Goal: Task Accomplishment & Management: Manage account settings

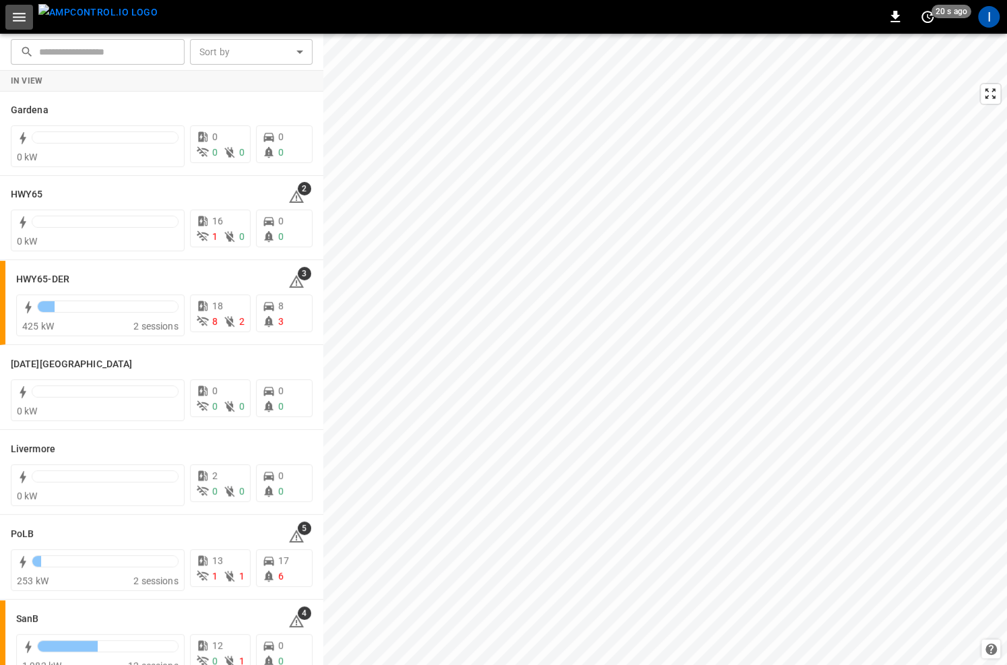
click at [25, 24] on icon "button" at bounding box center [19, 17] width 17 height 17
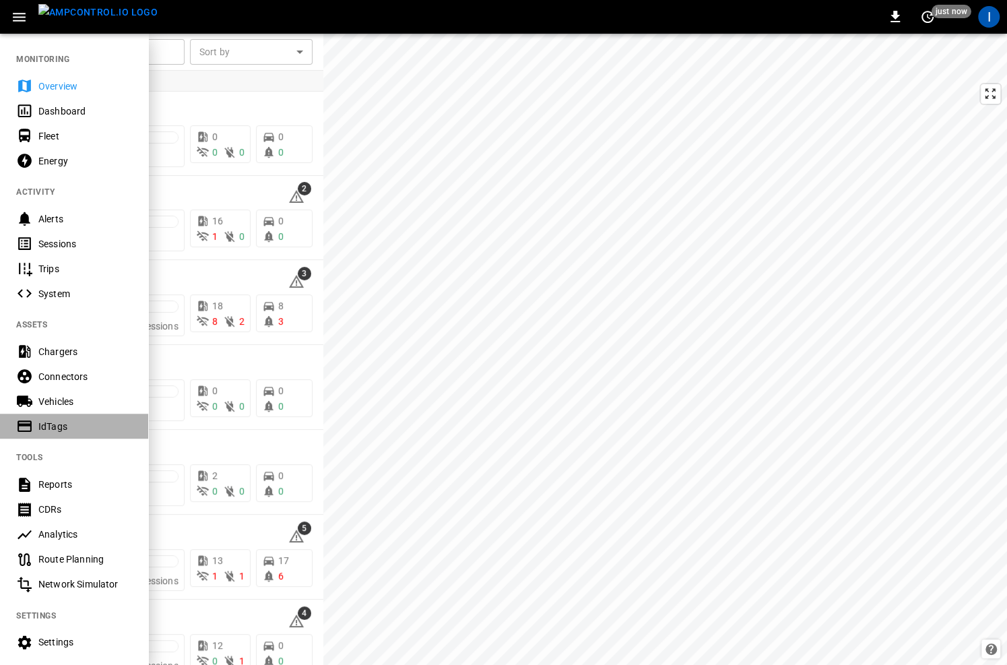
drag, startPoint x: 73, startPoint y: 428, endPoint x: 85, endPoint y: 423, distance: 13.0
click at [73, 428] on div "IdTags" at bounding box center [85, 426] width 94 height 13
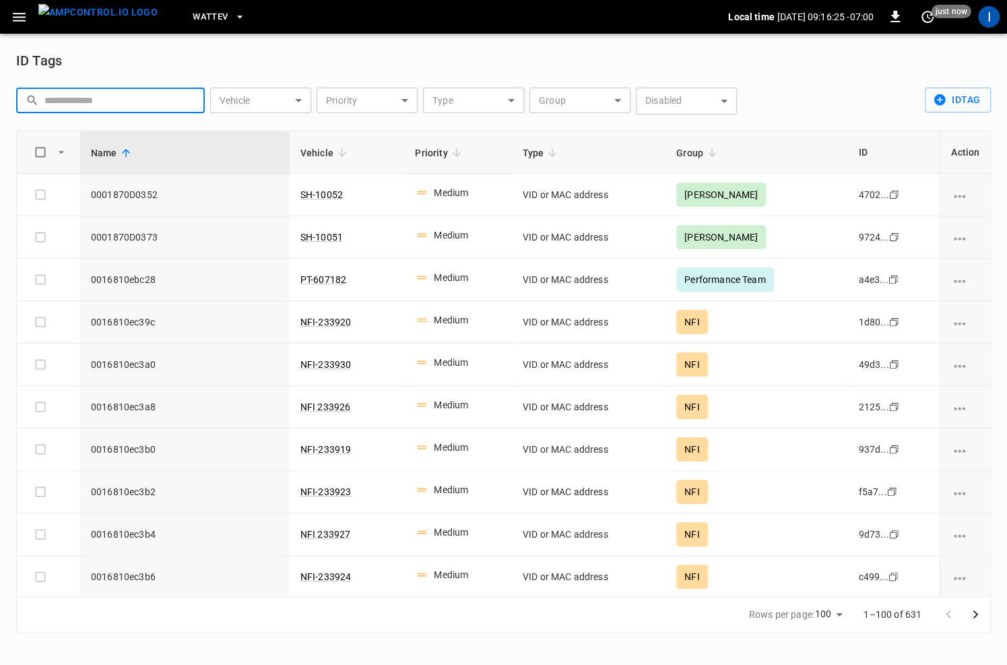
click at [108, 100] on input "text" at bounding box center [119, 100] width 151 height 25
type input "***"
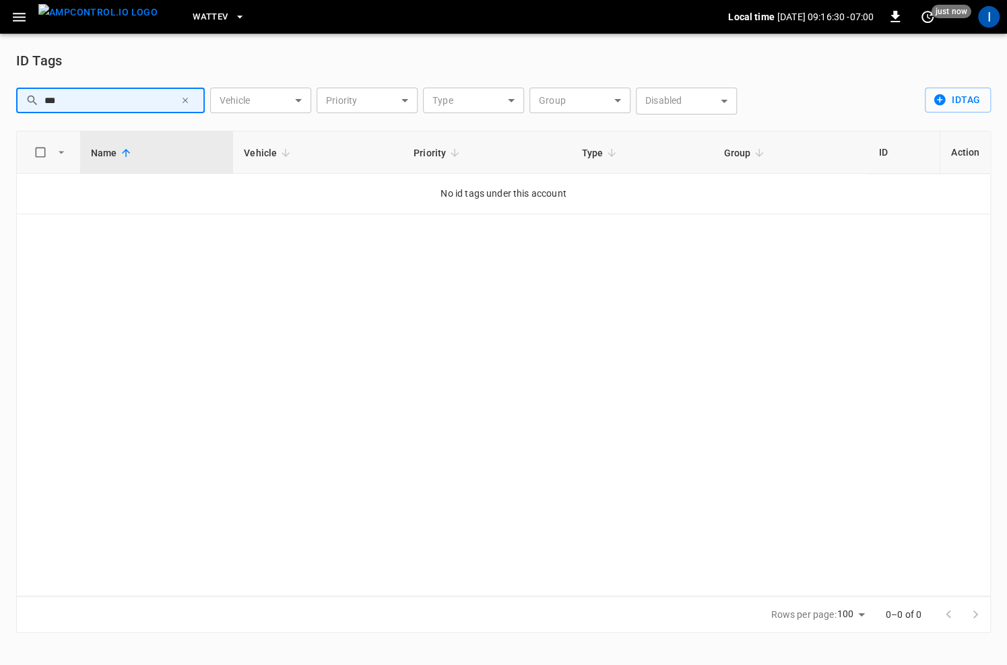
drag, startPoint x: 56, startPoint y: 99, endPoint x: 0, endPoint y: 94, distance: 56.2
click at [0, 94] on div "ID Tags ​ *** ​ Vehicle ​ Vehicle Priority ​ Priority Type ​ Type Group ​ Group…" at bounding box center [503, 341] width 1007 height 615
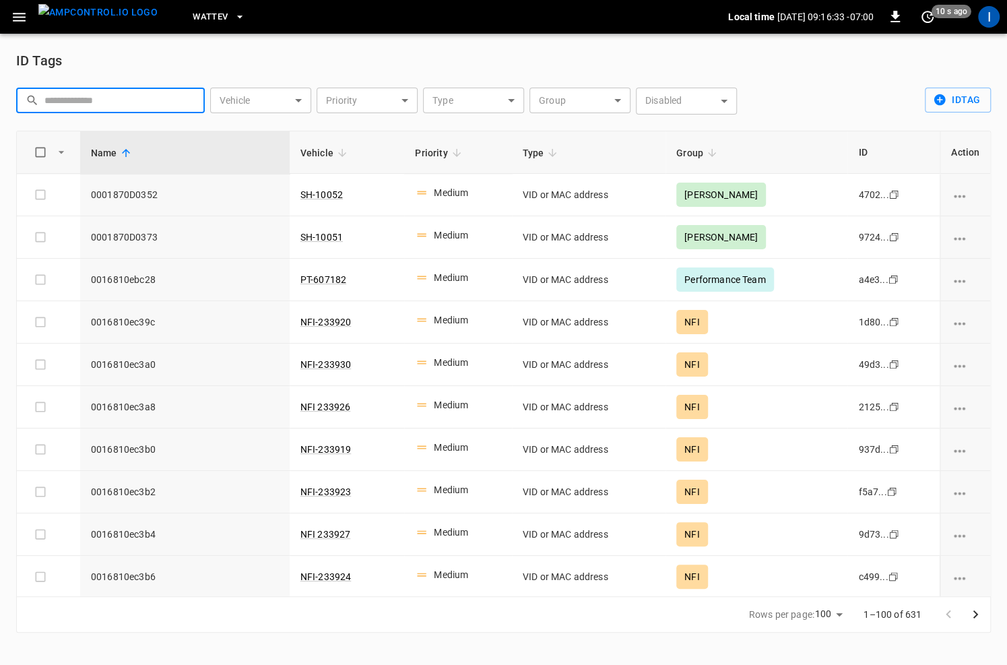
click at [622, 102] on body "WattEV Local time [DATE] 09:16:33 -07:00 0 10 s ago I ID Tags ​ ​ Vehicle ​ Veh…" at bounding box center [503, 324] width 1007 height 649
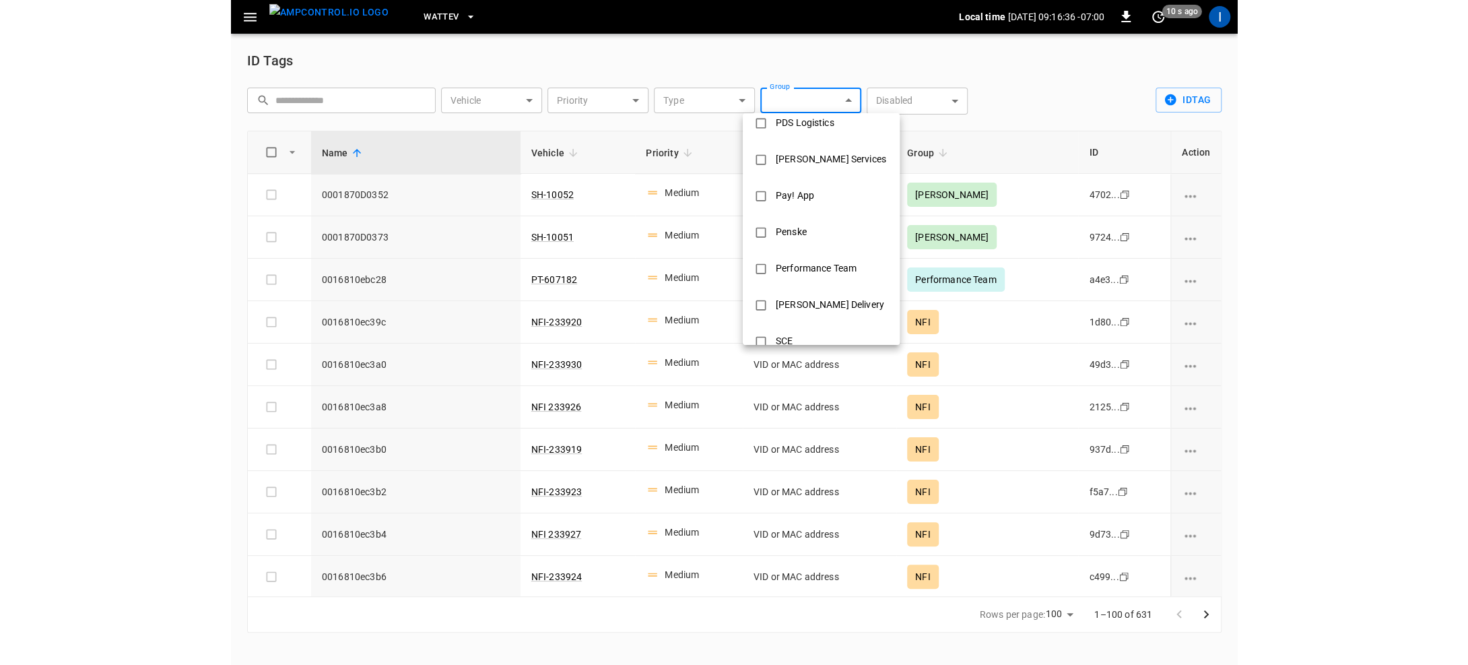
scroll to position [337, 0]
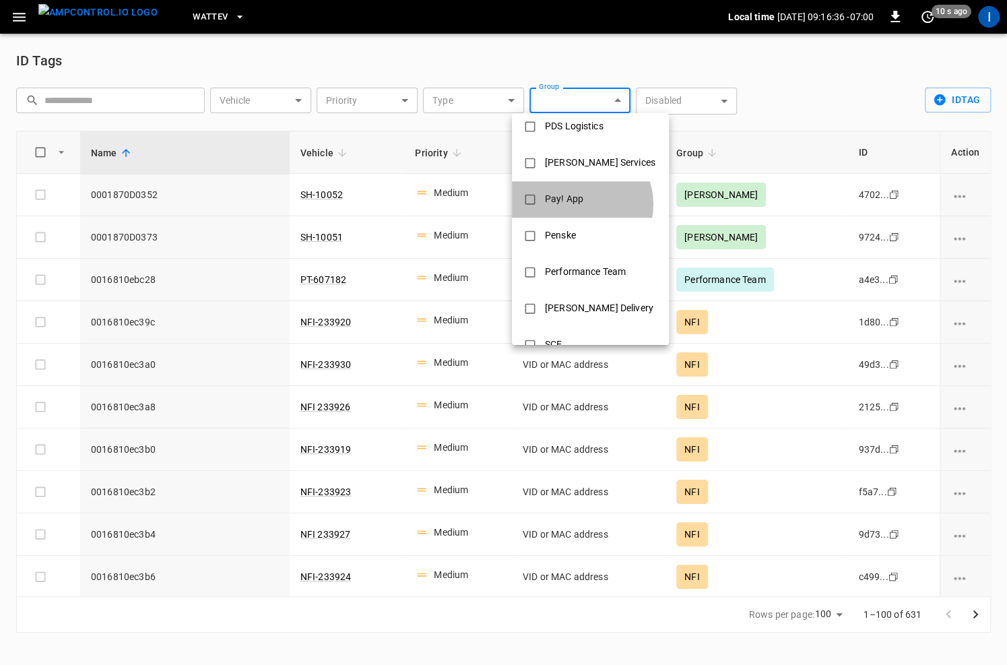
click at [580, 204] on div "Pay! App" at bounding box center [564, 199] width 55 height 25
type input "********"
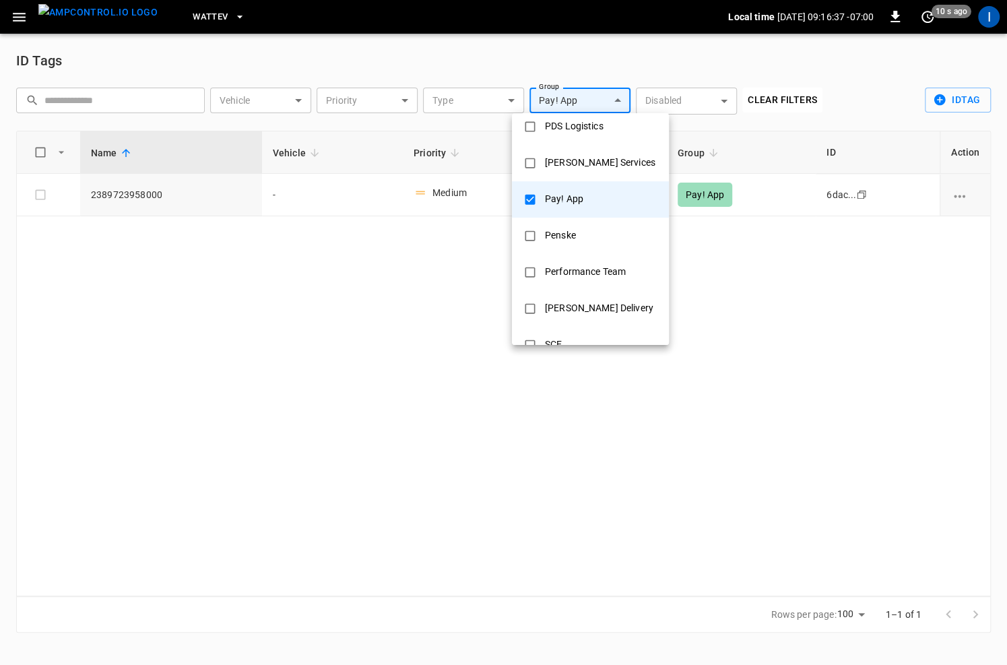
drag, startPoint x: 294, startPoint y: 277, endPoint x: 152, endPoint y: 240, distance: 146.9
click at [290, 277] on div at bounding box center [503, 332] width 1007 height 665
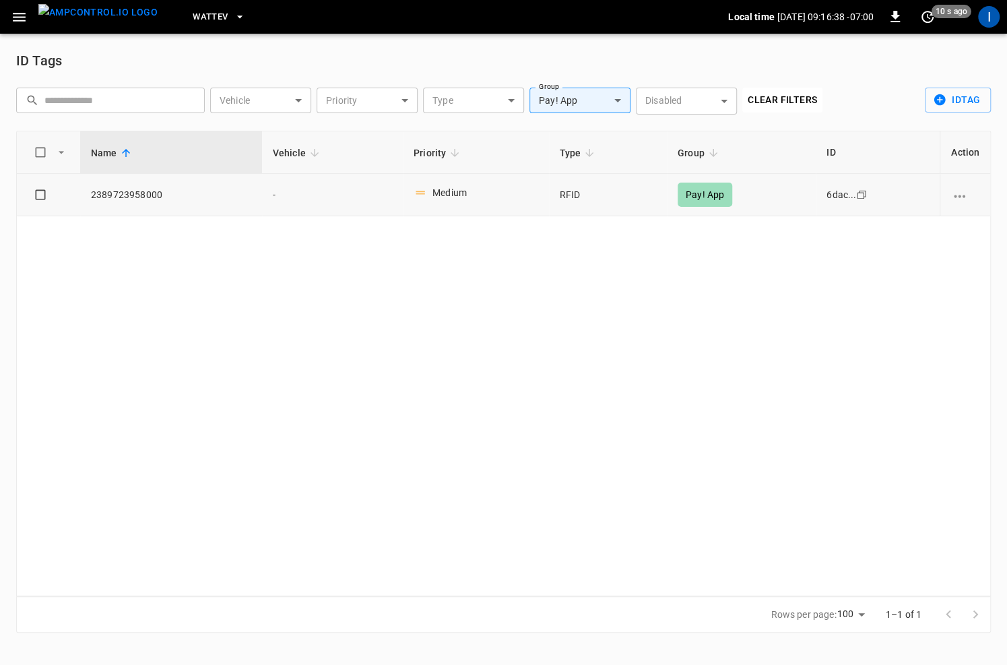
click at [139, 193] on span "2389723958000" at bounding box center [171, 194] width 160 height 13
copy span "2389723958000"
drag, startPoint x: 135, startPoint y: 275, endPoint x: 153, endPoint y: 266, distance: 19.9
click at [135, 275] on div "Name Vehicle Priority Type Group ID Action 2389723958000 - Medium RFID Pay! App…" at bounding box center [503, 363] width 975 height 465
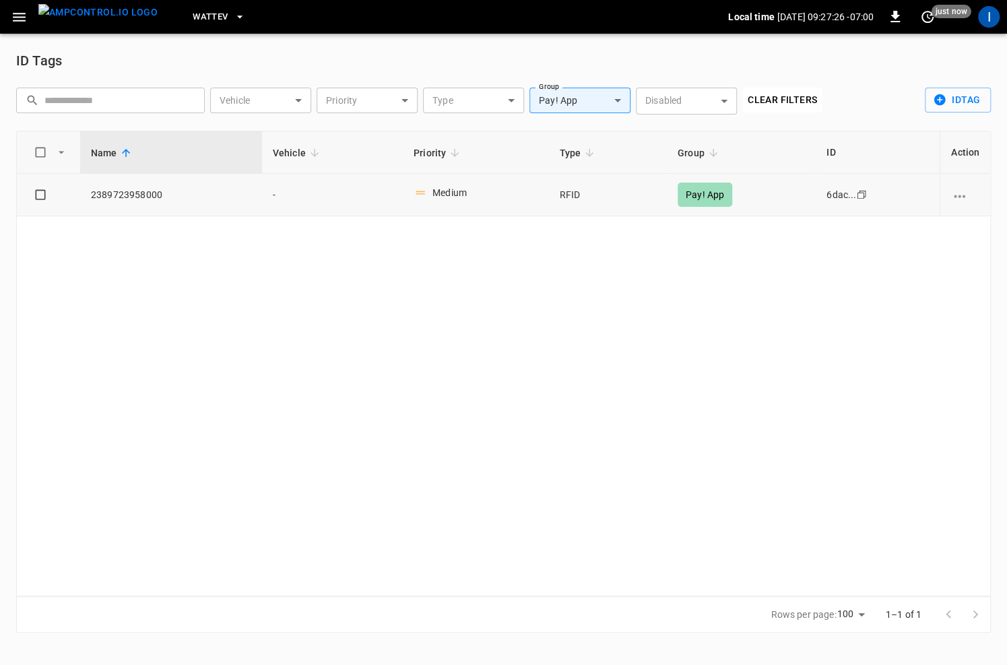
click at [678, 196] on icon "vehicle options" at bounding box center [959, 196] width 11 height 3
click at [678, 210] on li "Edit" at bounding box center [969, 204] width 53 height 22
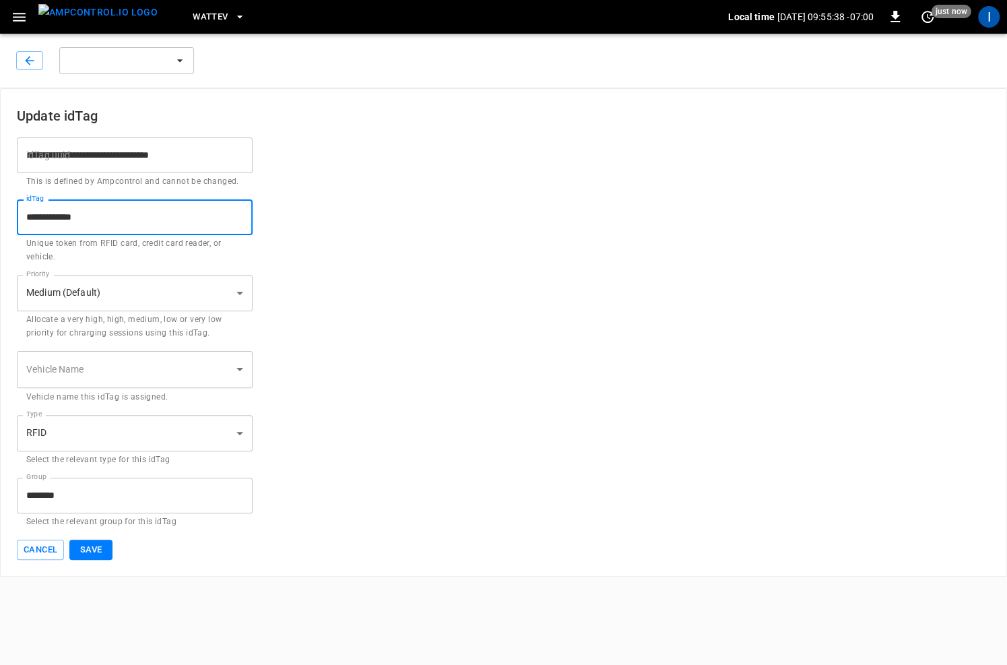
drag, startPoint x: 113, startPoint y: 218, endPoint x: -1, endPoint y: 214, distance: 113.9
click at [0, 214] on div "**********" at bounding box center [503, 332] width 1007 height 488
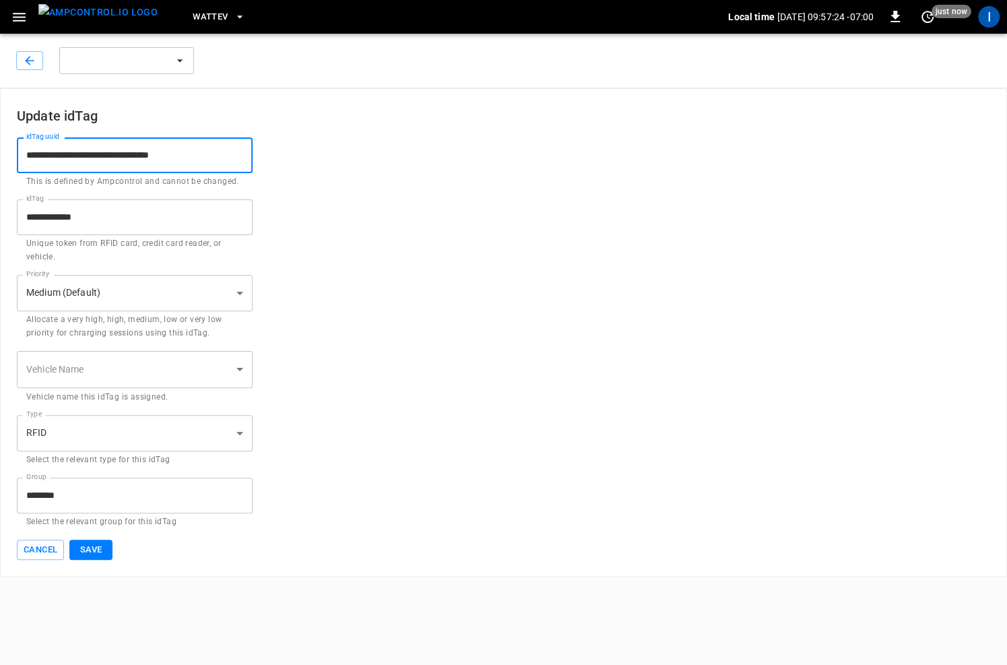
drag, startPoint x: 226, startPoint y: 148, endPoint x: -30, endPoint y: 140, distance: 256.1
click at [0, 140] on html "**********" at bounding box center [503, 288] width 1007 height 577
drag, startPoint x: 625, startPoint y: 221, endPoint x: 593, endPoint y: 219, distance: 32.4
click at [625, 221] on div "**********" at bounding box center [503, 231] width 973 height 65
click at [66, 216] on input "**********" at bounding box center [135, 217] width 236 height 36
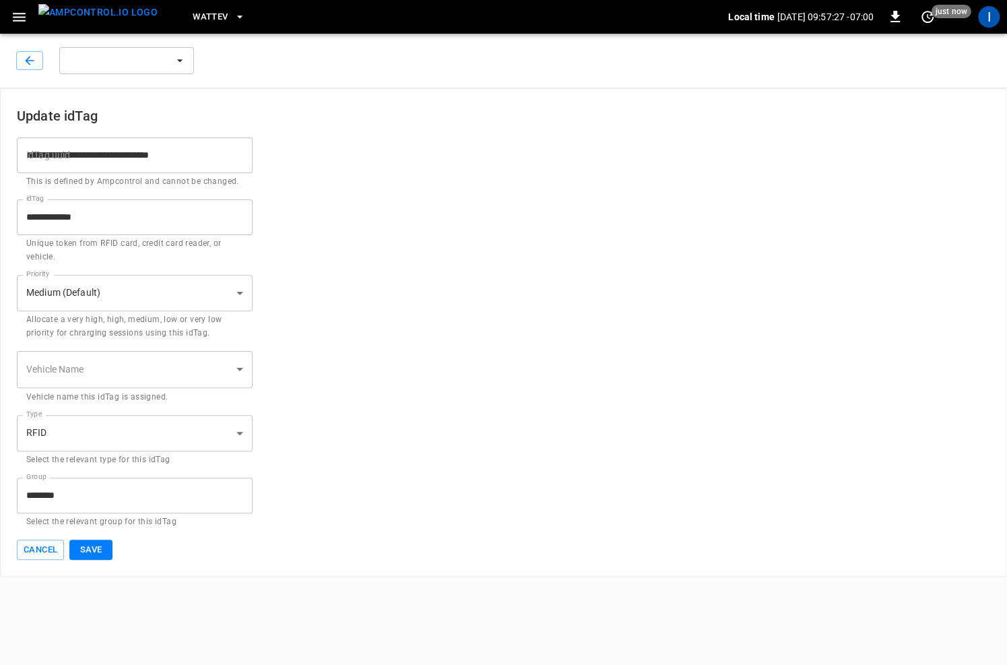
click at [66, 217] on input "**********" at bounding box center [135, 217] width 236 height 36
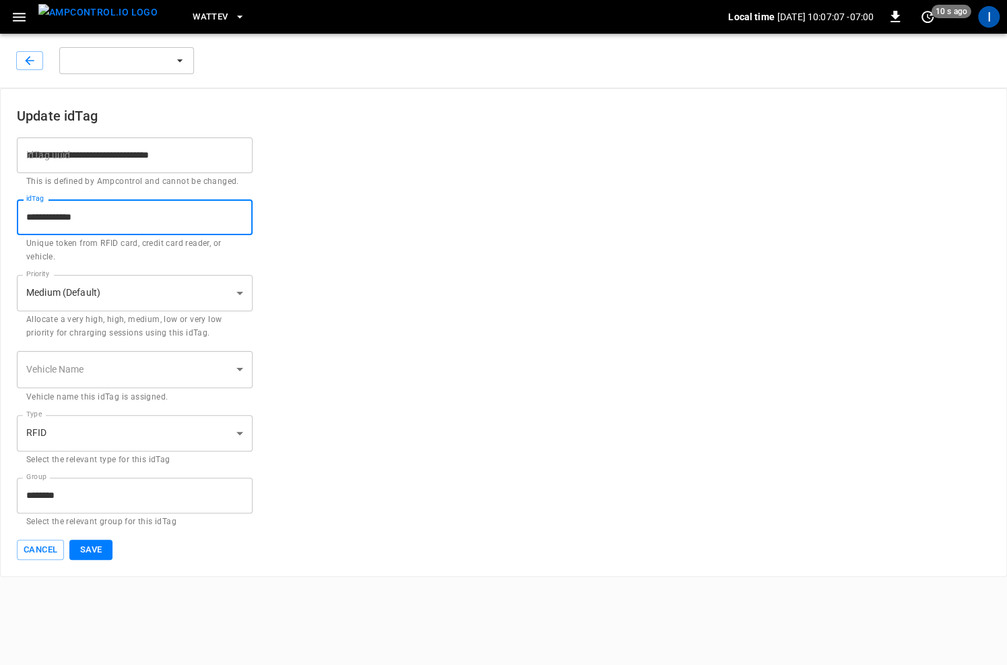
click at [24, 13] on icon "button" at bounding box center [19, 17] width 17 height 17
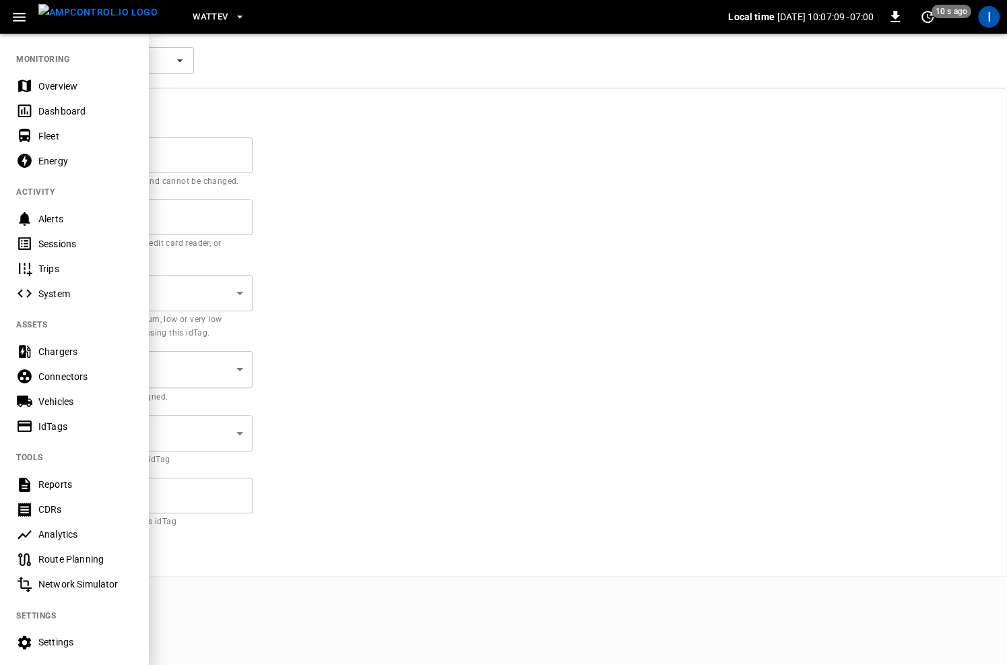
click at [60, 405] on div "Vehicles" at bounding box center [85, 401] width 94 height 13
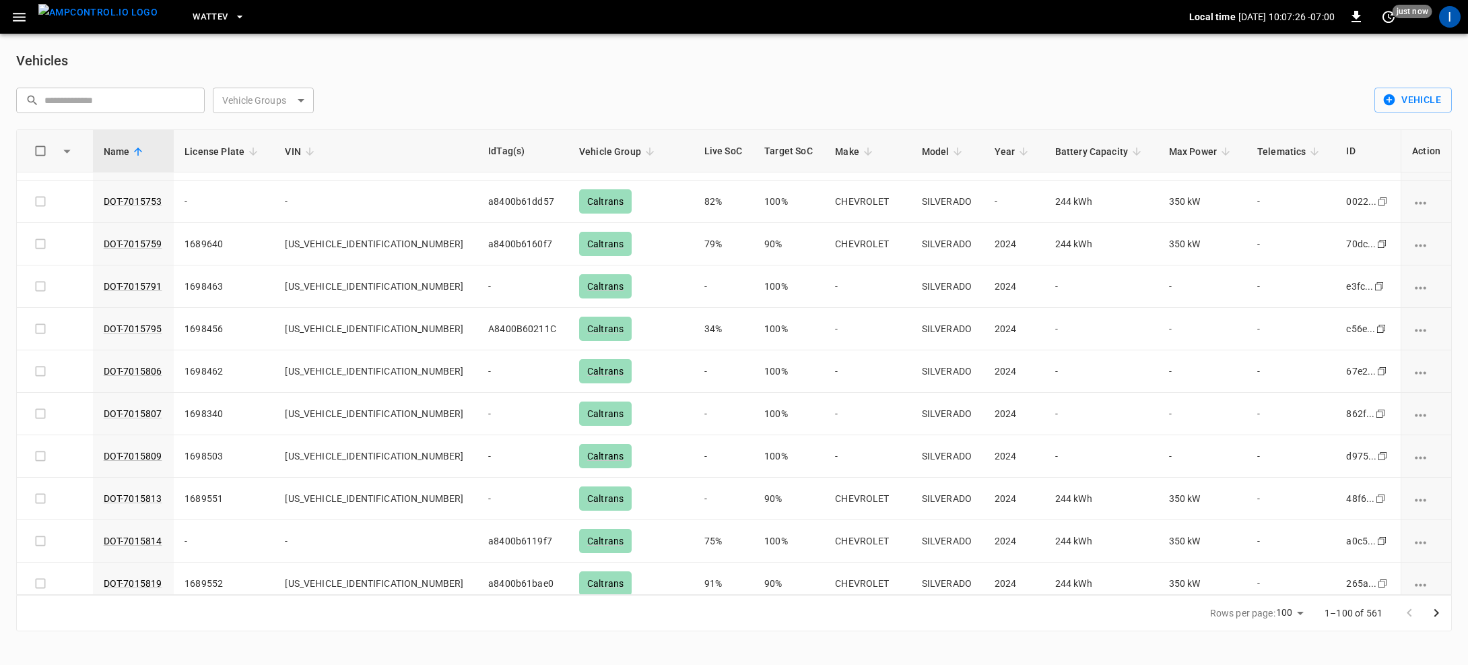
scroll to position [3799, 0]
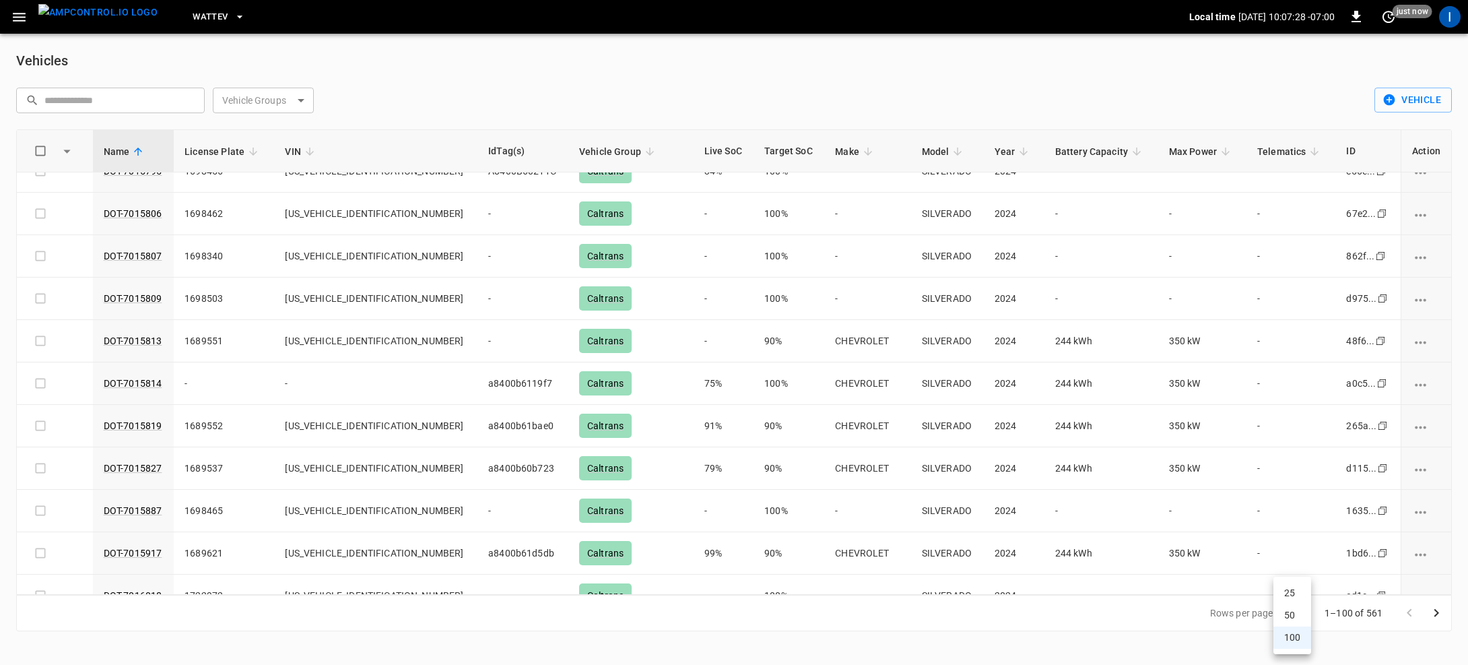
click at [678, 617] on body "WattEV Local time [DATE] 10:07:28 -07:00 0 just now I Vehicles ​ ​ Vehicle Grou…" at bounding box center [734, 323] width 1468 height 647
click at [678, 612] on div at bounding box center [734, 332] width 1468 height 665
click at [678, 613] on icon "Go to next page" at bounding box center [1437, 613] width 16 height 16
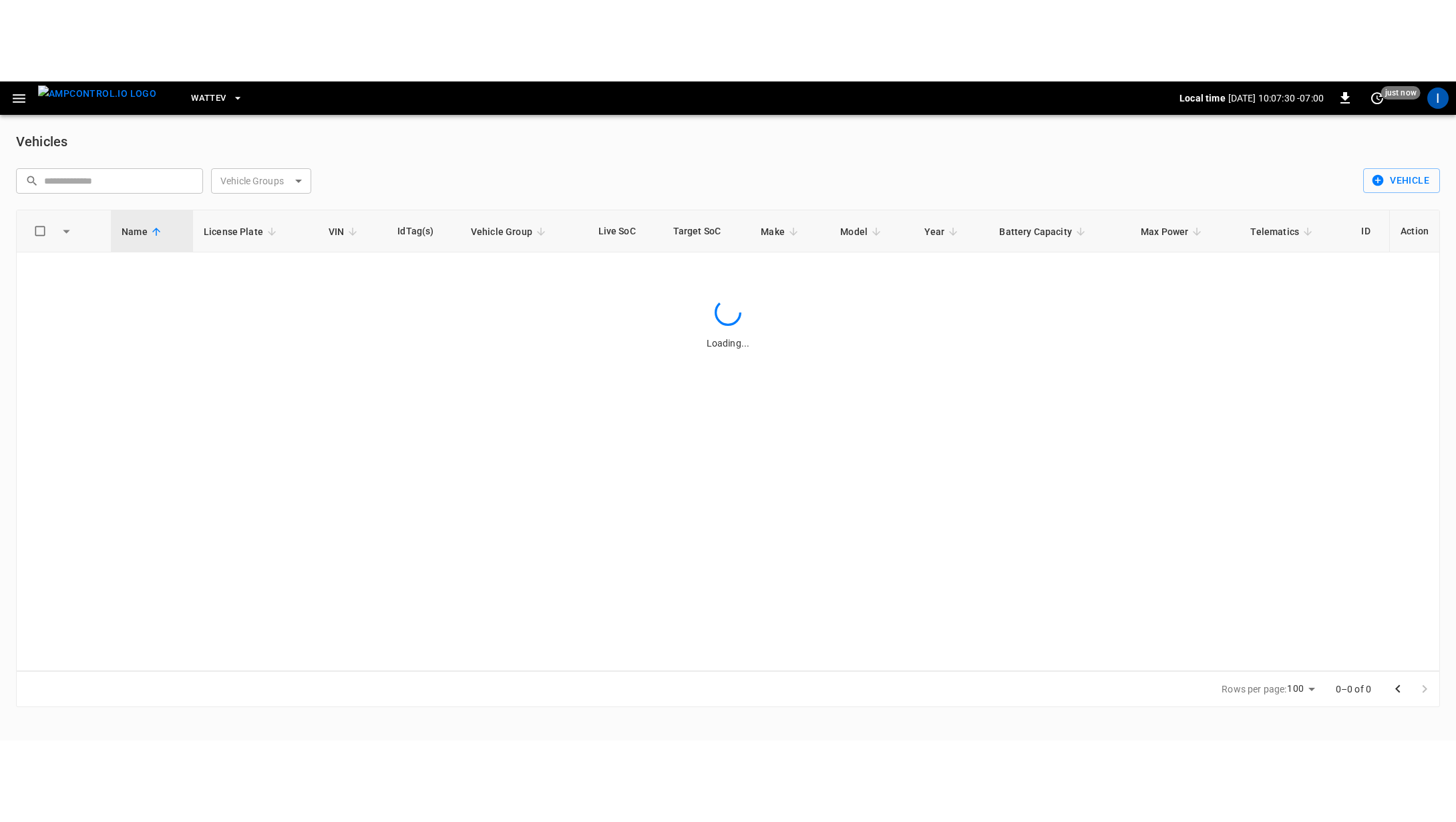
scroll to position [0, 0]
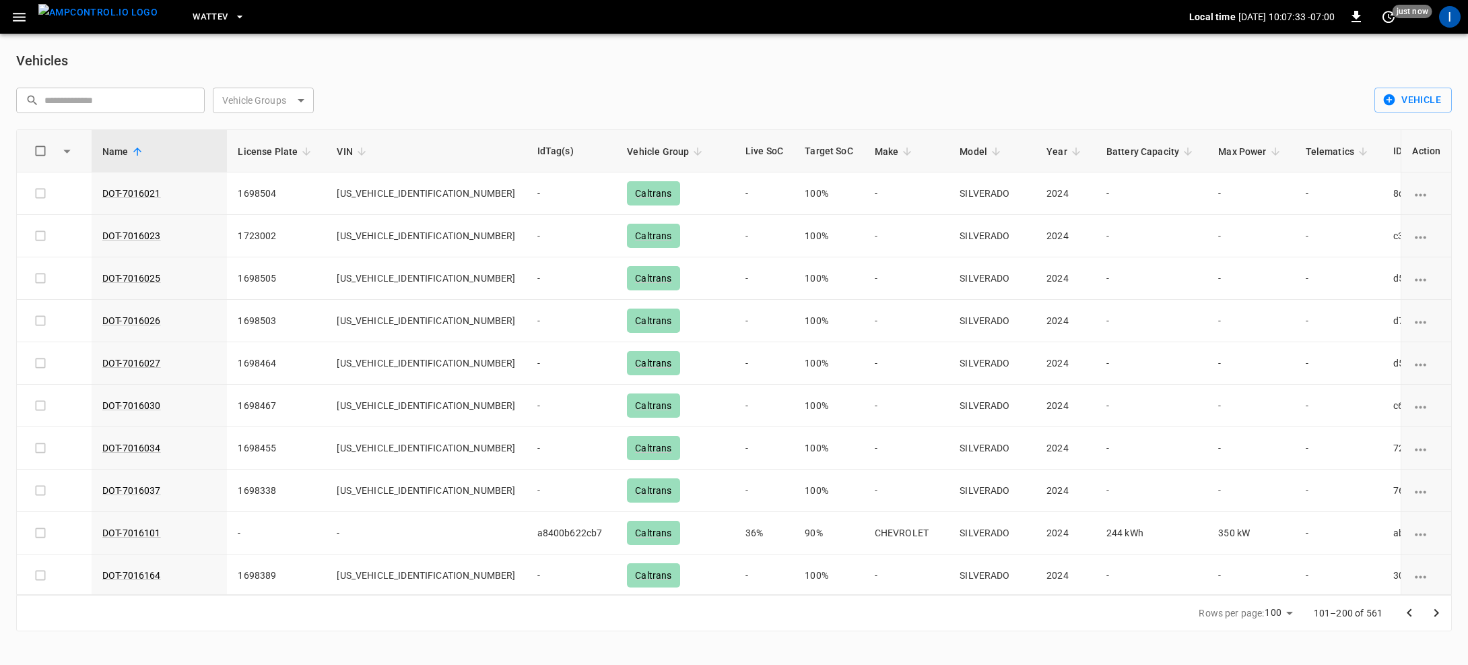
click at [678, 614] on icon "Go to next page" at bounding box center [1437, 613] width 16 height 16
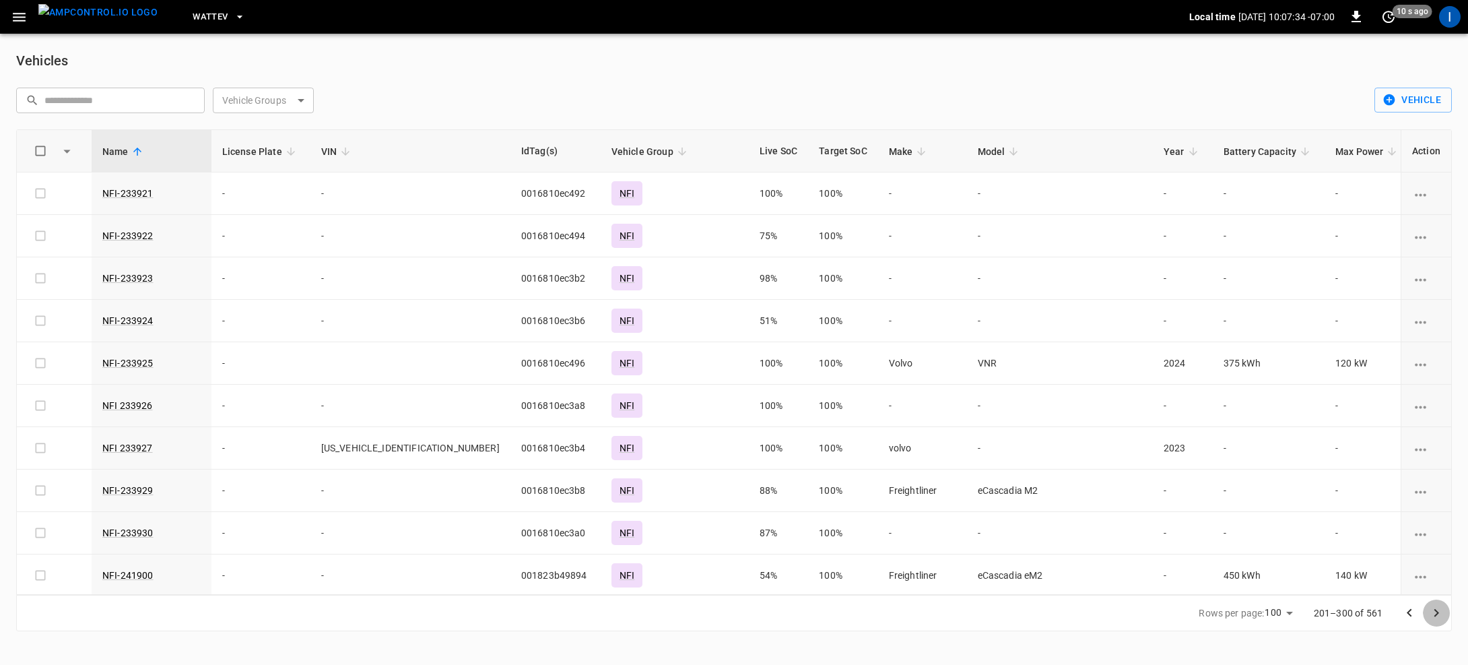
click at [678, 614] on icon "Go to next page" at bounding box center [1437, 613] width 16 height 16
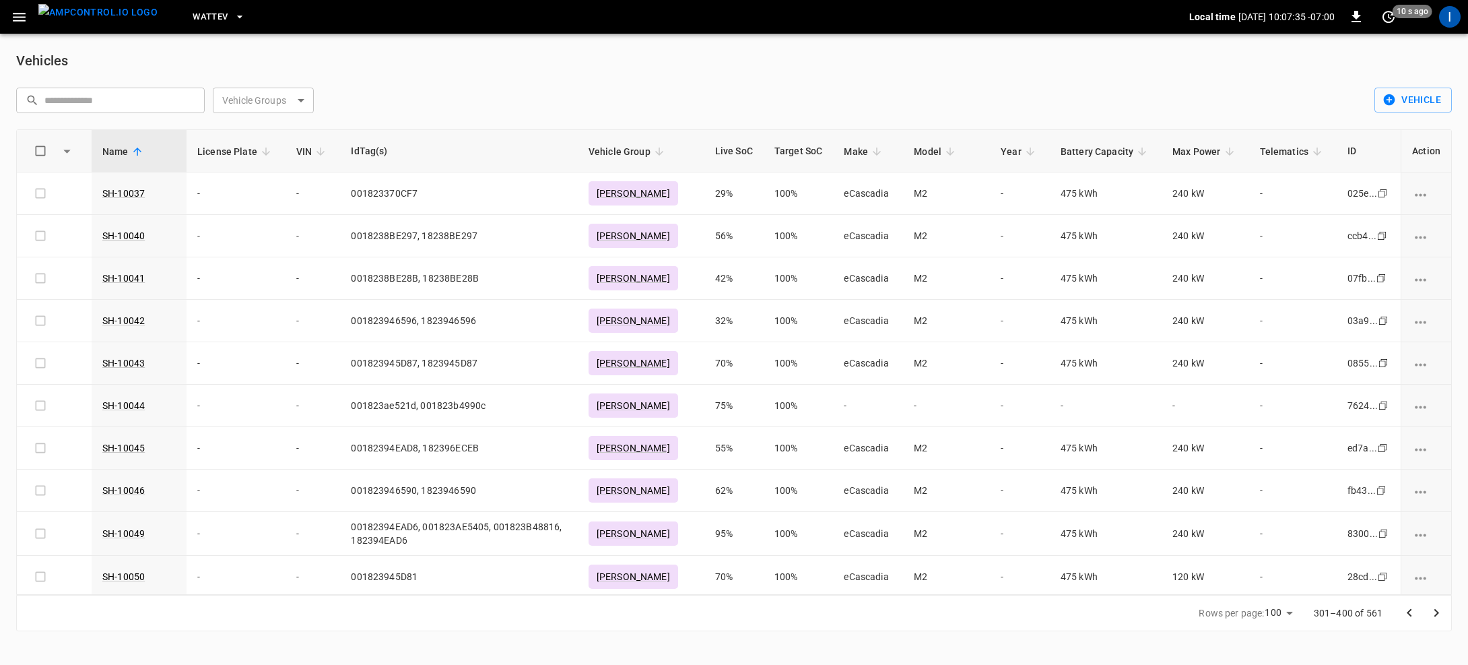
click at [678, 614] on icon "Go to next page" at bounding box center [1437, 613] width 16 height 16
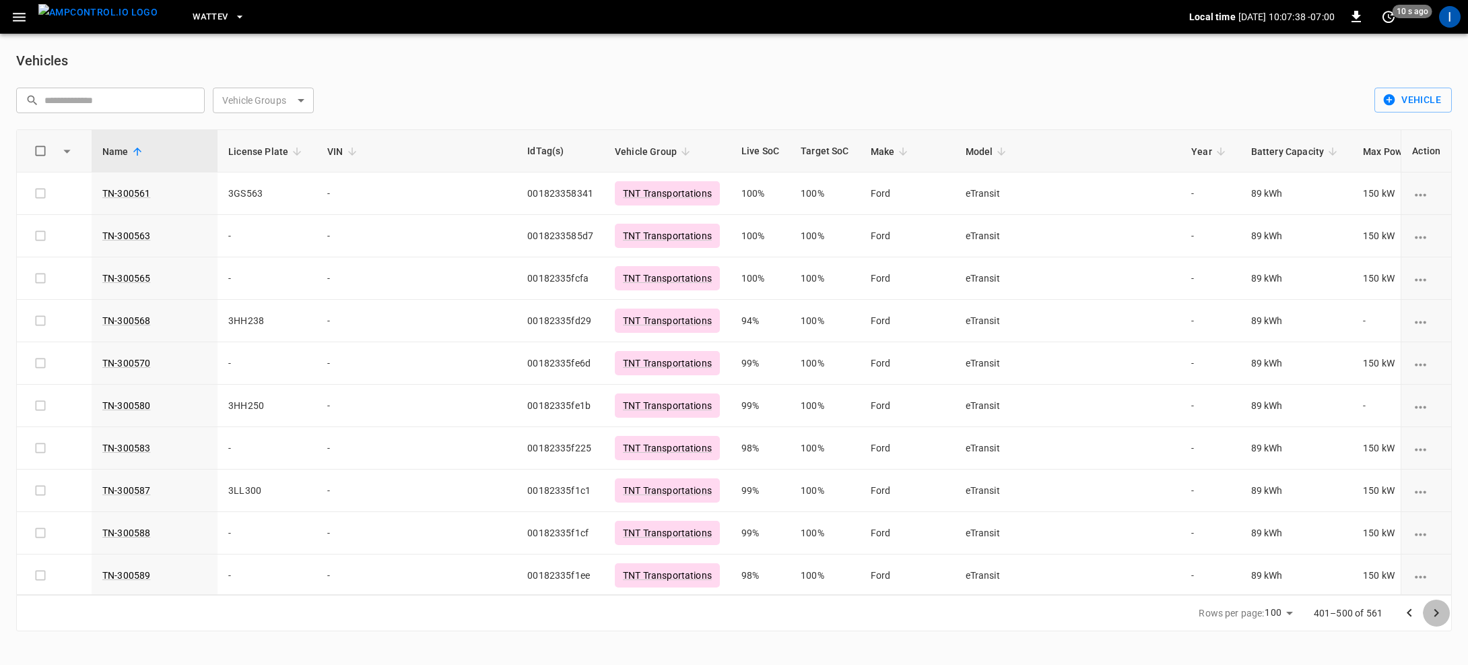
click at [678, 614] on icon "Go to next page" at bounding box center [1437, 613] width 16 height 16
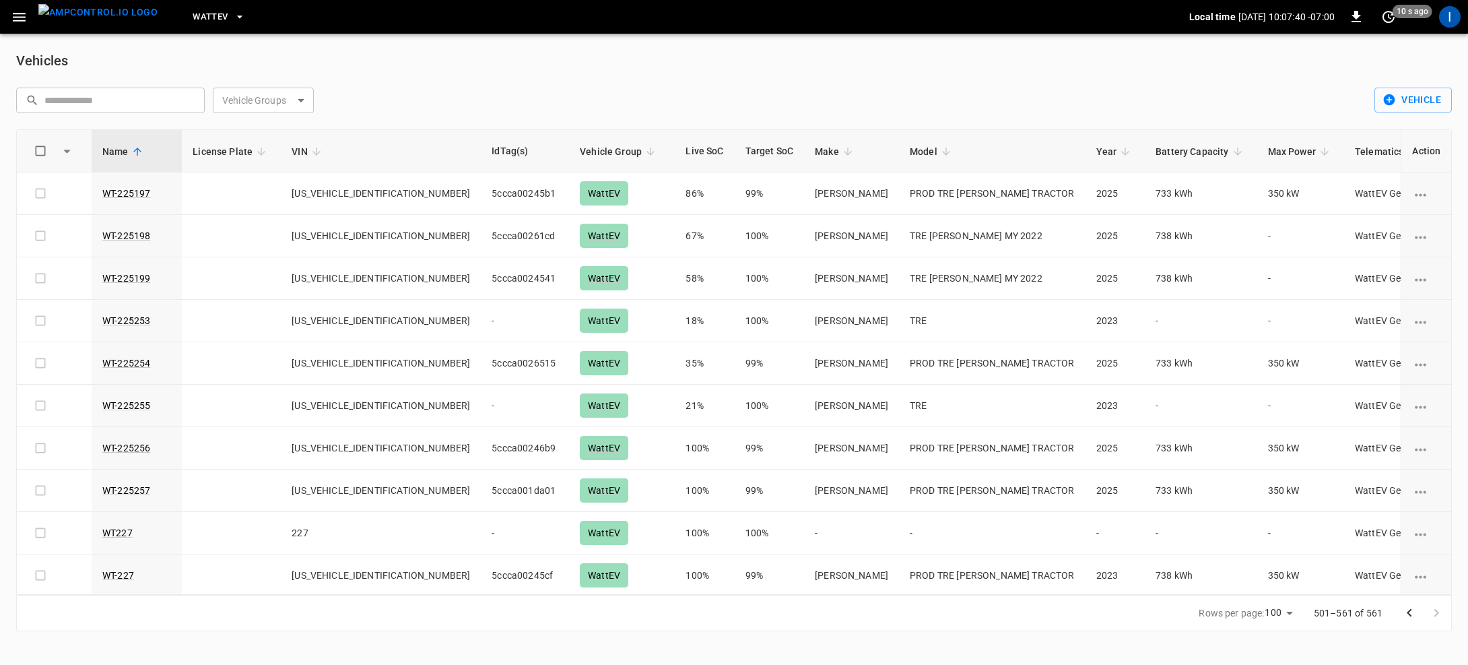
click at [678, 614] on div at bounding box center [1423, 612] width 54 height 27
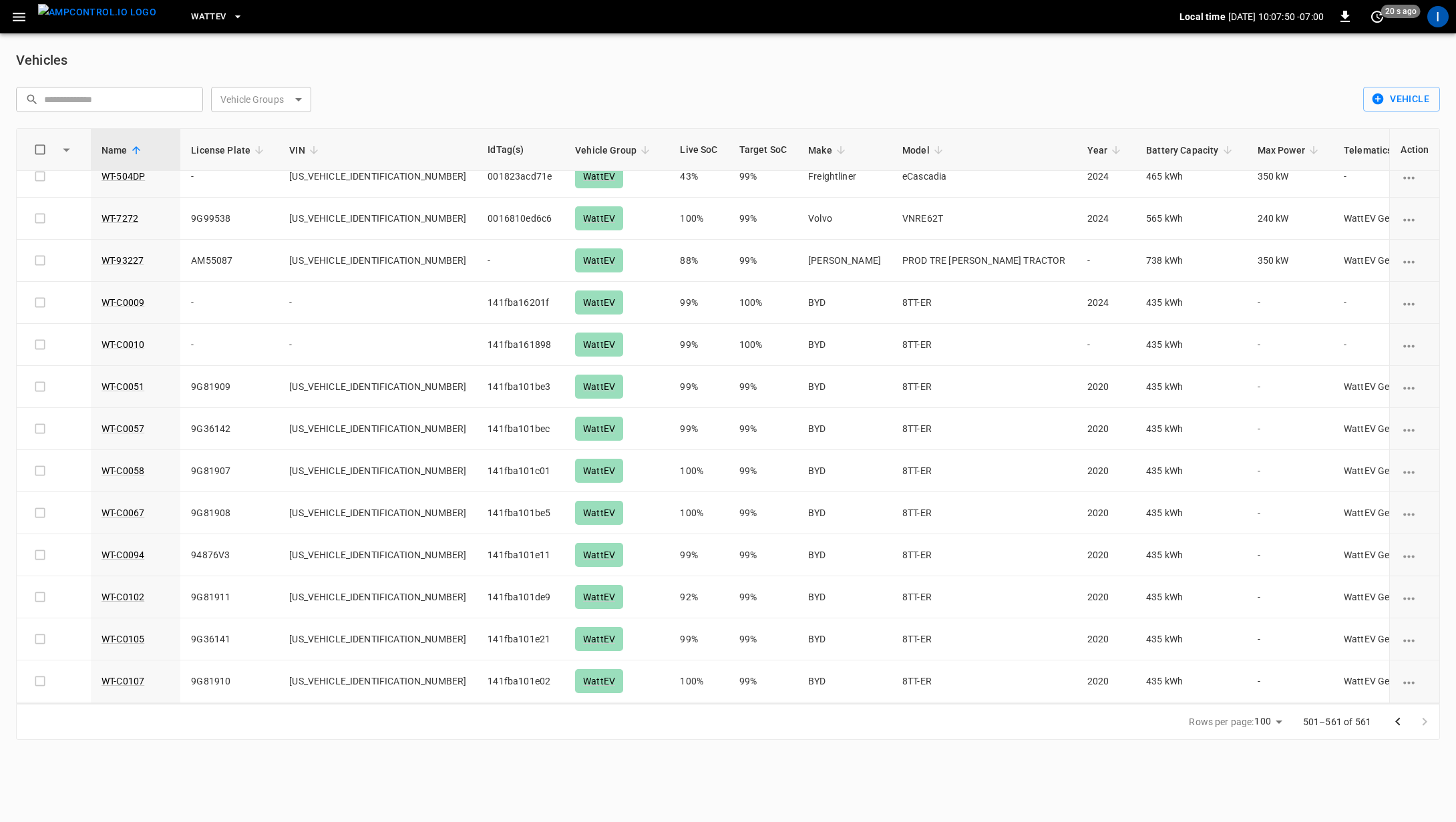
scroll to position [1912, 0]
click at [672, 157] on th "Target SoC" at bounding box center [764, 150] width 69 height 42
click at [672, 150] on th "Target SoC" at bounding box center [764, 150] width 69 height 42
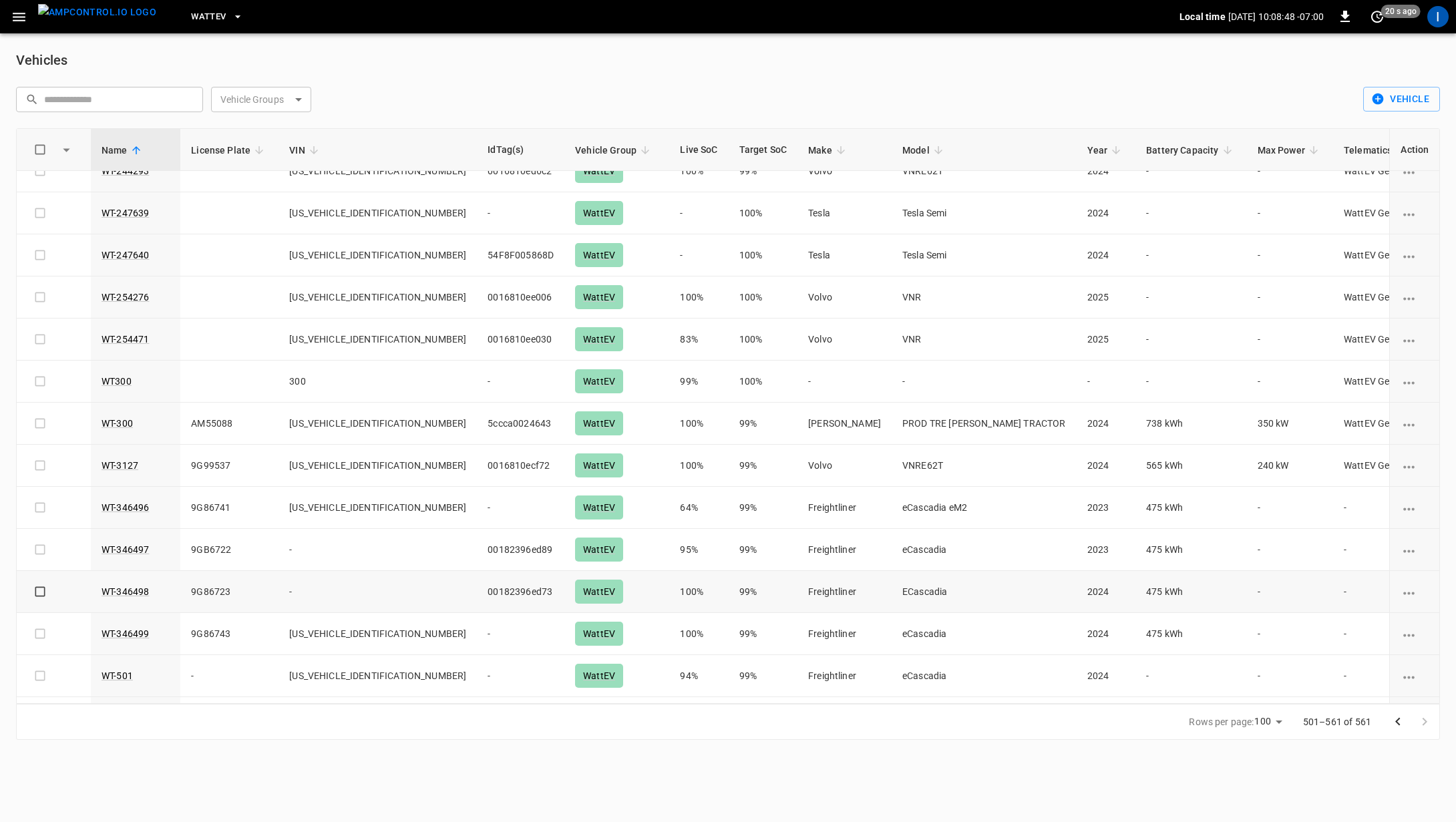
scroll to position [1291, 0]
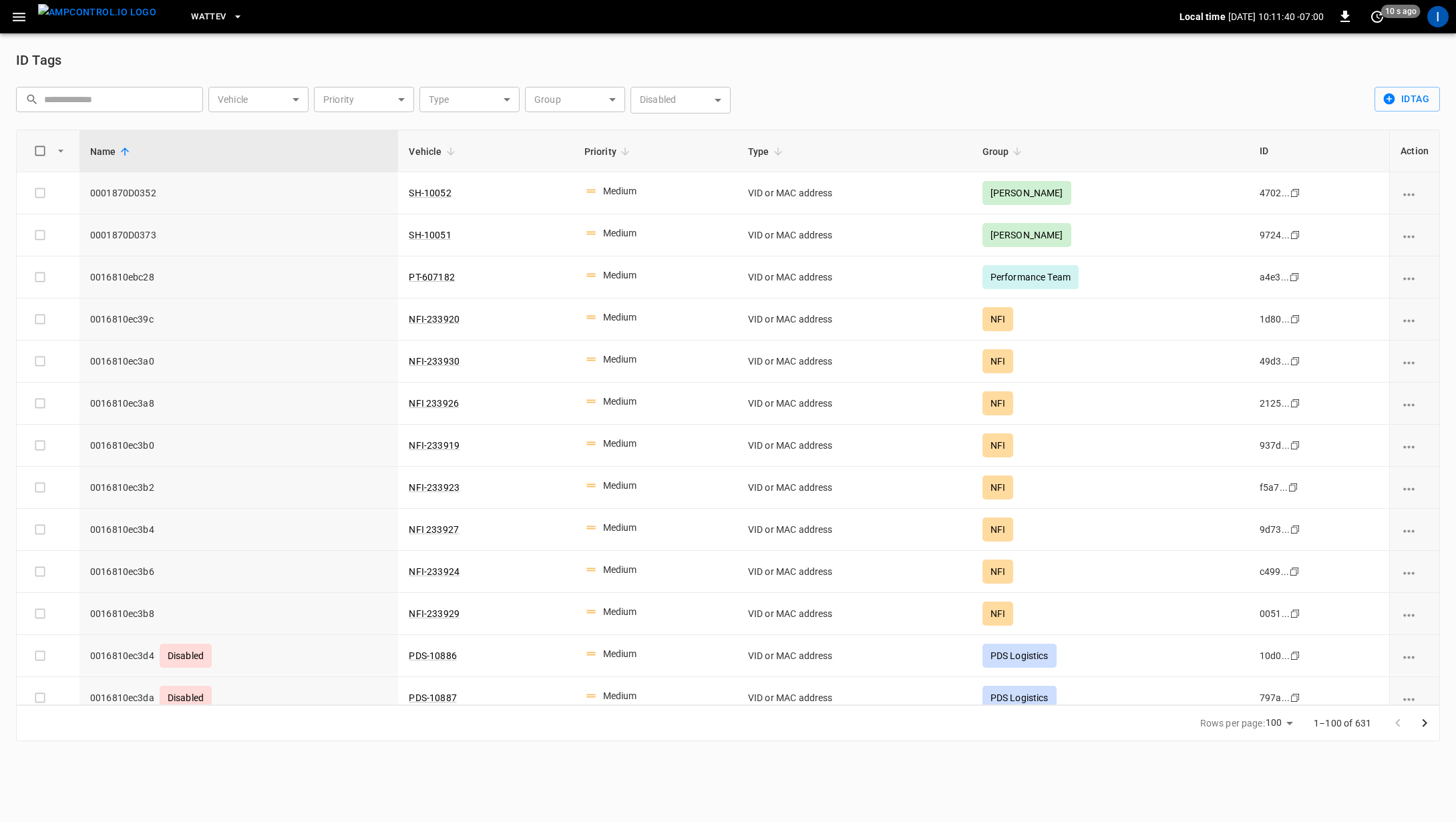
click at [580, 104] on body "WattEV Local time [DATE] 10:11:40 -07:00 0 10 s ago I ID Tags ​ ​ Vehicle ​ Veh…" at bounding box center [728, 379] width 1456 height 758
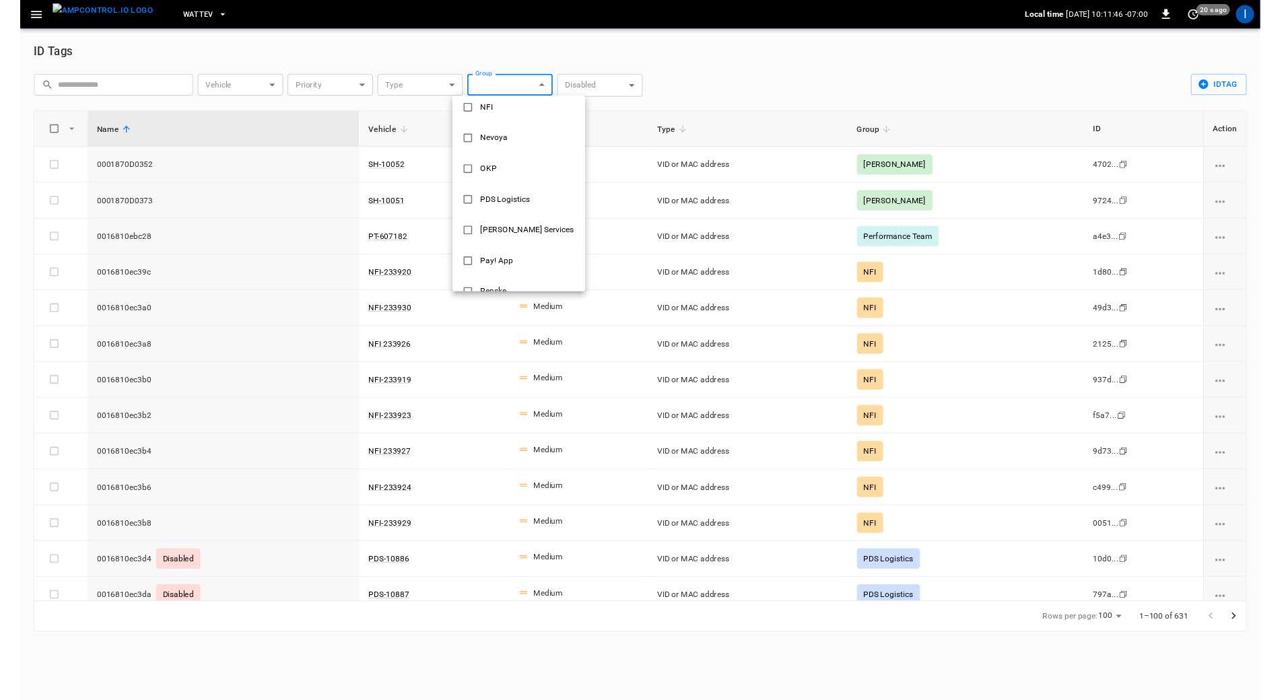
scroll to position [235, 0]
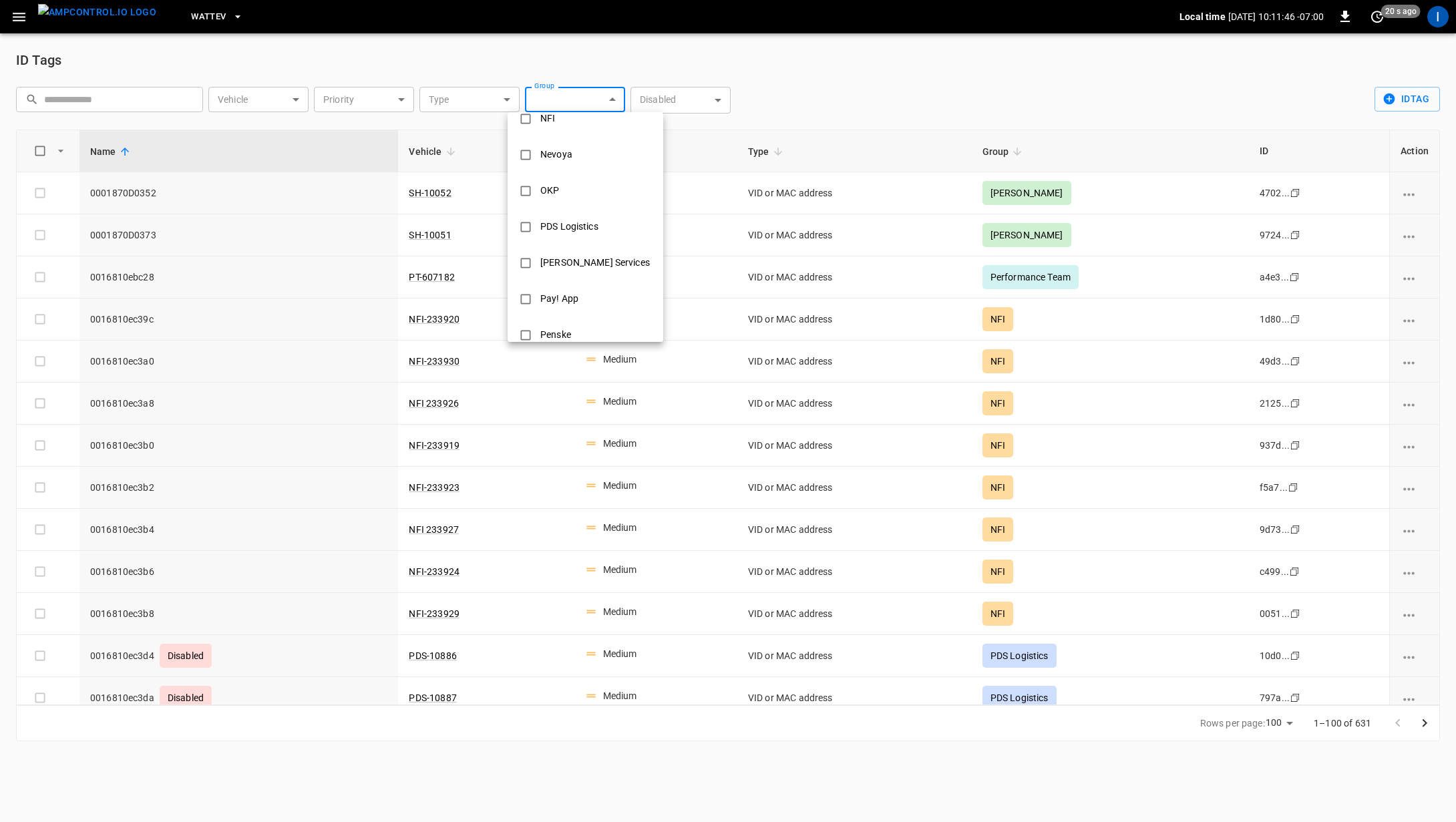
click at [577, 301] on div "Pay! App" at bounding box center [559, 298] width 55 height 25
type input "********"
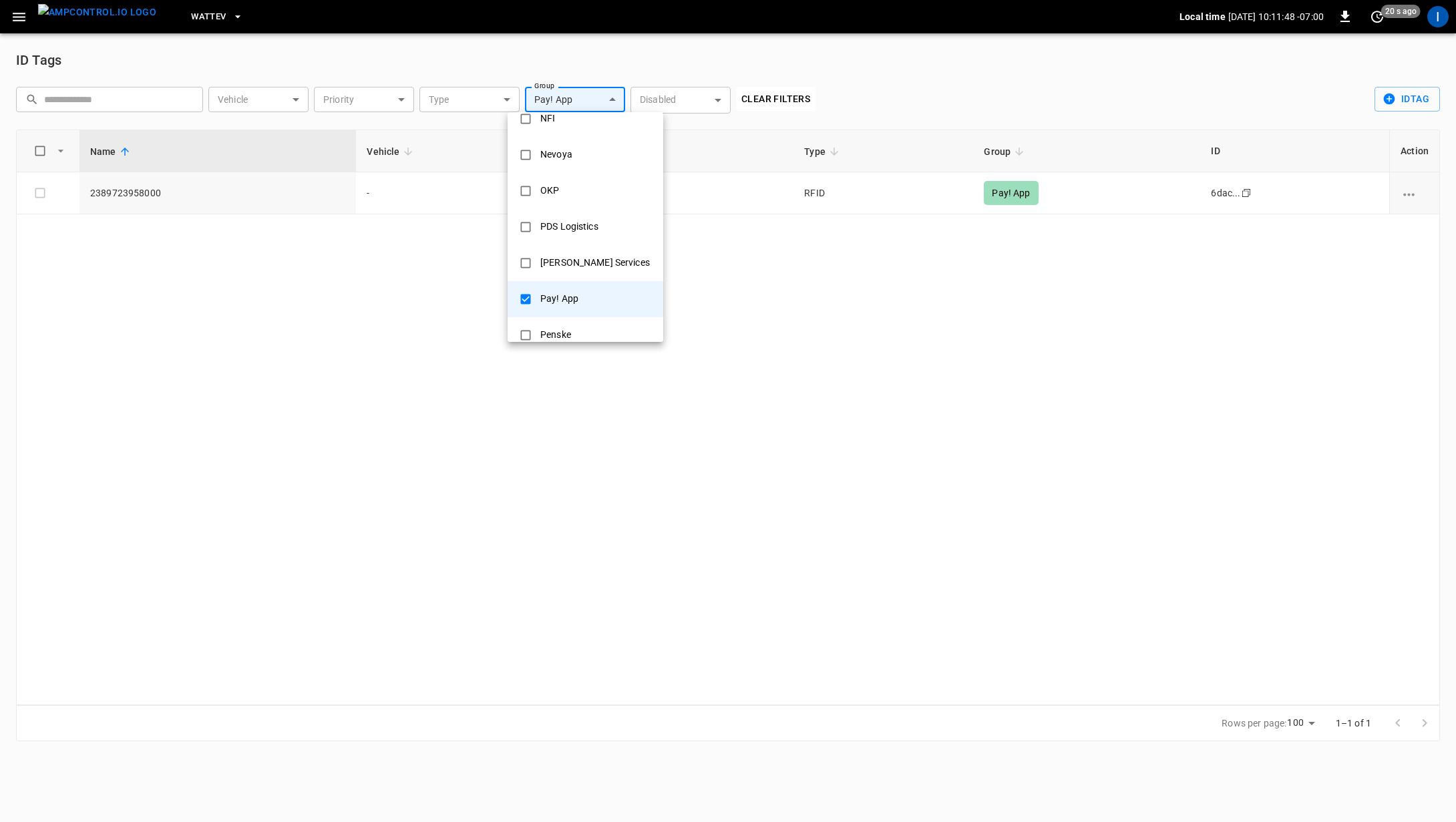
drag, startPoint x: 296, startPoint y: 573, endPoint x: 245, endPoint y: 429, distance: 152.8
click at [297, 564] on div at bounding box center [728, 411] width 1456 height 822
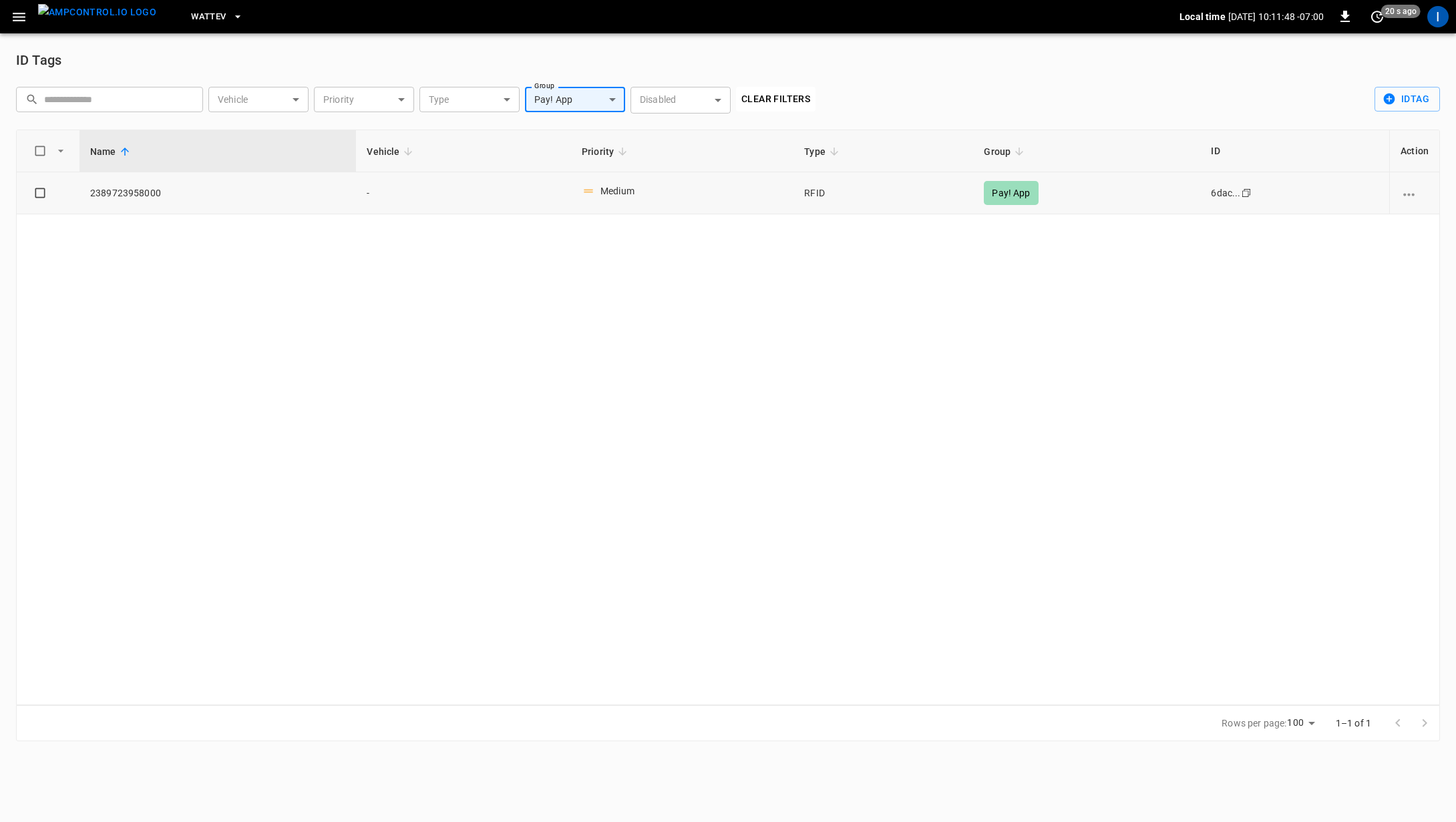
click at [122, 196] on span "2389723958000" at bounding box center [217, 192] width 255 height 13
click at [121, 196] on span "2389723958000" at bounding box center [217, 192] width 255 height 13
copy span "2389723958000"
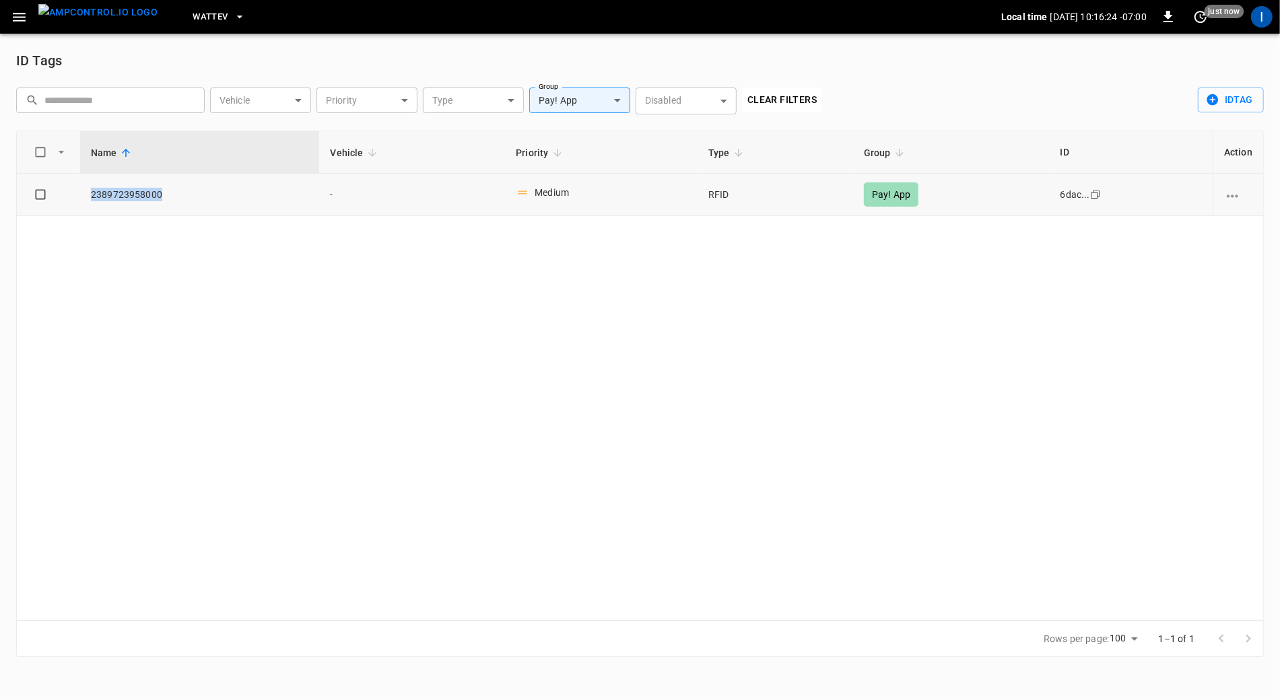
copy span "2389723958000"
click at [193, 18] on span "WattEV" at bounding box center [210, 16] width 35 height 15
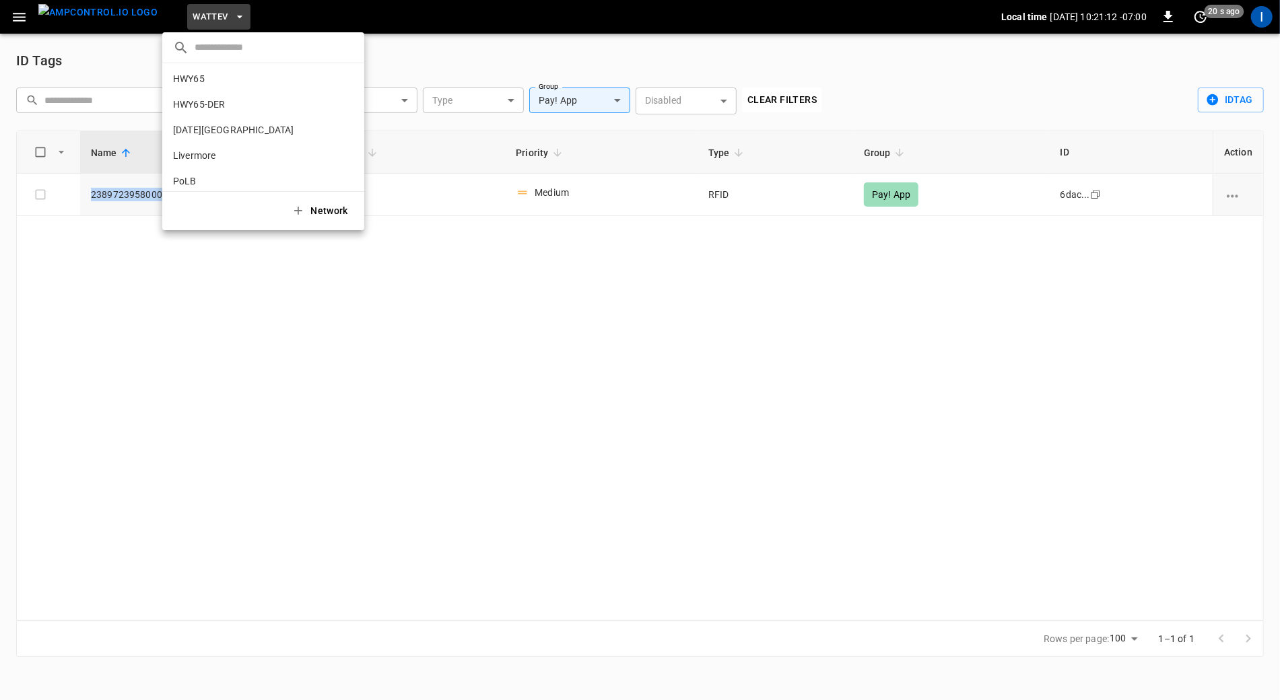
scroll to position [0, 0]
click at [231, 136] on li "HWY65-DER [DATE].." at bounding box center [263, 133] width 202 height 26
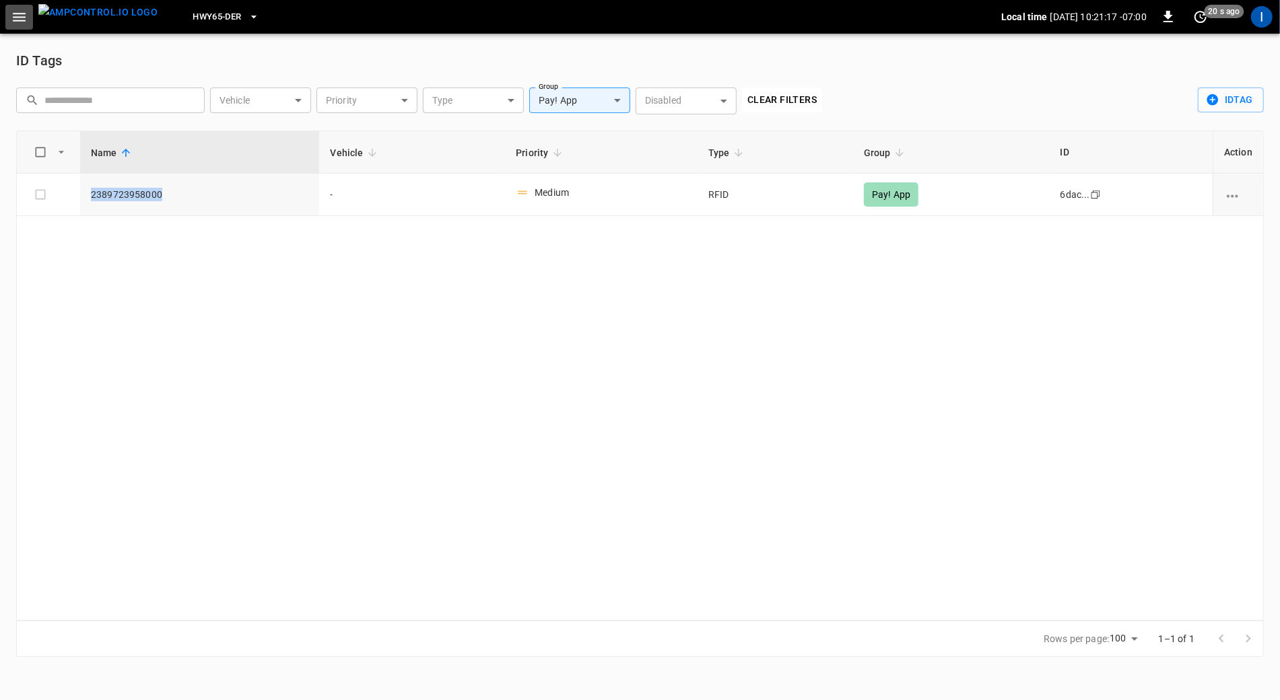
click at [16, 20] on icon "button" at bounding box center [19, 17] width 17 height 17
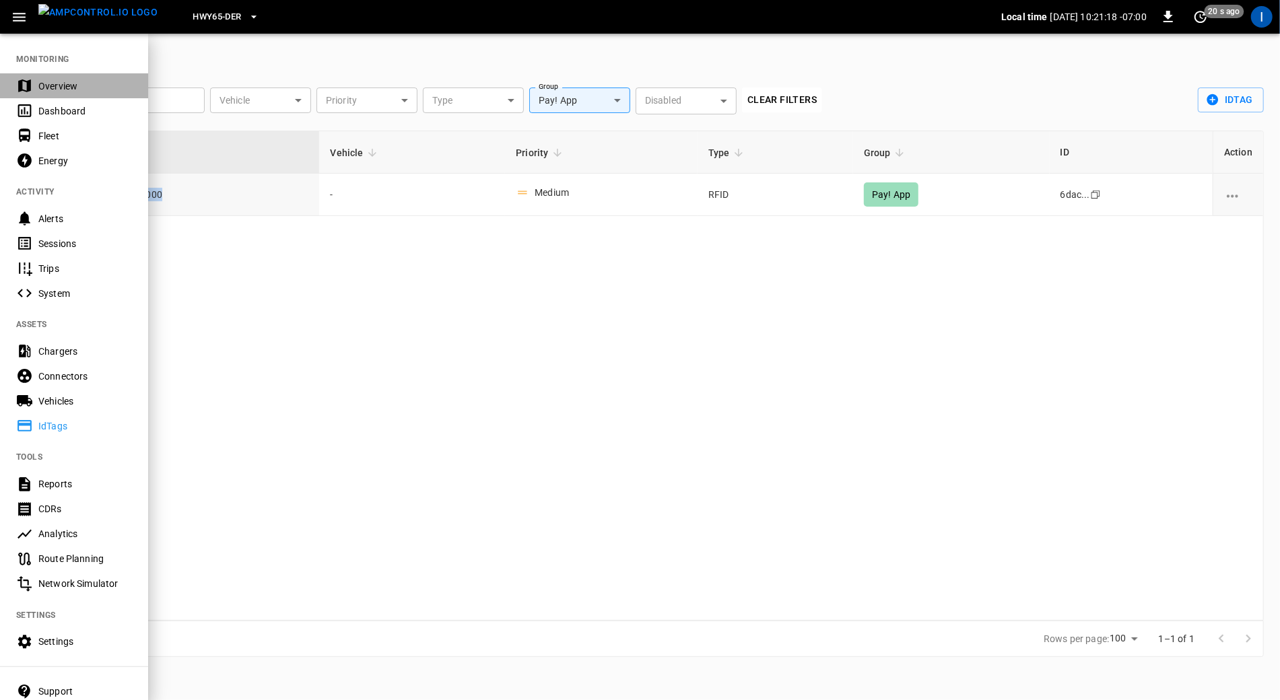
click at [73, 90] on div "Overview" at bounding box center [85, 85] width 94 height 13
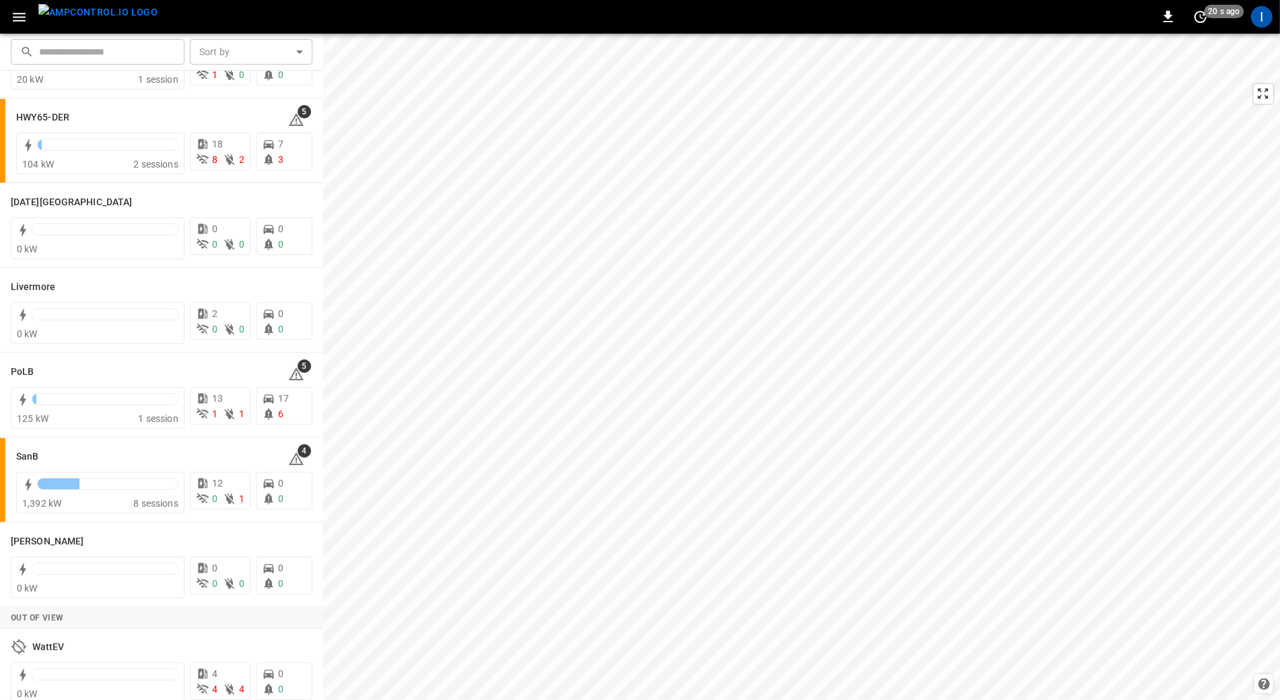
scroll to position [174, 0]
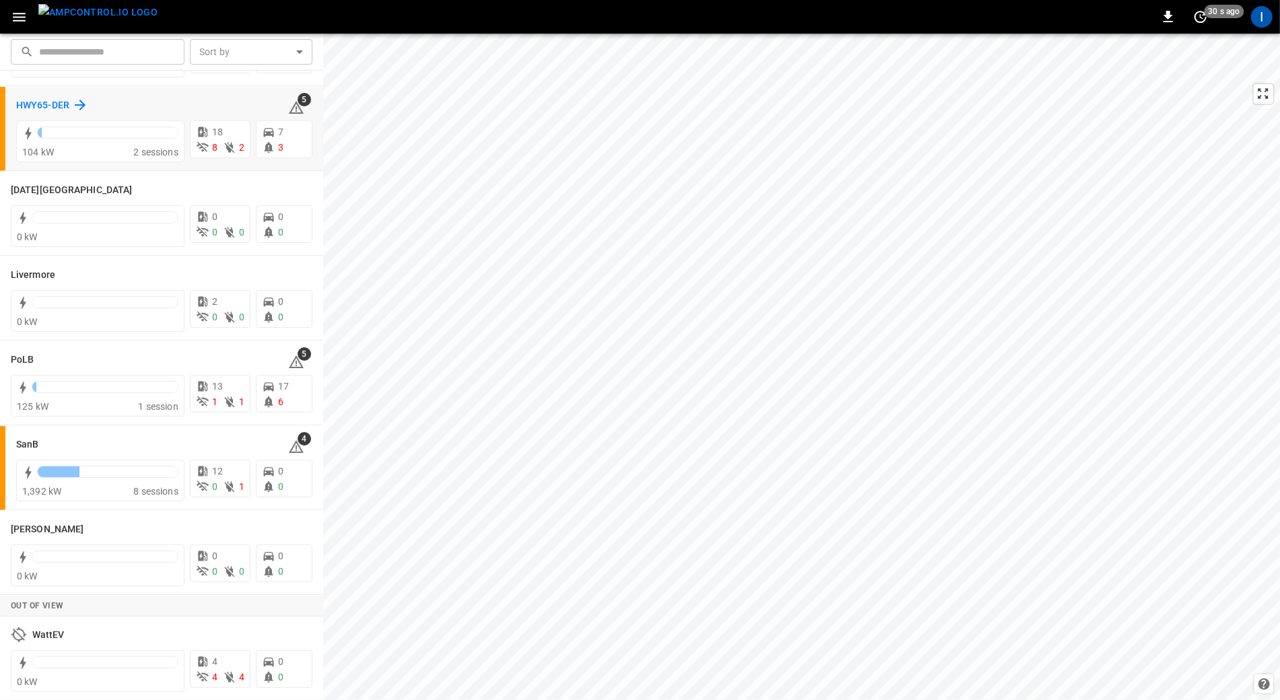
click at [75, 105] on icon at bounding box center [80, 105] width 16 height 16
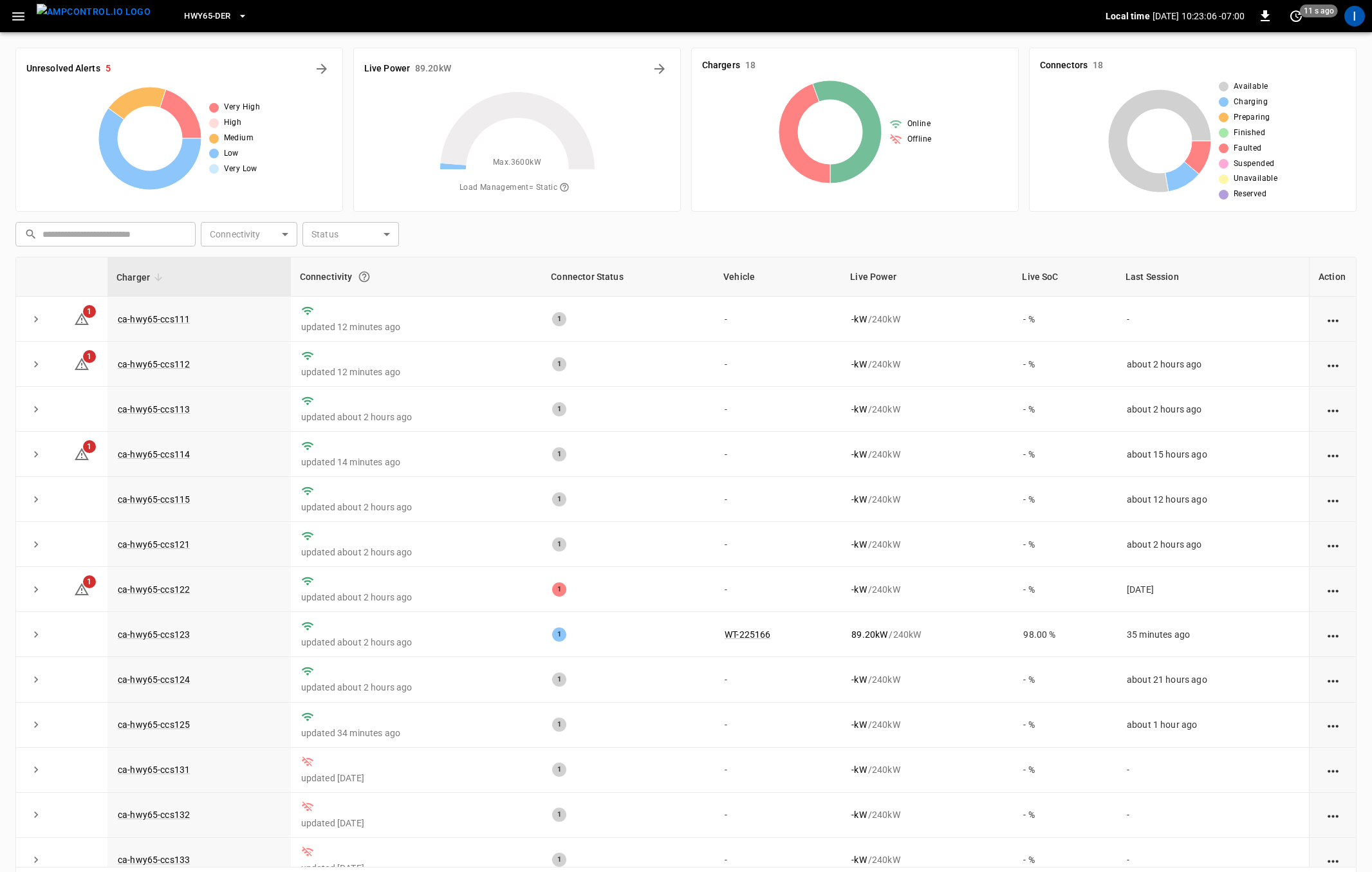
click at [198, 19] on span "HWY65-DER" at bounding box center [207, 15] width 46 height 14
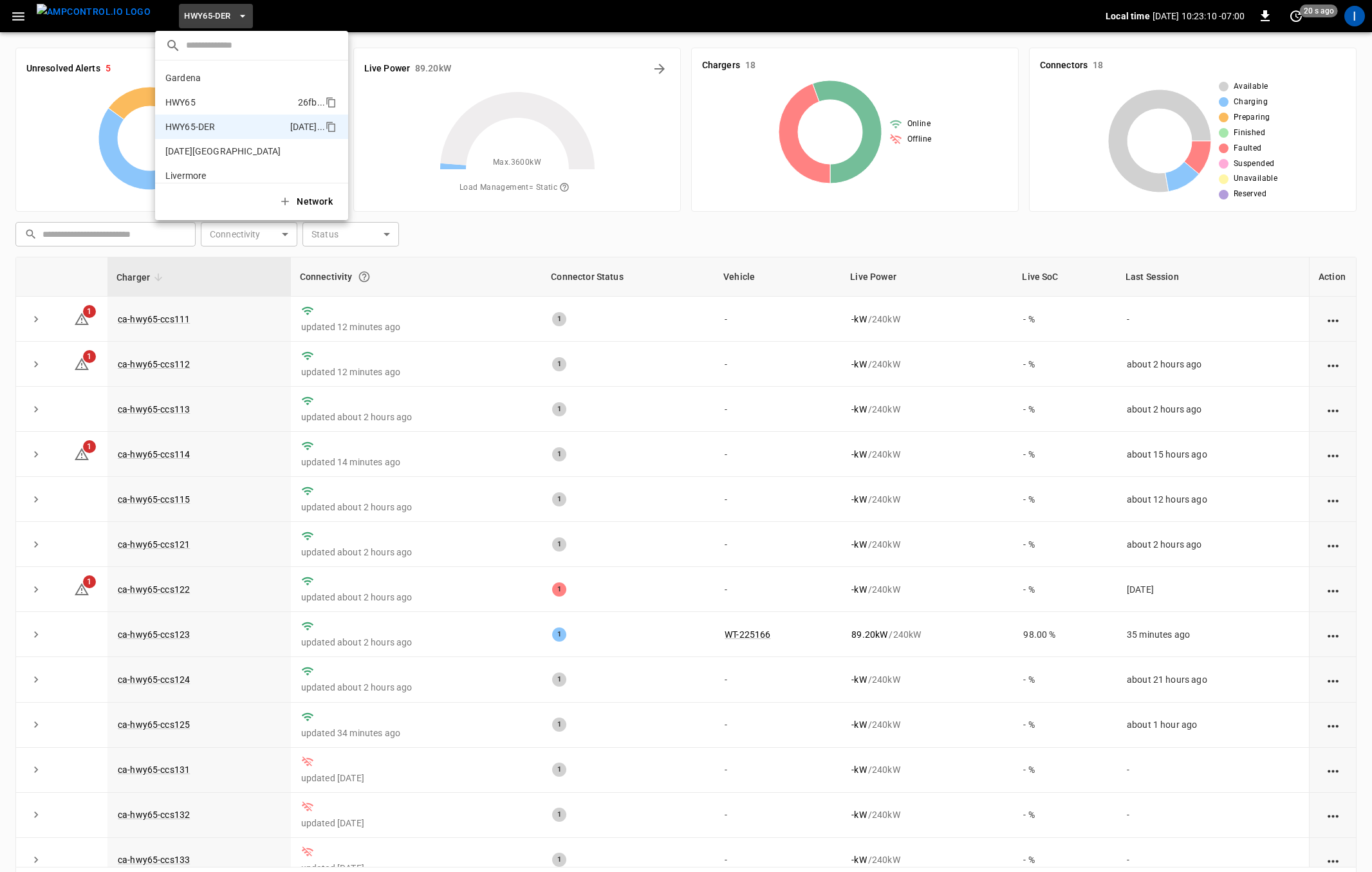
click at [192, 97] on p "HWY65" at bounding box center [181, 101] width 31 height 12
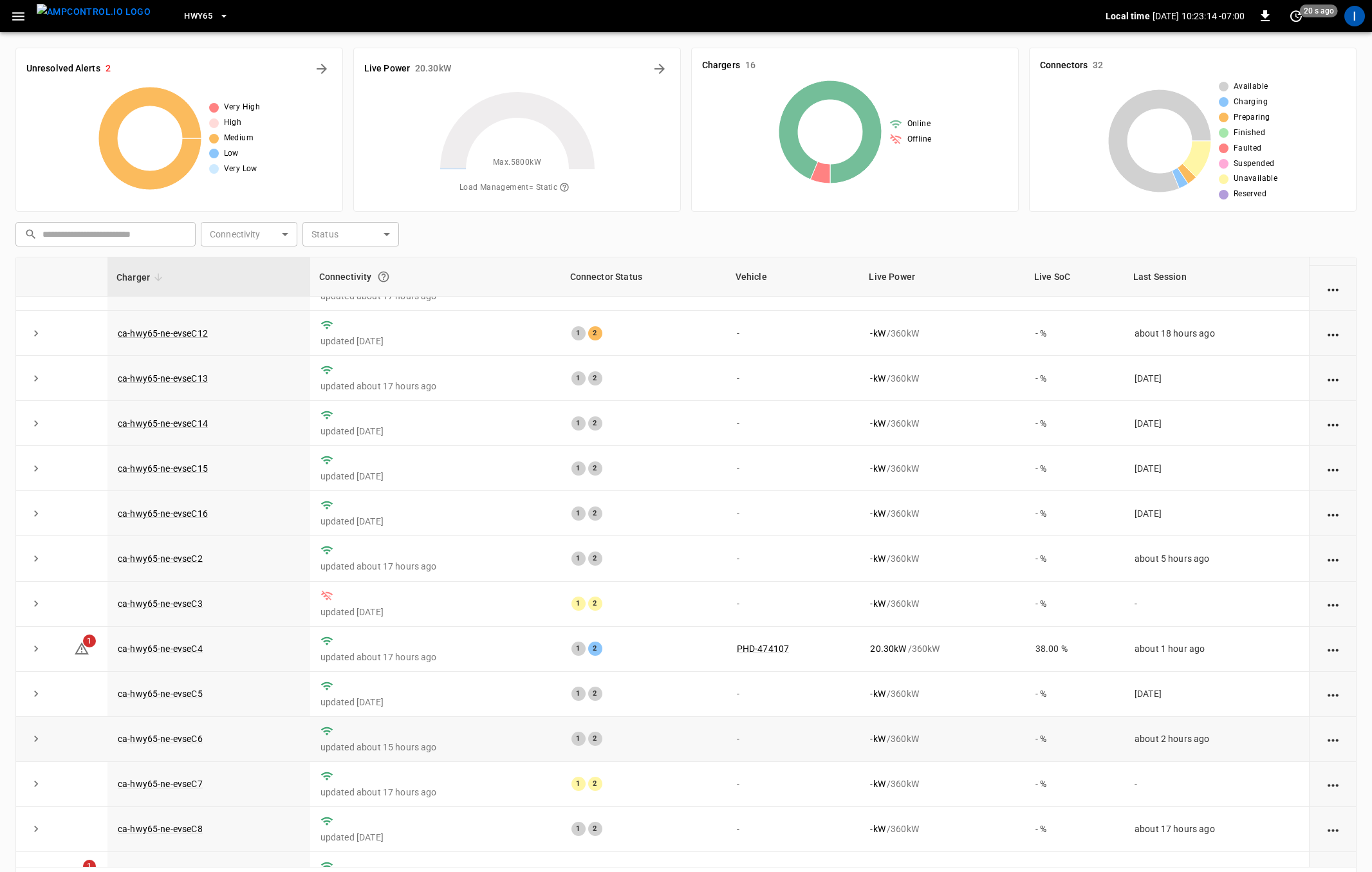
scroll to position [124, 0]
click at [648, 634] on link "PHD-474107" at bounding box center [762, 645] width 58 height 15
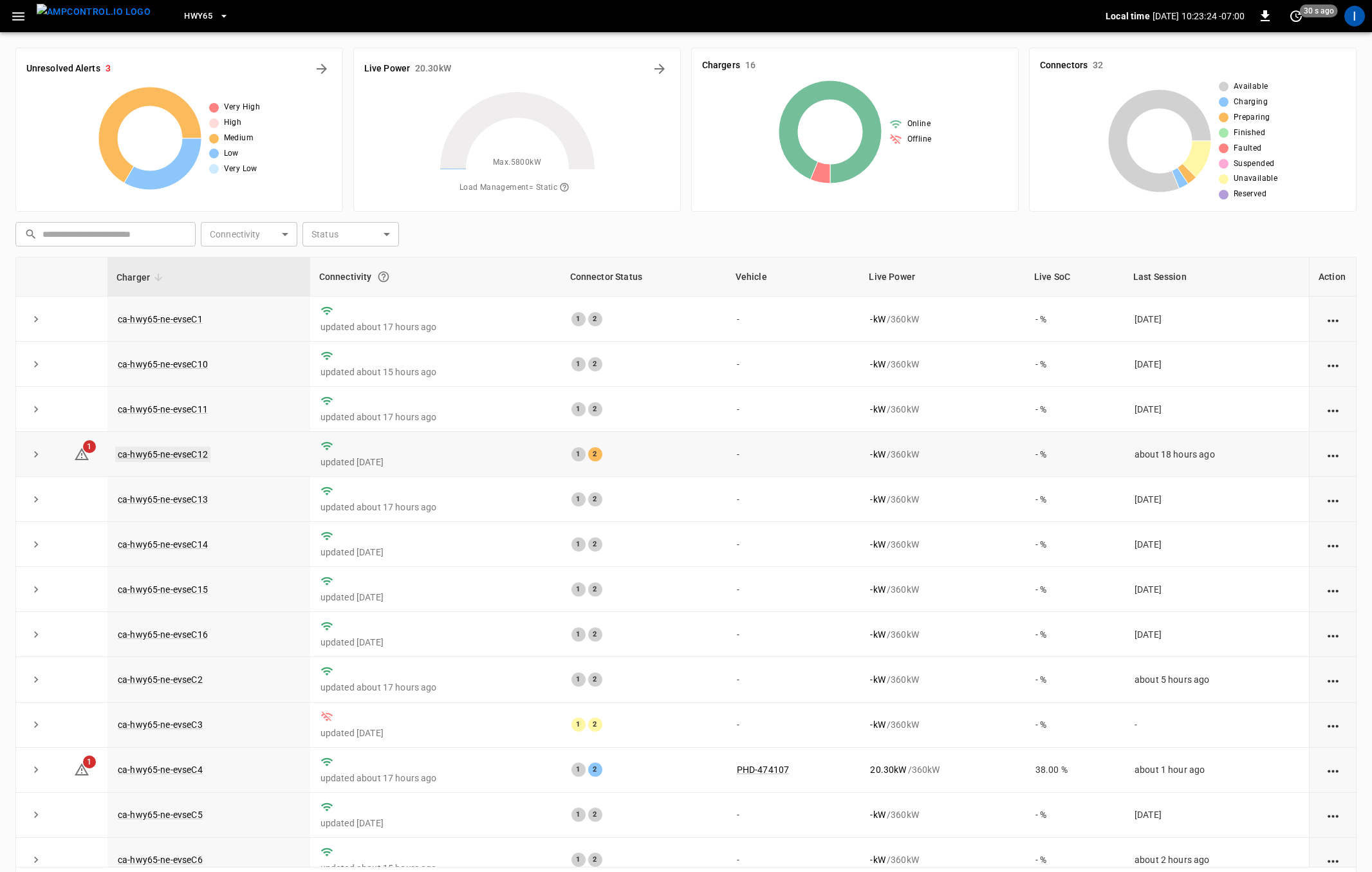
click at [178, 450] on link "ca-hwy65-ne-evseC12" at bounding box center [163, 454] width 96 height 15
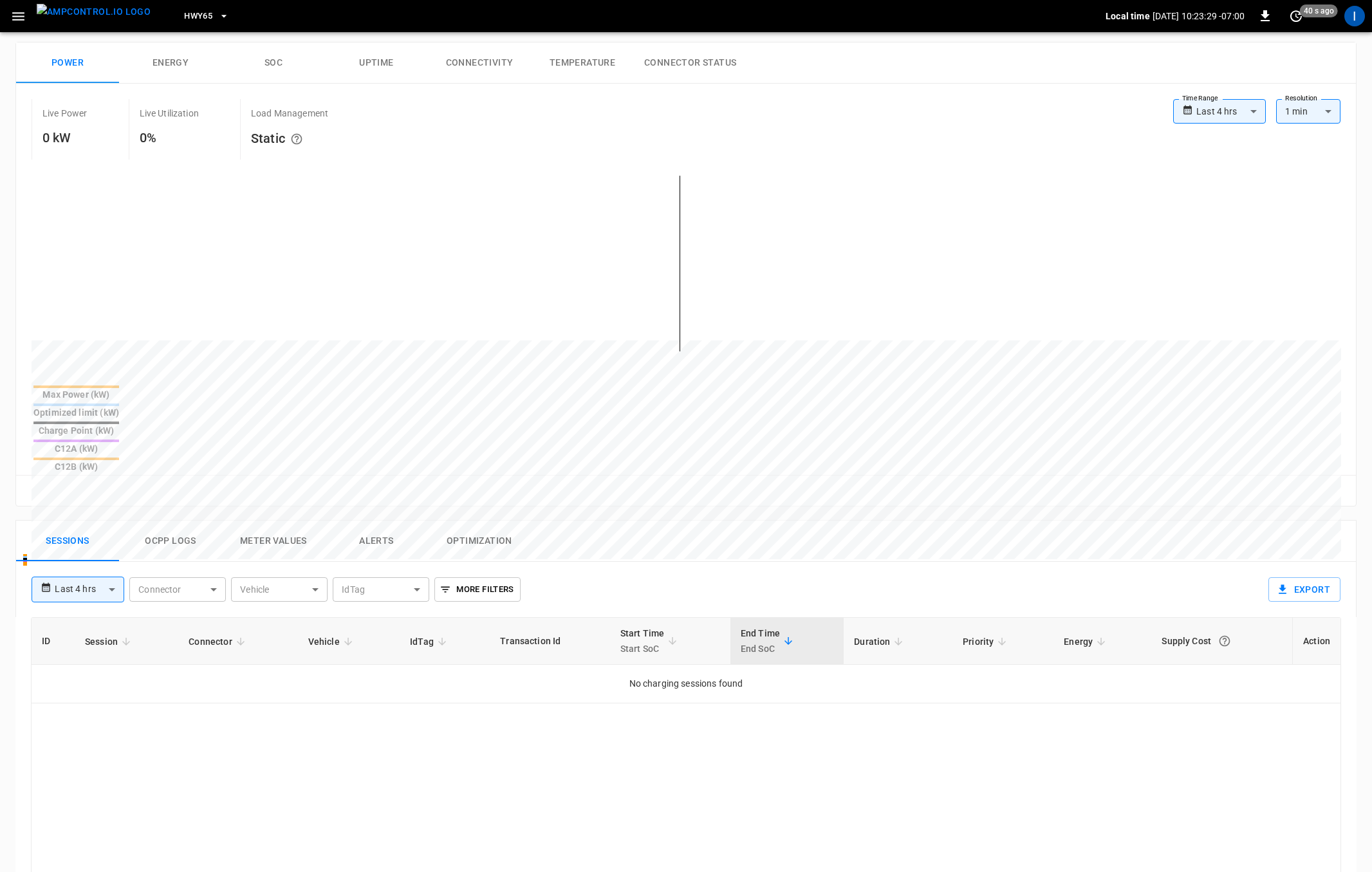
scroll to position [192, 0]
click at [182, 520] on button "Ocpp logs" at bounding box center [171, 540] width 103 height 41
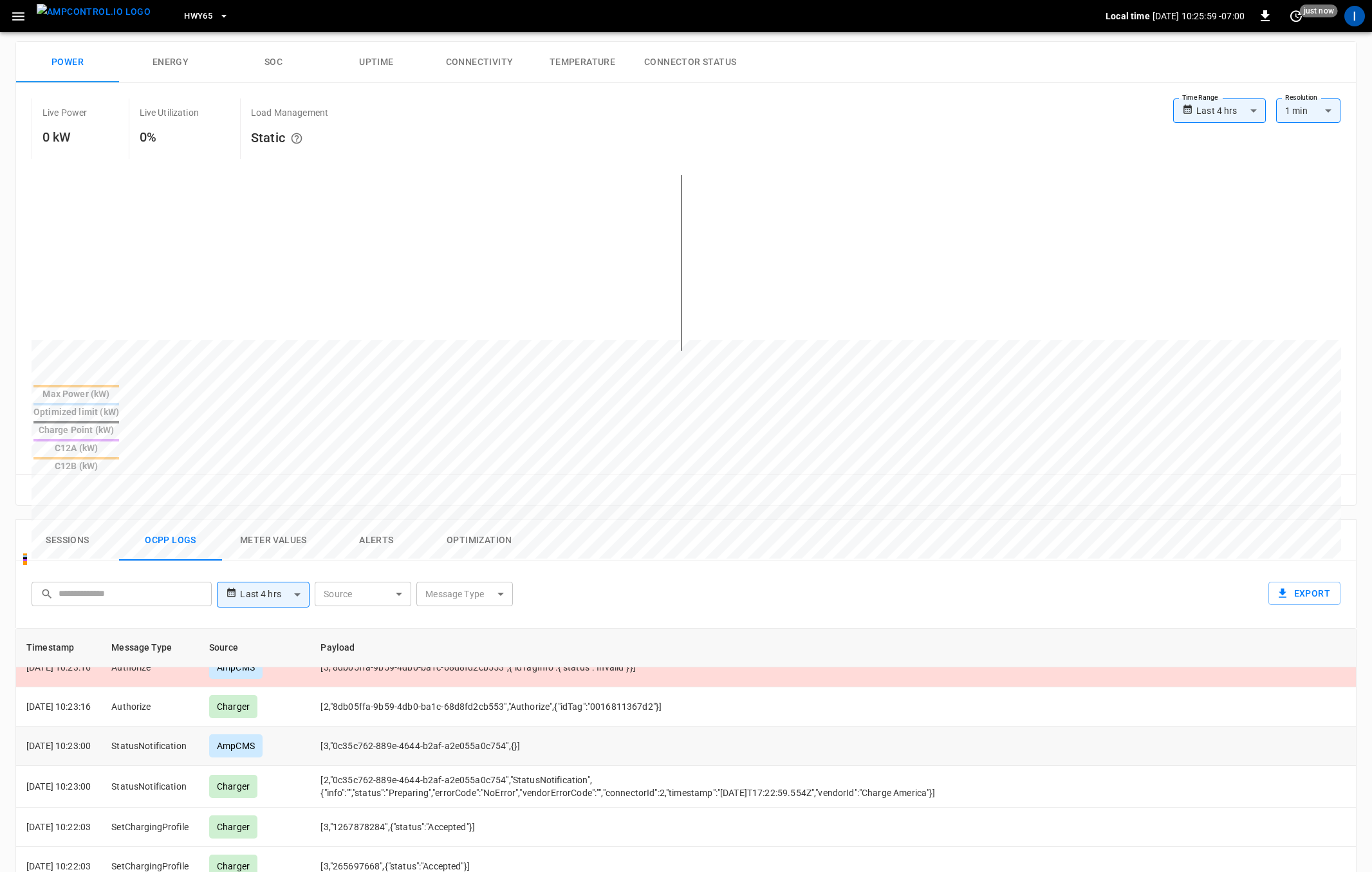
scroll to position [0, 0]
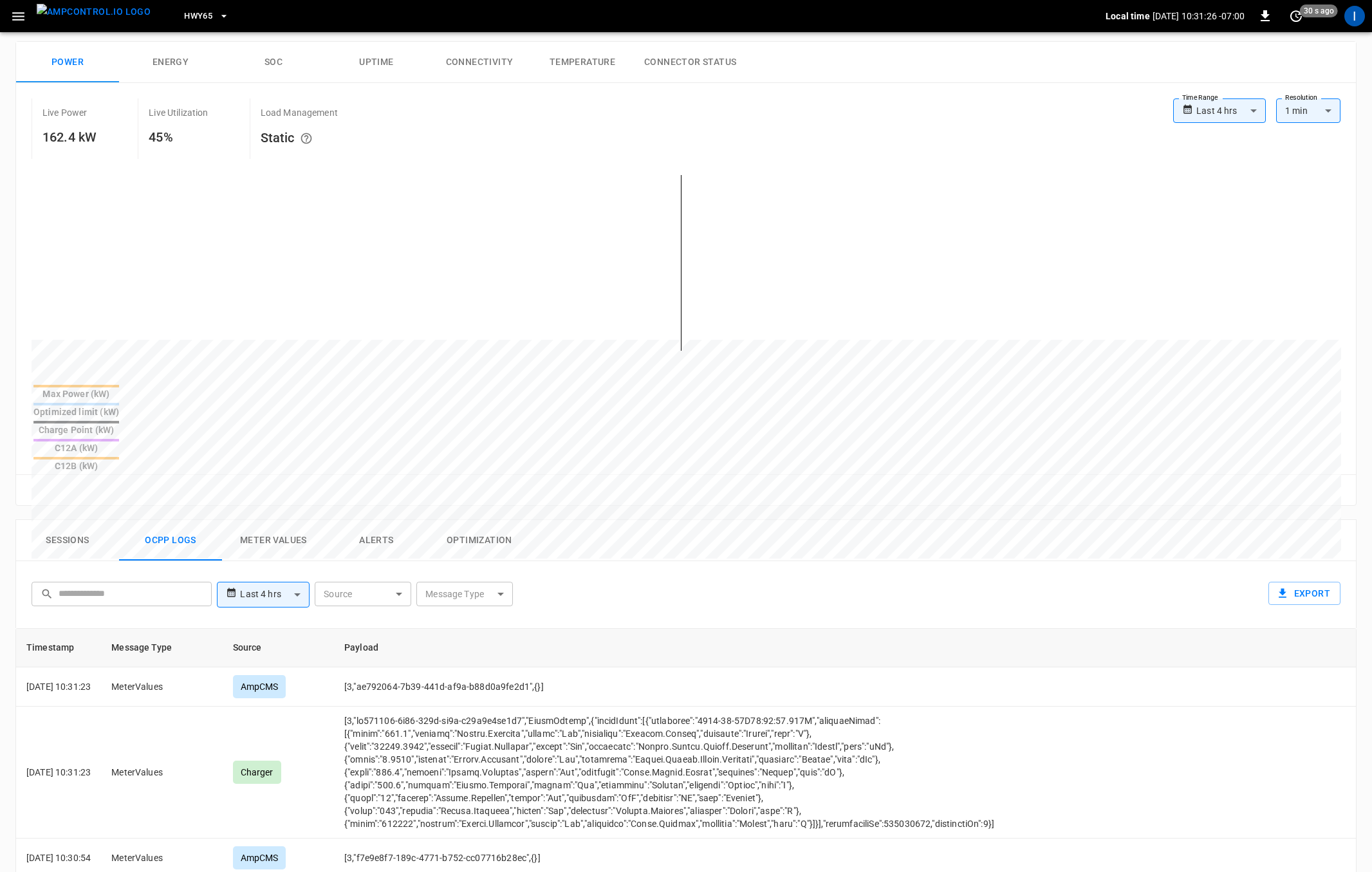
click at [27, 16] on button "button" at bounding box center [18, 16] width 27 height 24
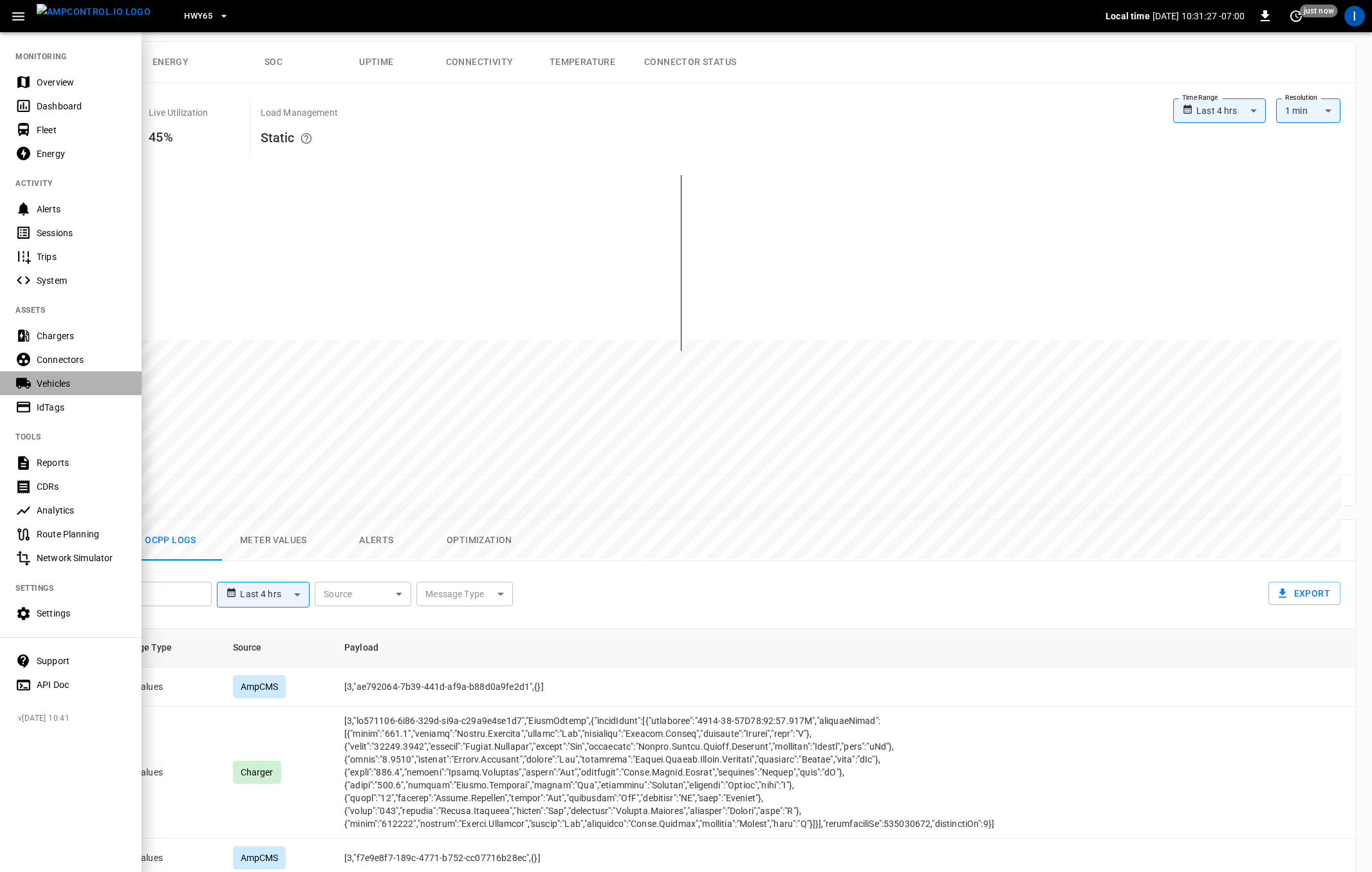
click at [61, 386] on div "Vehicles" at bounding box center [81, 383] width 90 height 12
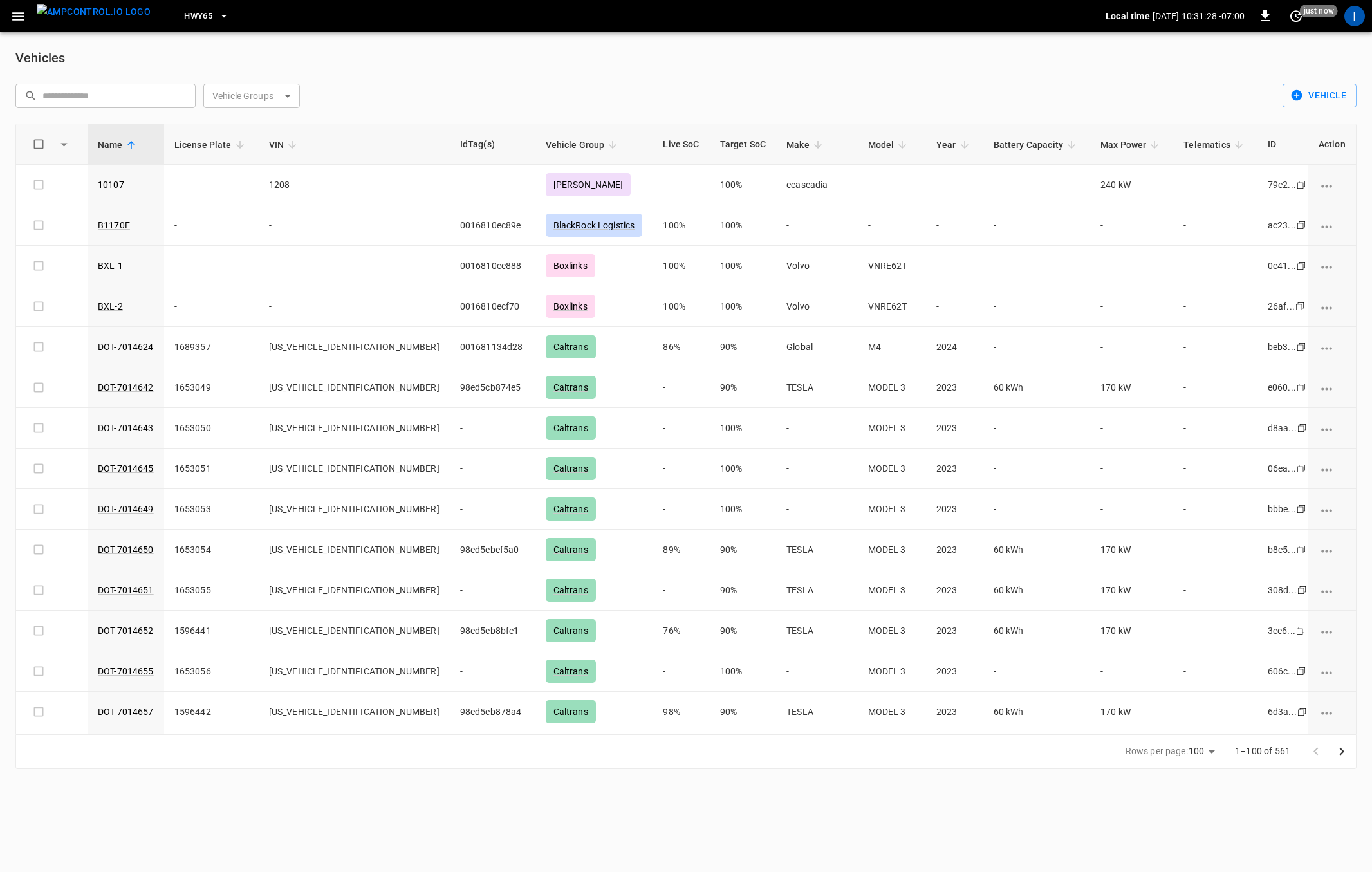
click at [125, 89] on input "text" at bounding box center [114, 96] width 144 height 24
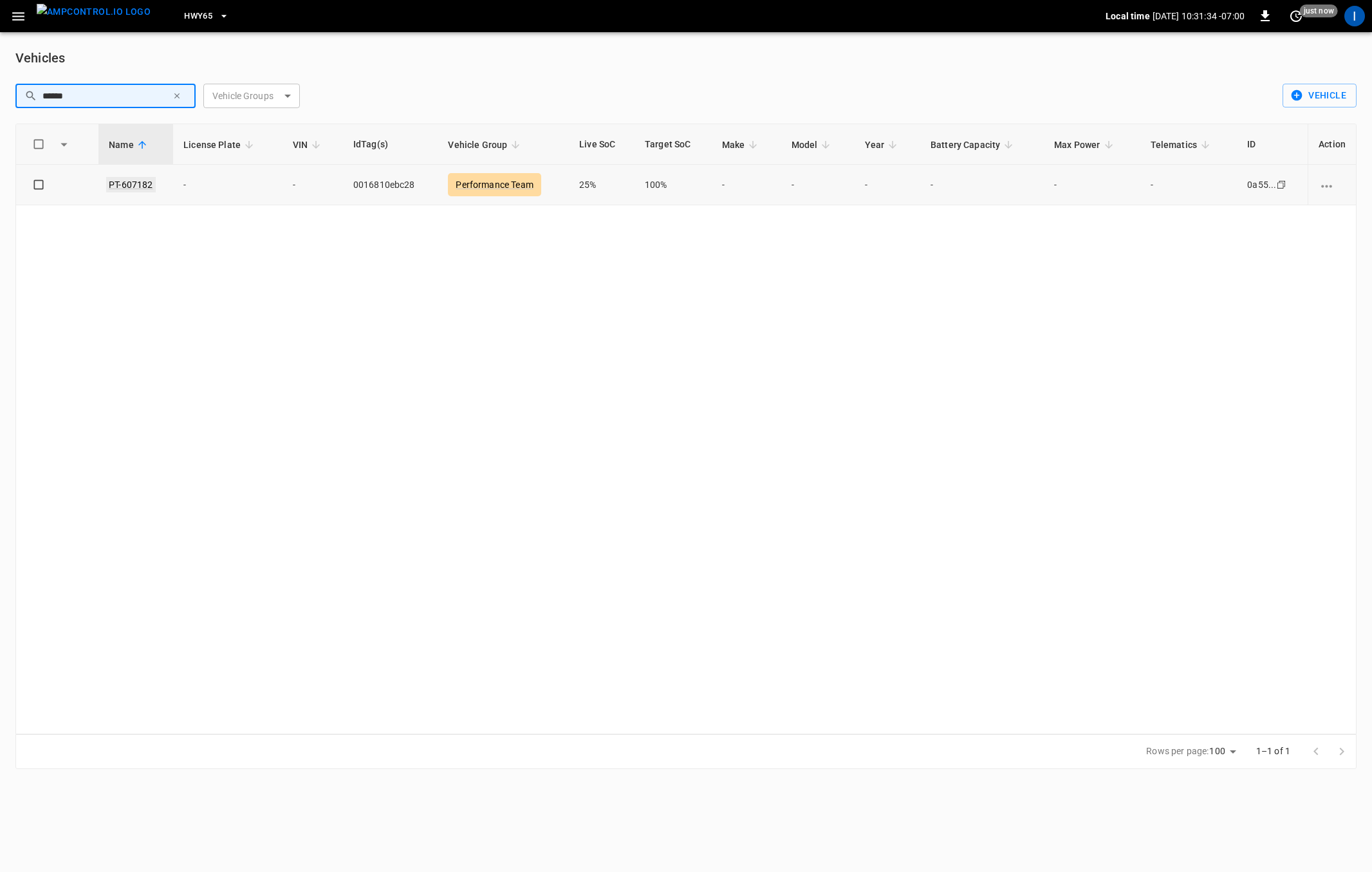
type input "******"
click at [139, 185] on link "PT-607182" at bounding box center [130, 184] width 49 height 15
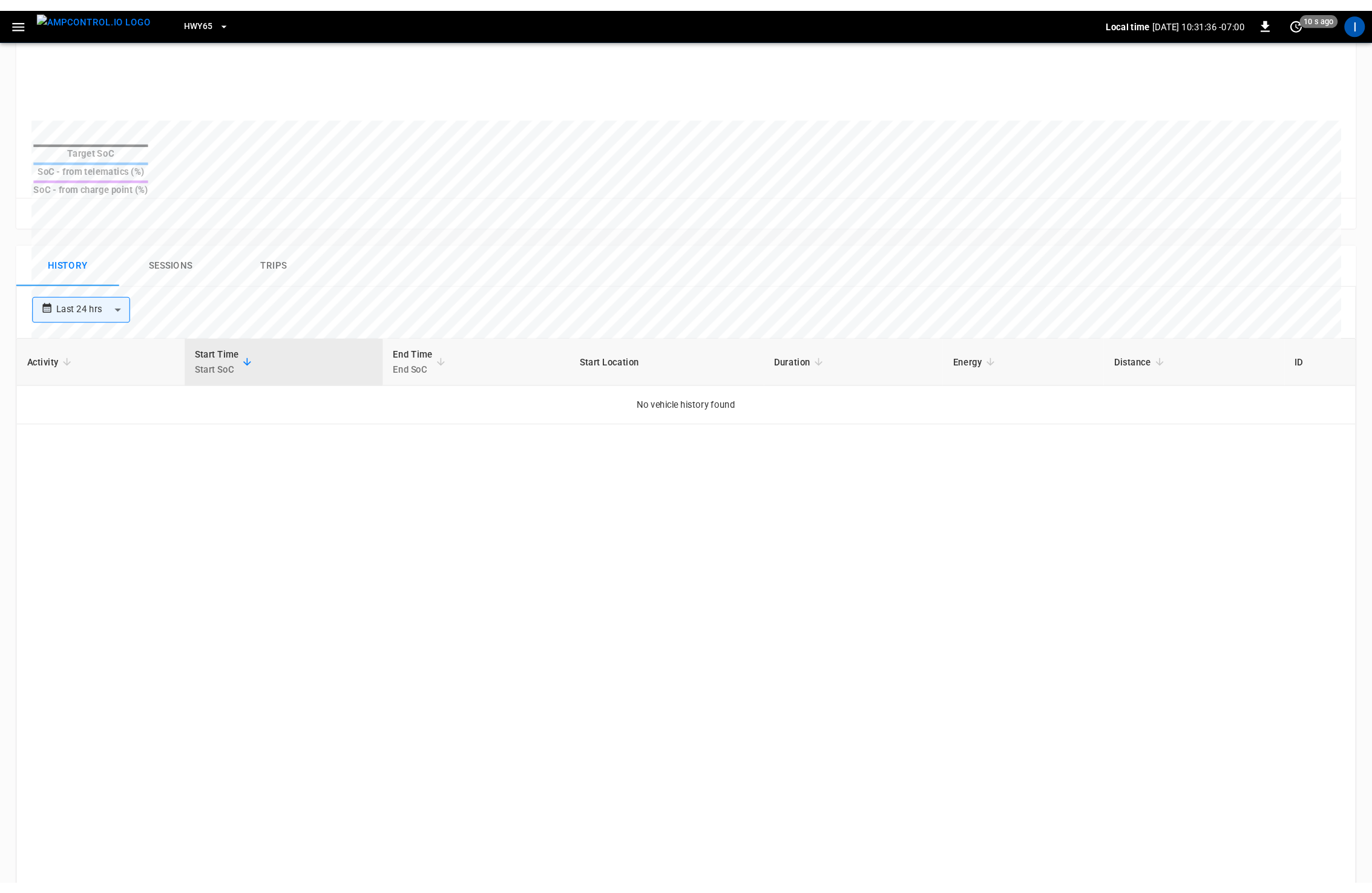
scroll to position [505, 0]
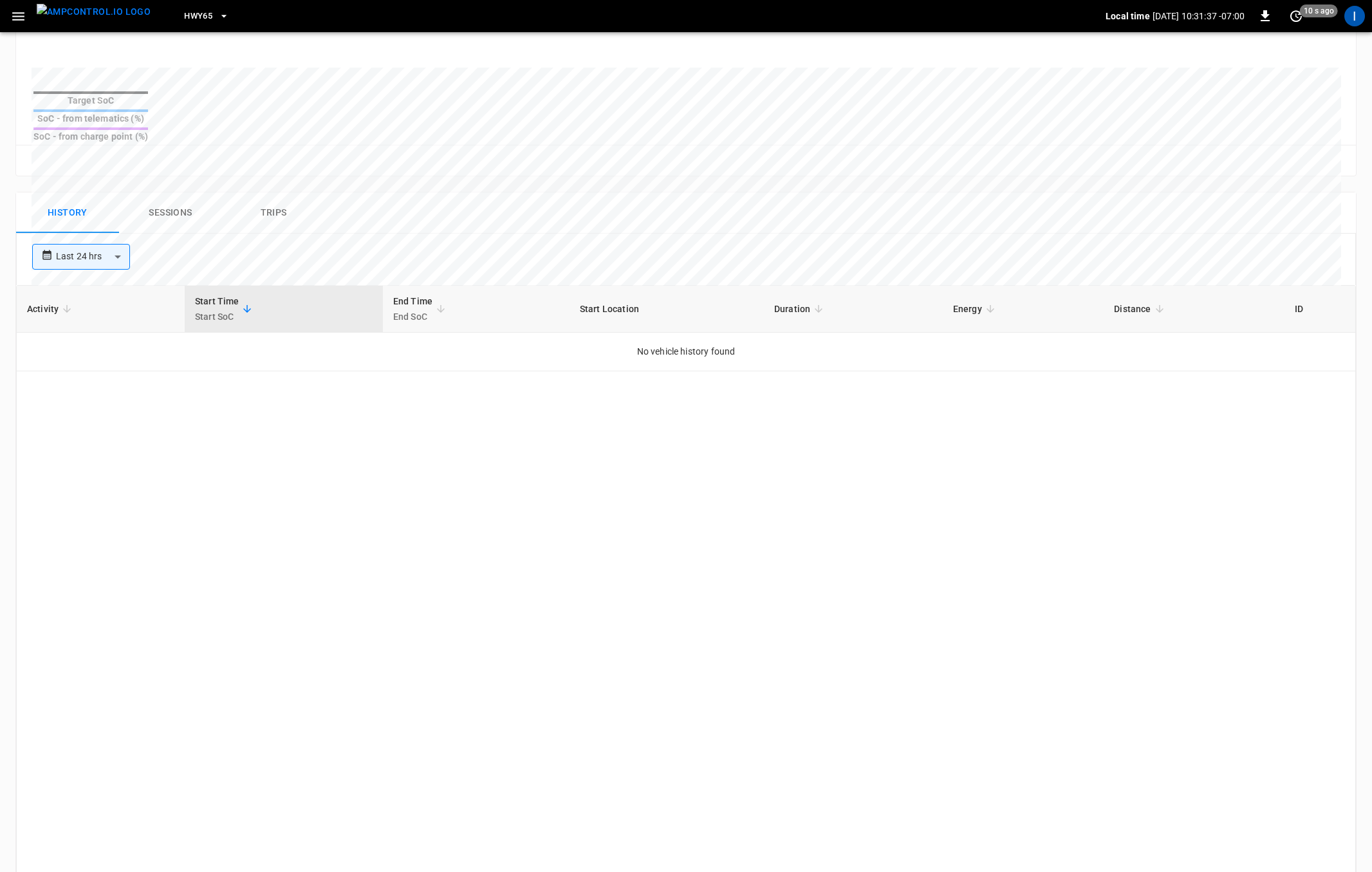
click at [182, 192] on button "Sessions" at bounding box center [171, 212] width 103 height 41
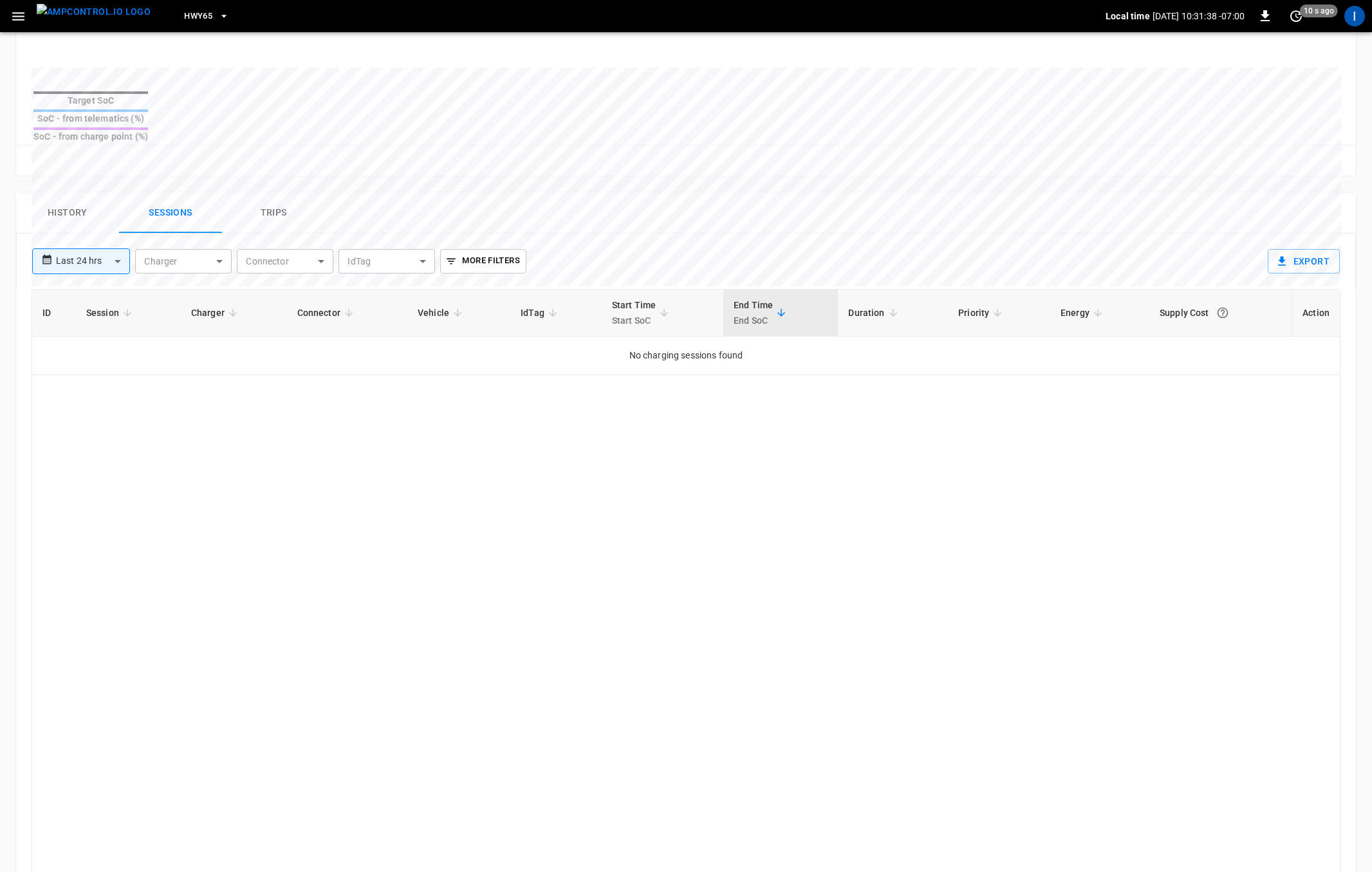
click at [101, 234] on body "**********" at bounding box center [686, 206] width 1372 height 1486
click at [99, 370] on li "Last 30 days" at bounding box center [80, 368] width 97 height 21
type input "**********"
type input "**"
type input "**********"
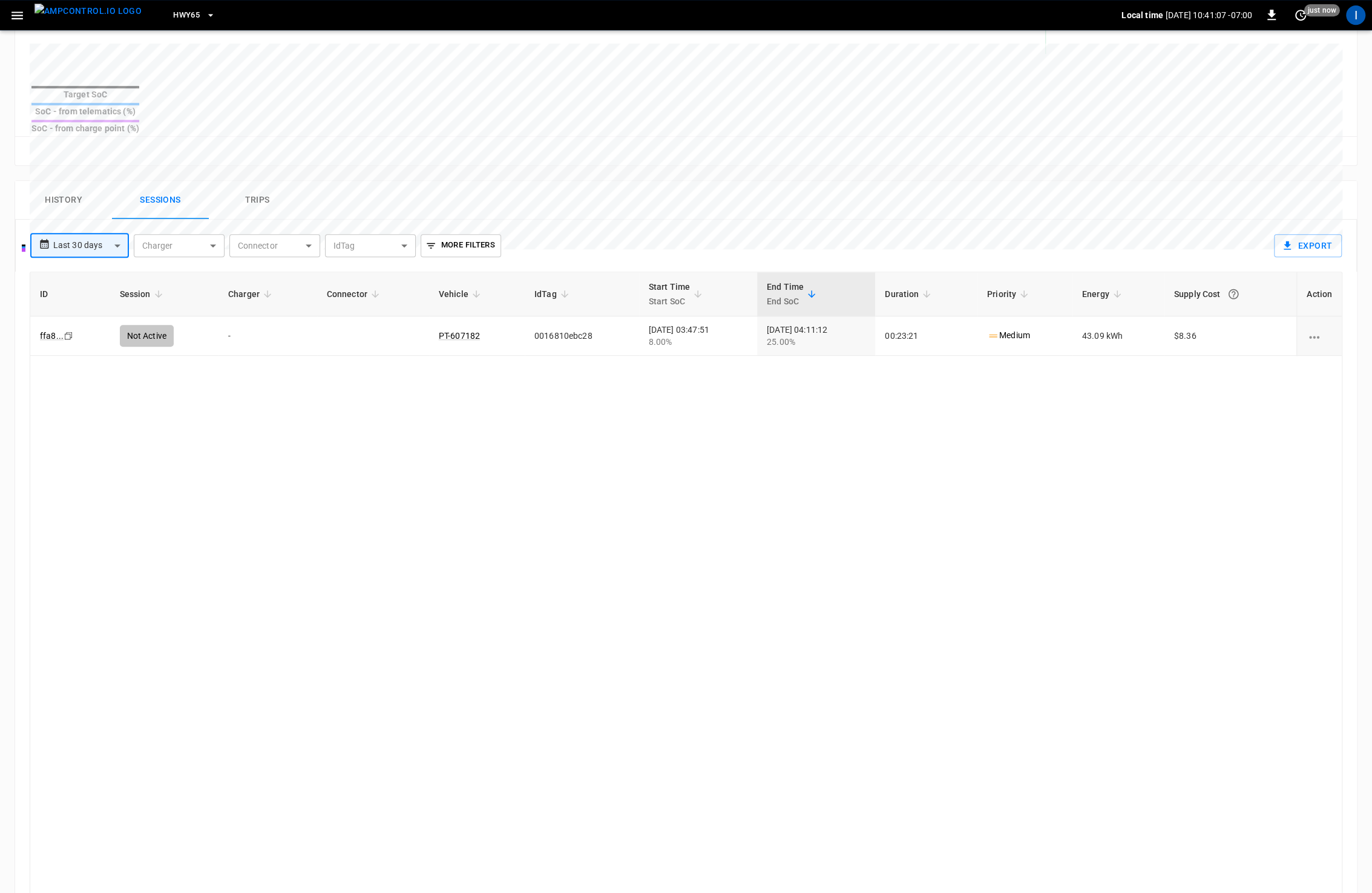
scroll to position [210, 0]
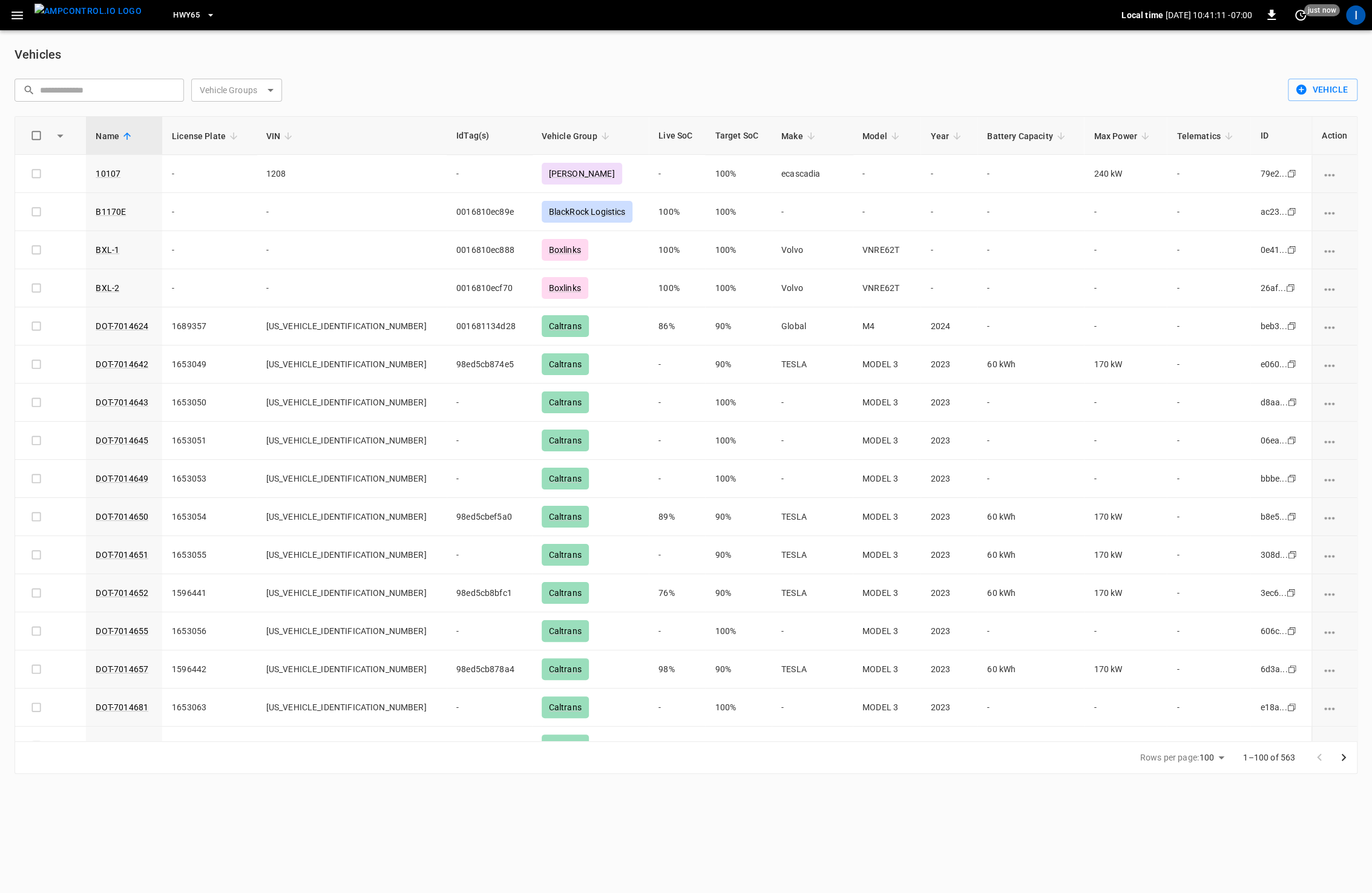
click at [16, 15] on icon "button" at bounding box center [17, 15] width 12 height 8
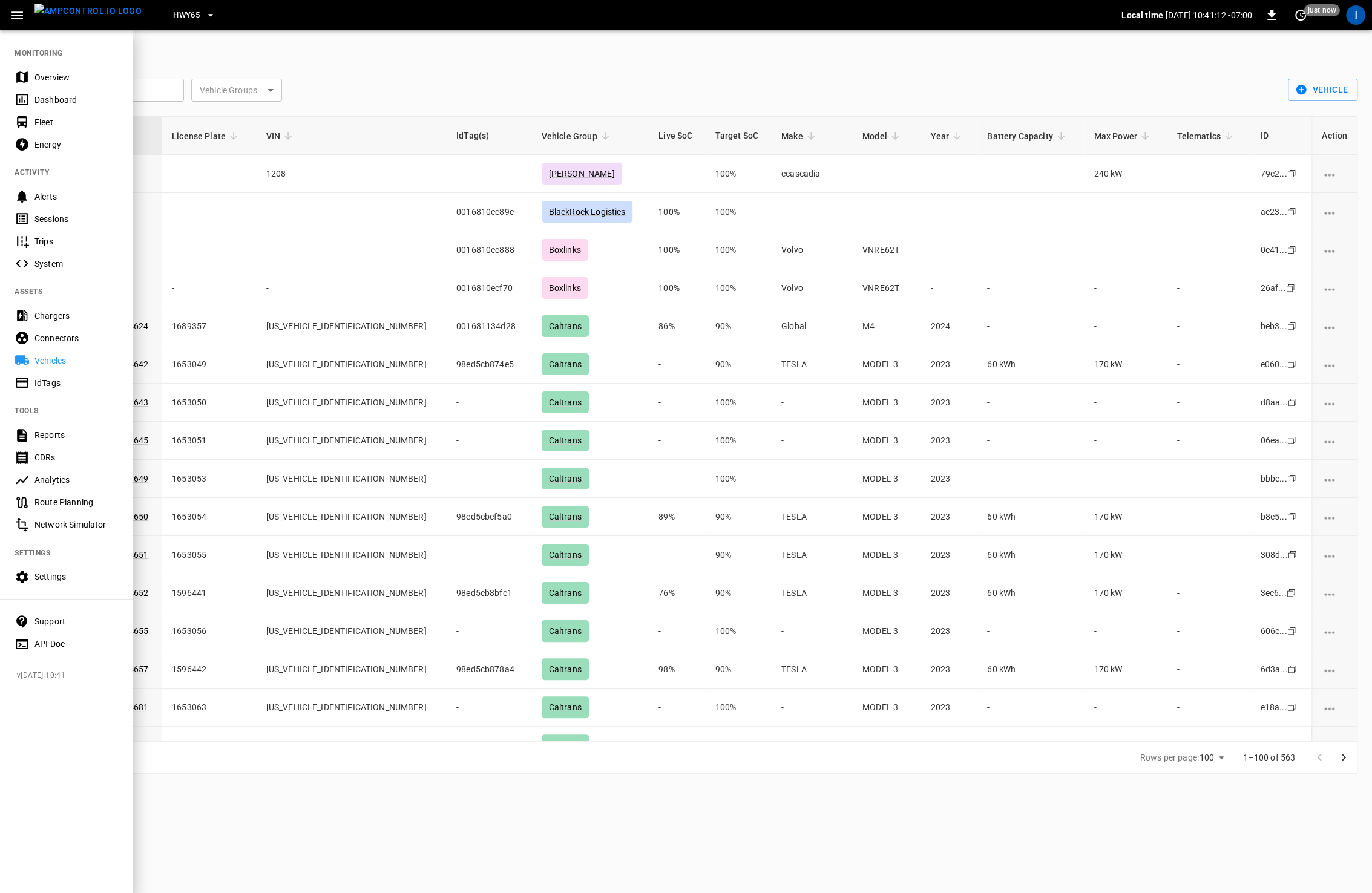
click at [67, 381] on div "IdTags" at bounding box center [76, 383] width 84 height 12
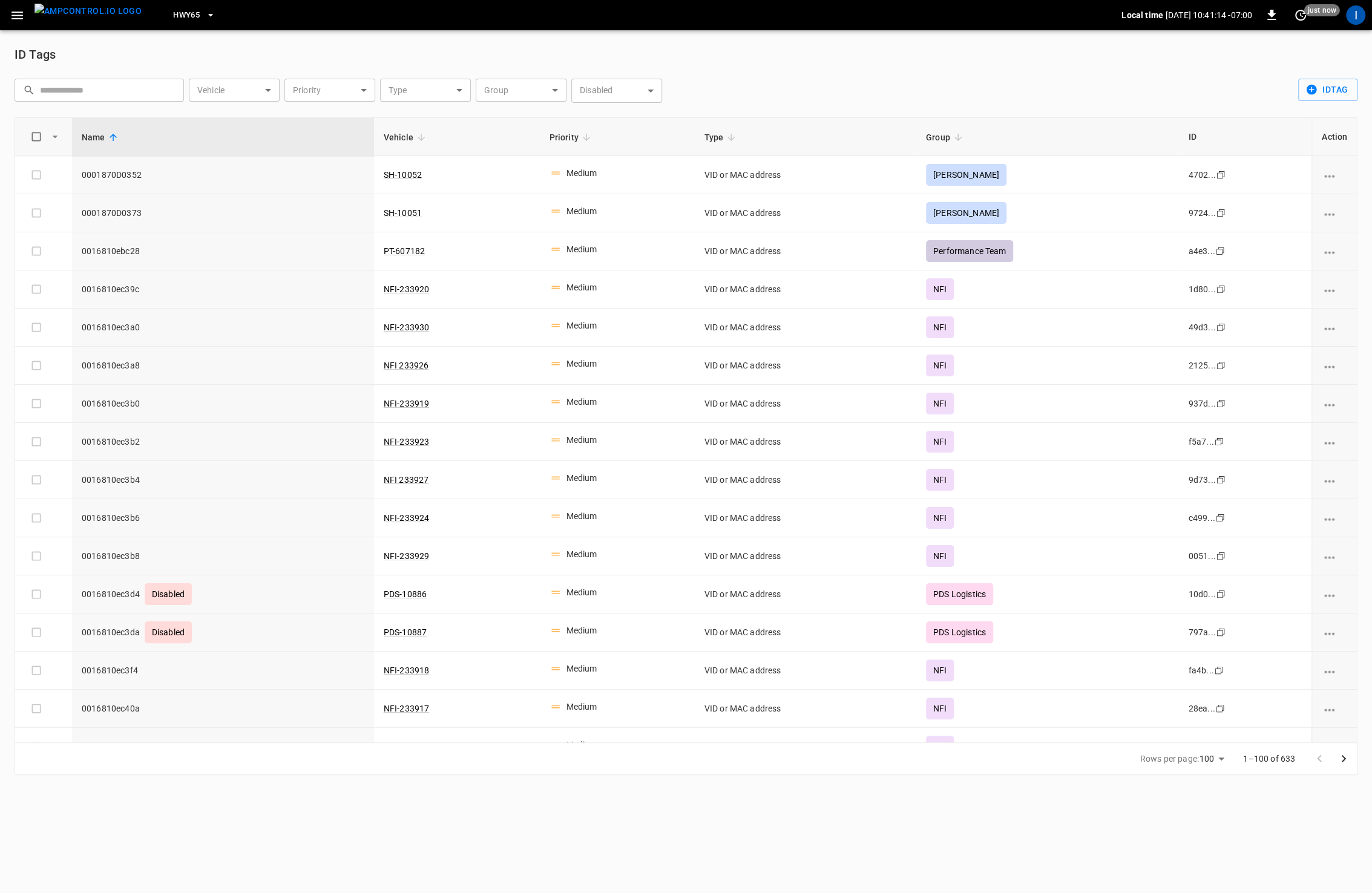
click at [518, 84] on body "HWY65 Local time [DATE] 10:41:14 -07:00 0 just now I ID Tags ​ ​ Vehicle ​ Vehi…" at bounding box center [686, 394] width 1372 height 790
click at [506, 143] on div "Pay! App" at bounding box center [507, 134] width 49 height 22
type input "********"
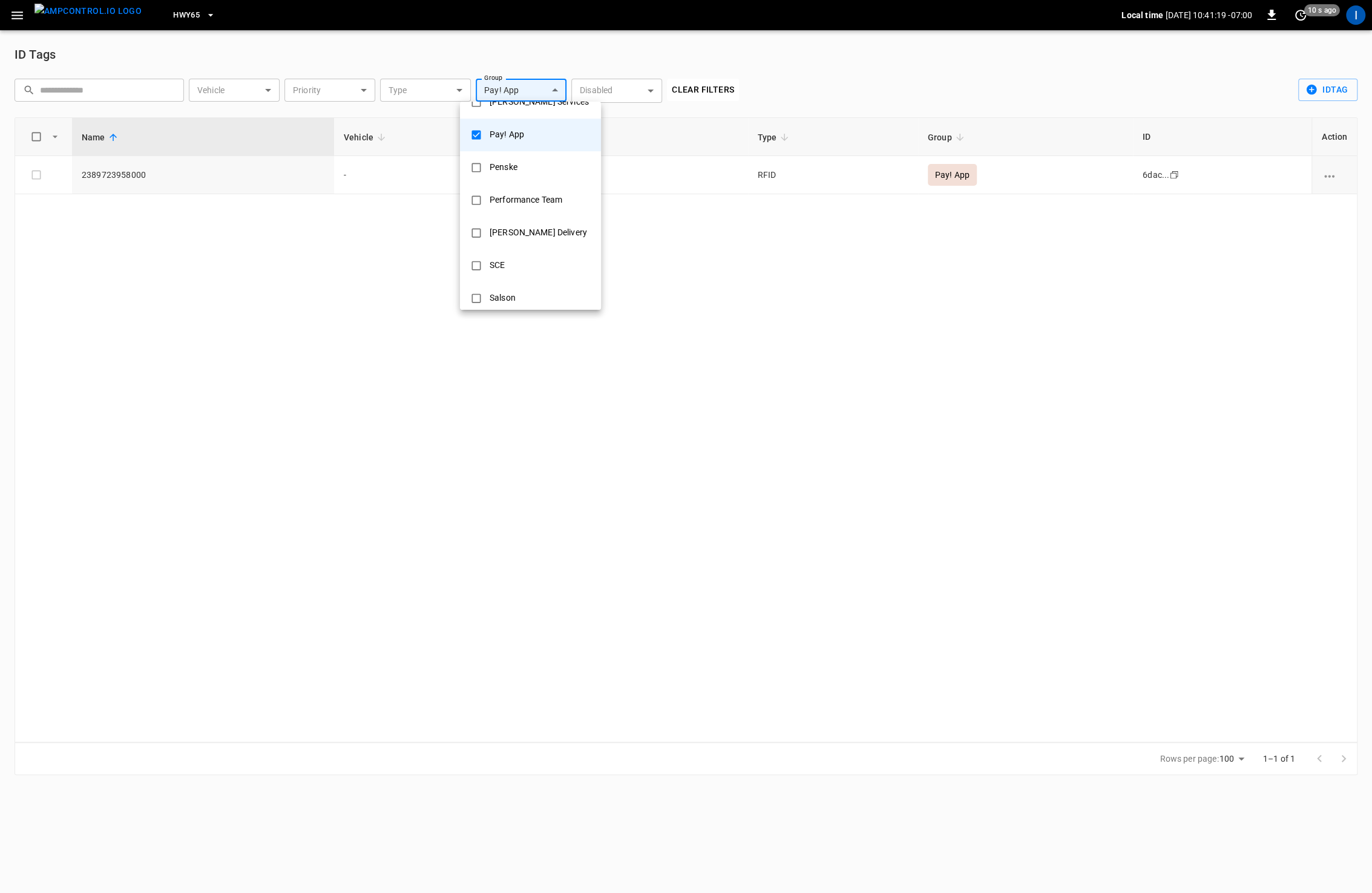
click at [128, 170] on div at bounding box center [686, 446] width 1372 height 893
click at [126, 172] on span "2389723958000" at bounding box center [203, 174] width 243 height 12
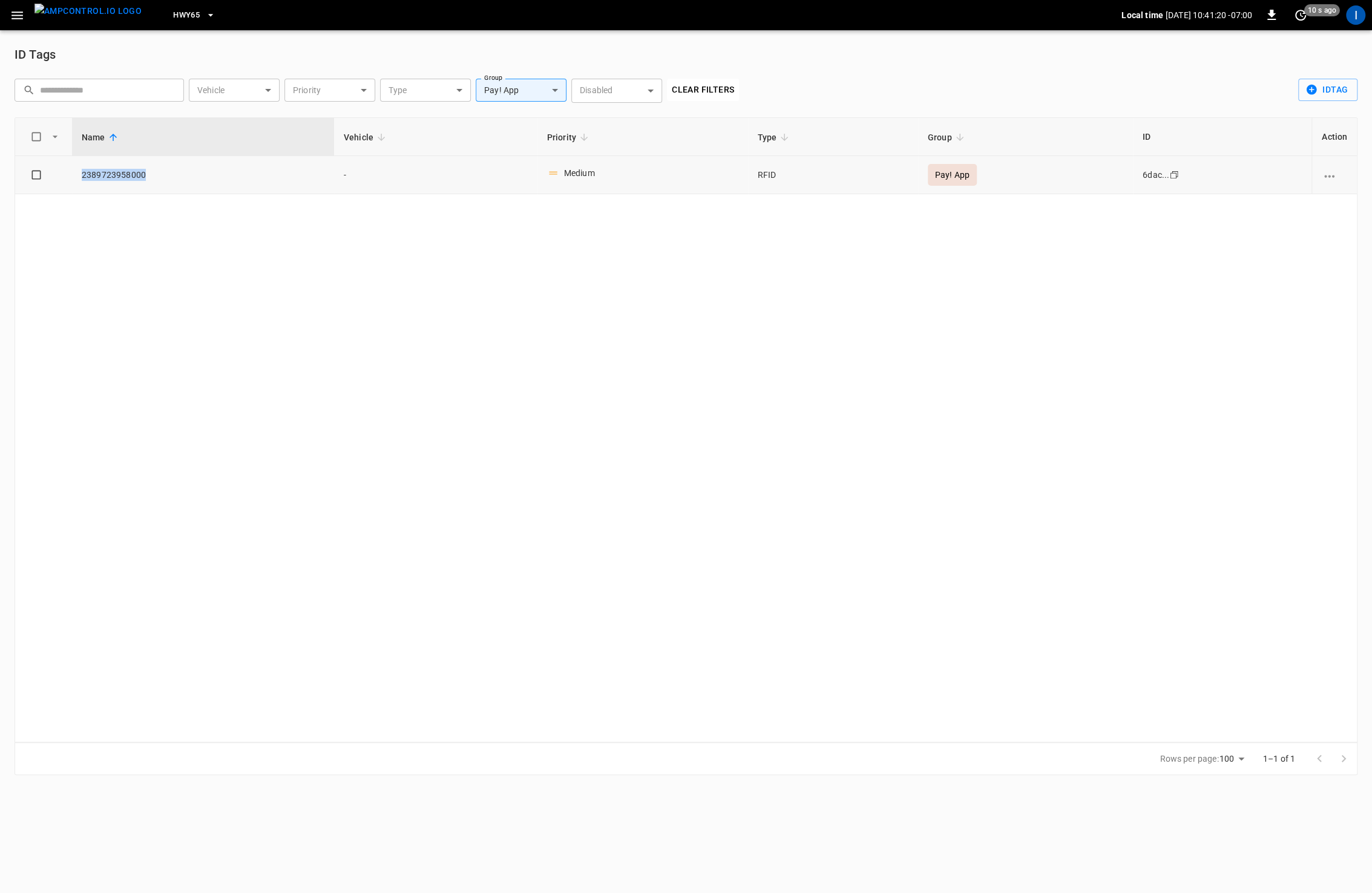
click at [126, 172] on span "2389723958000" at bounding box center [203, 174] width 243 height 12
copy span "2389723958000"
click at [173, 16] on span "HWY65" at bounding box center [187, 14] width 27 height 13
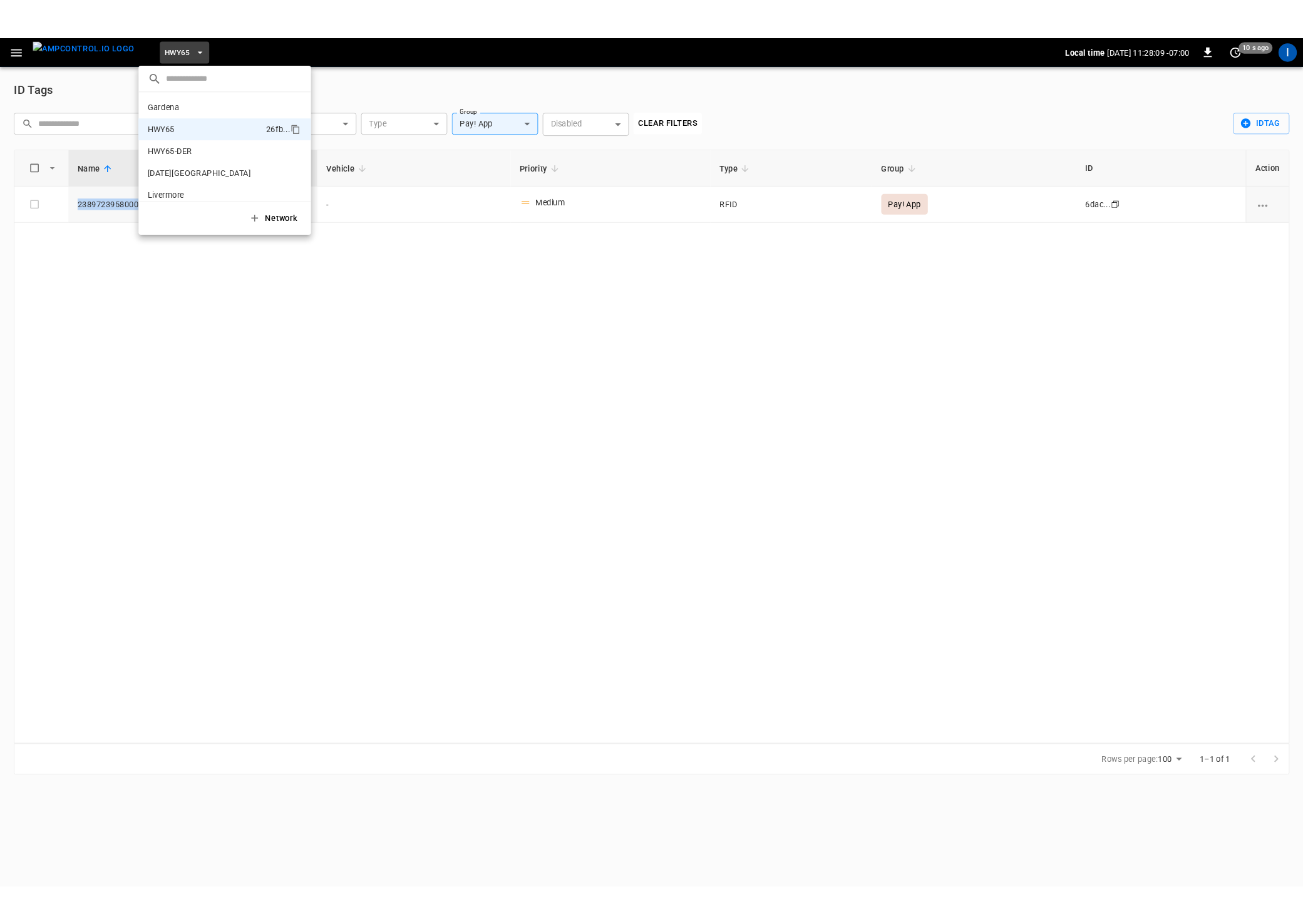
scroll to position [20, 0]
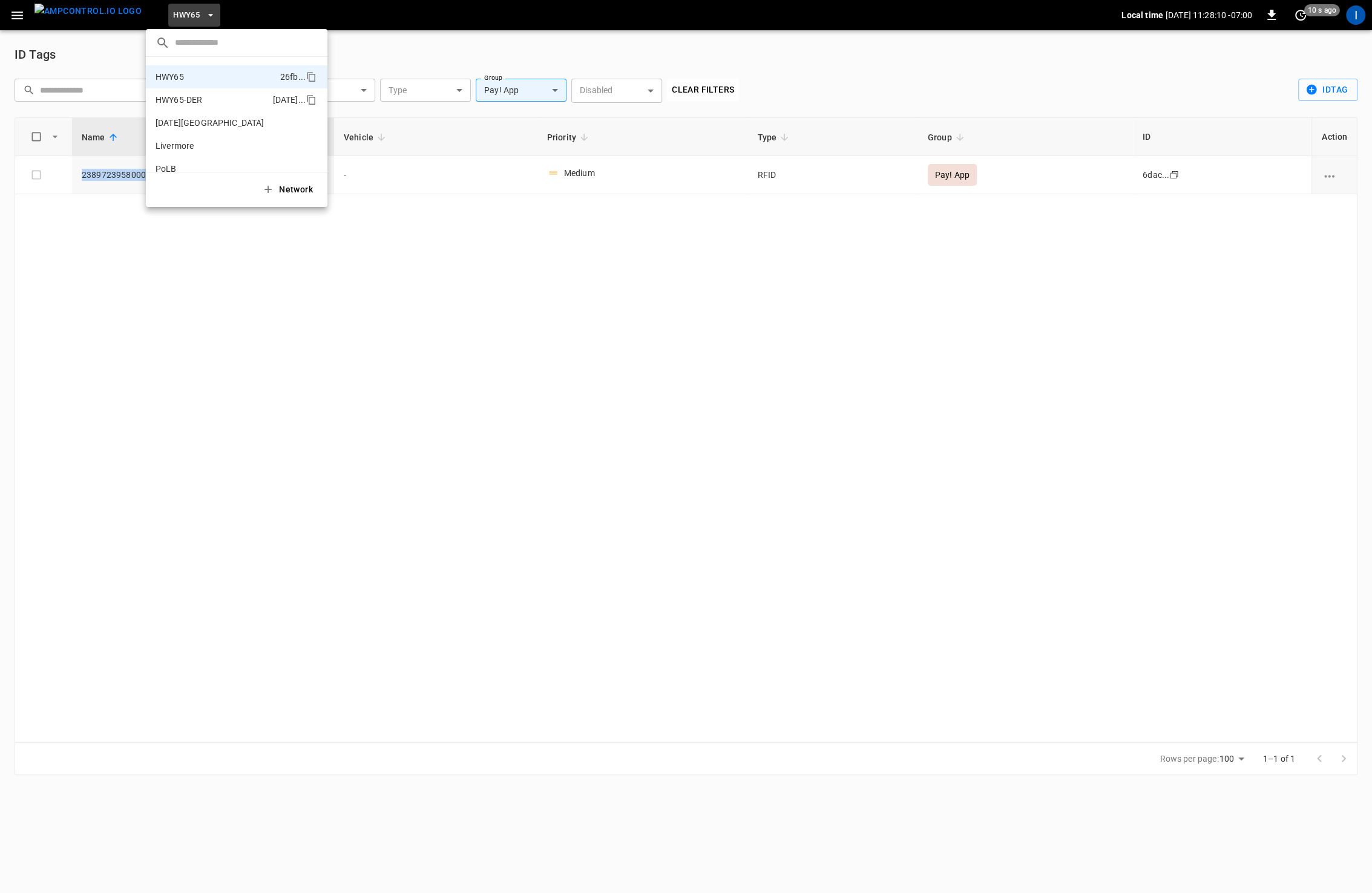
click at [193, 99] on p "HWY65-DER" at bounding box center [179, 99] width 47 height 12
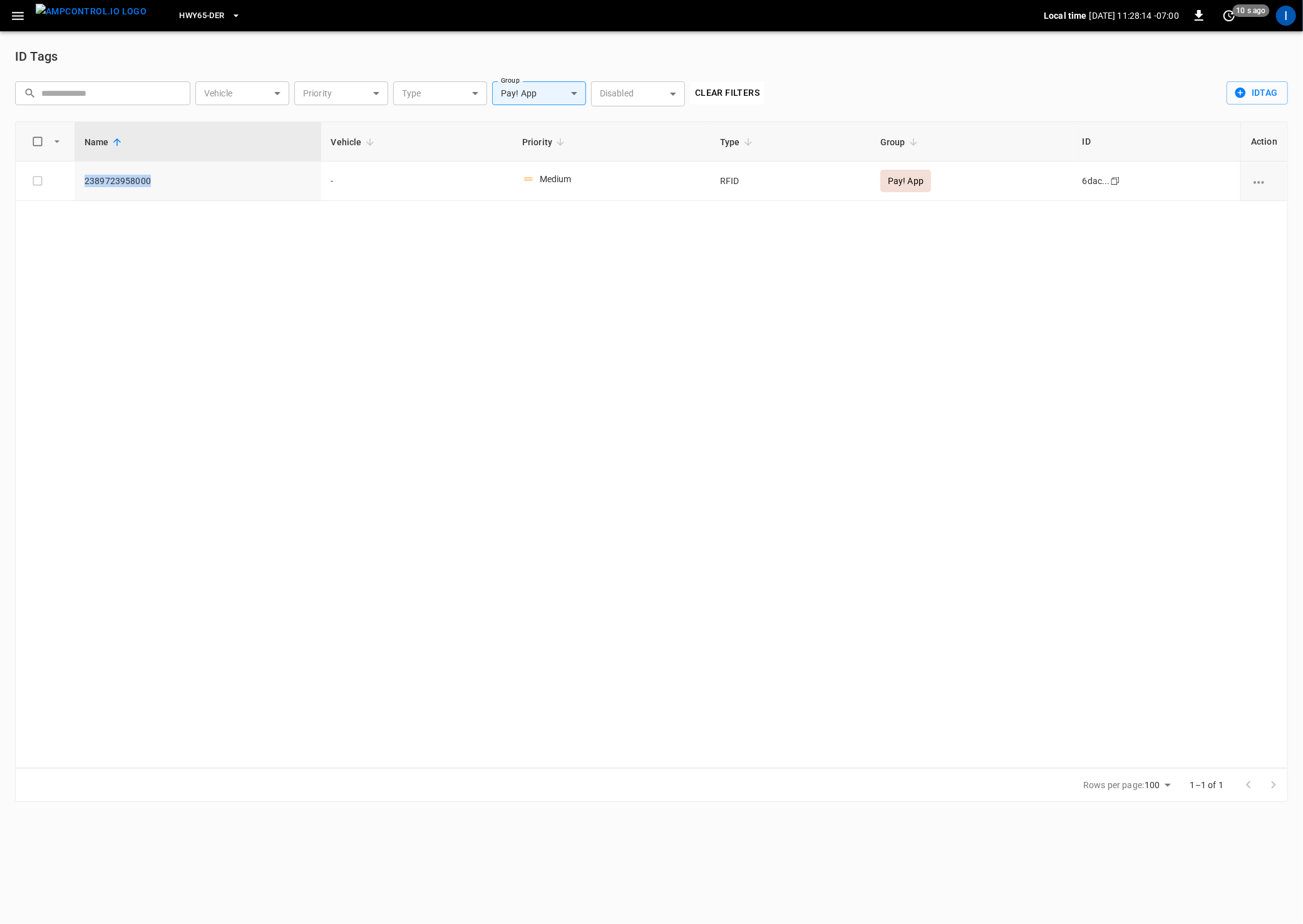
drag, startPoint x: 18, startPoint y: 19, endPoint x: 21, endPoint y: 30, distance: 11.4
click at [18, 20] on icon "button" at bounding box center [18, 16] width 16 height 16
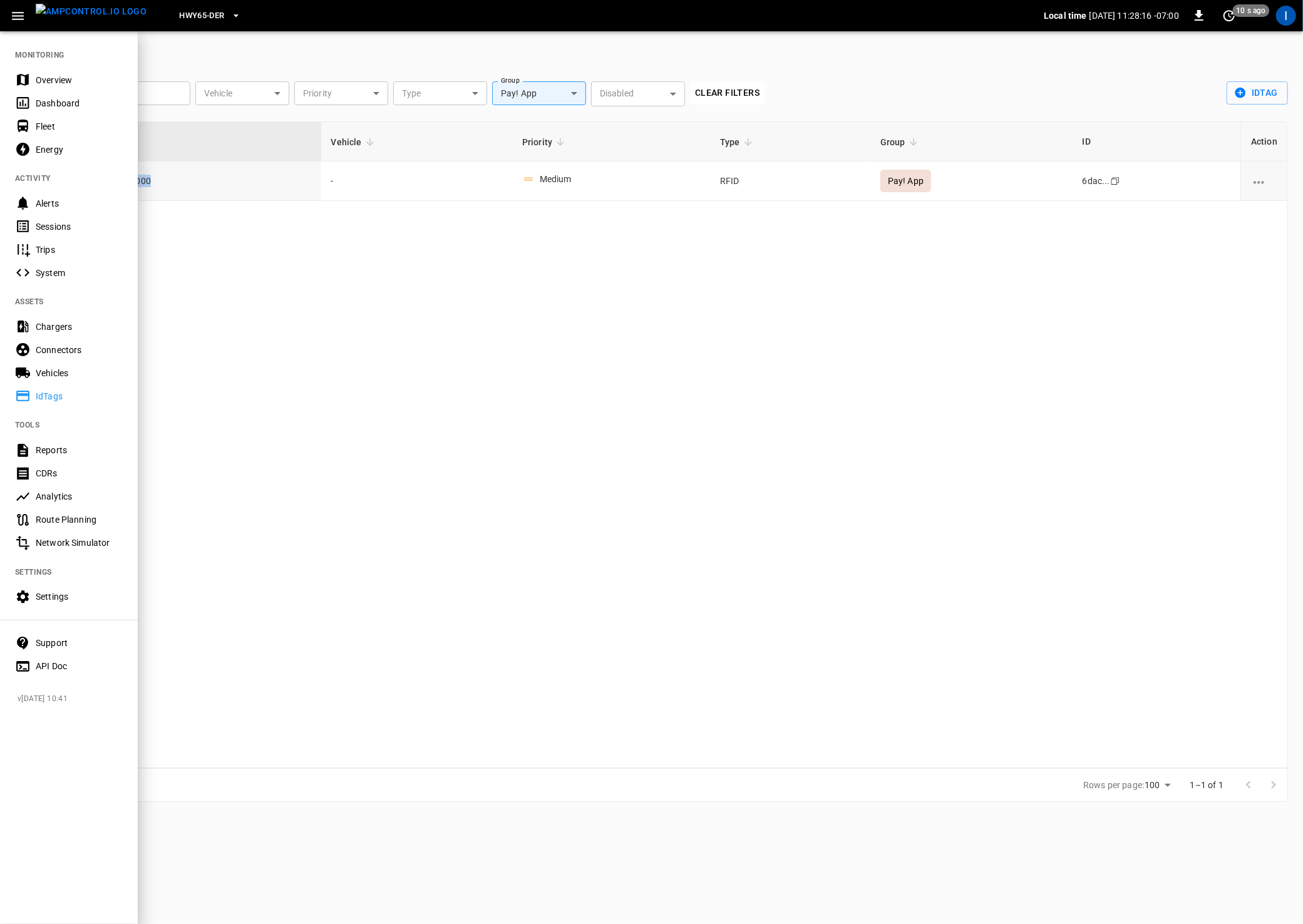
click at [64, 333] on div "Chargers" at bounding box center [79, 326] width 87 height 12
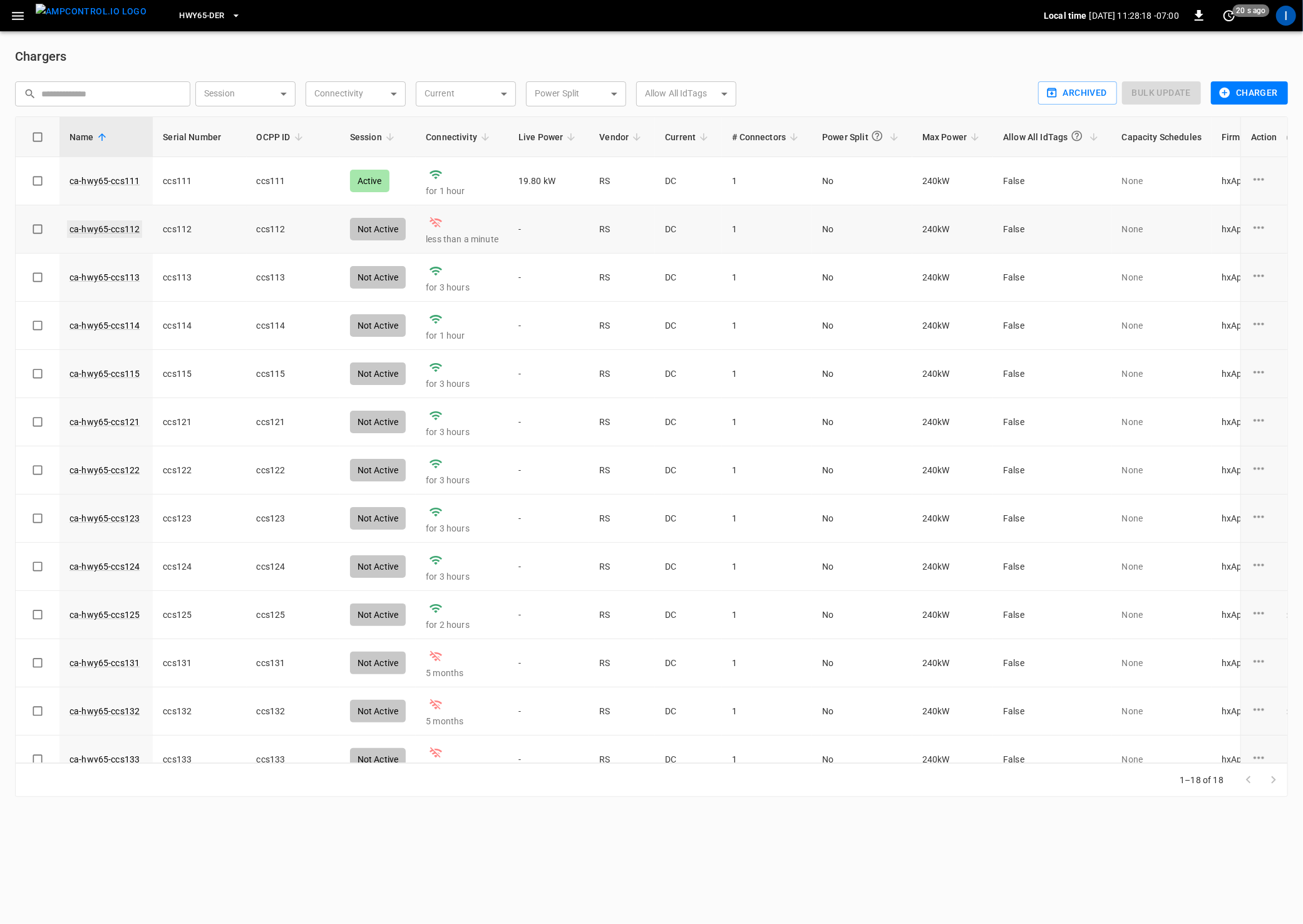
click at [99, 231] on link "ca-hwy65-ccs112" at bounding box center [104, 229] width 75 height 18
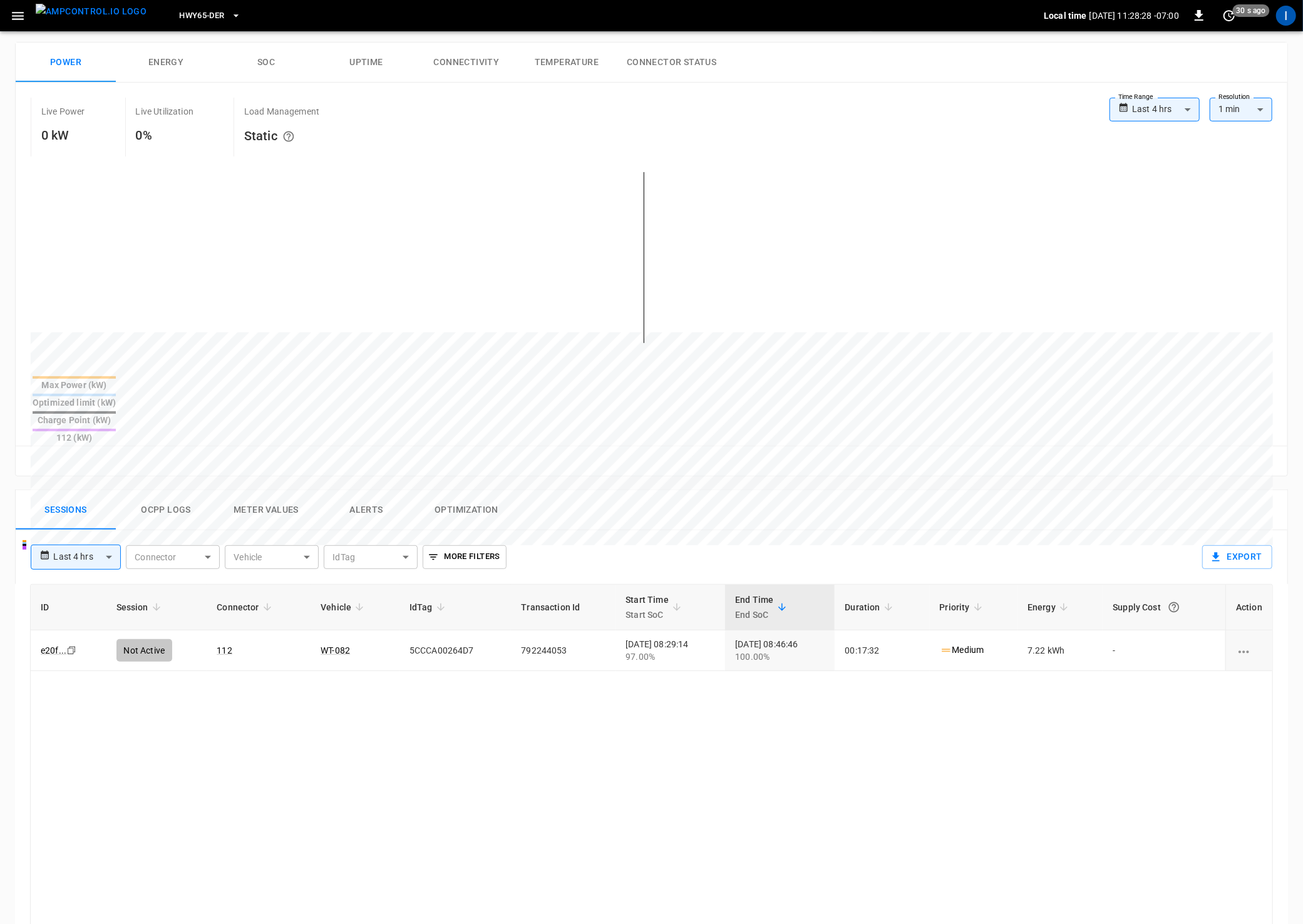
scroll to position [216, 0]
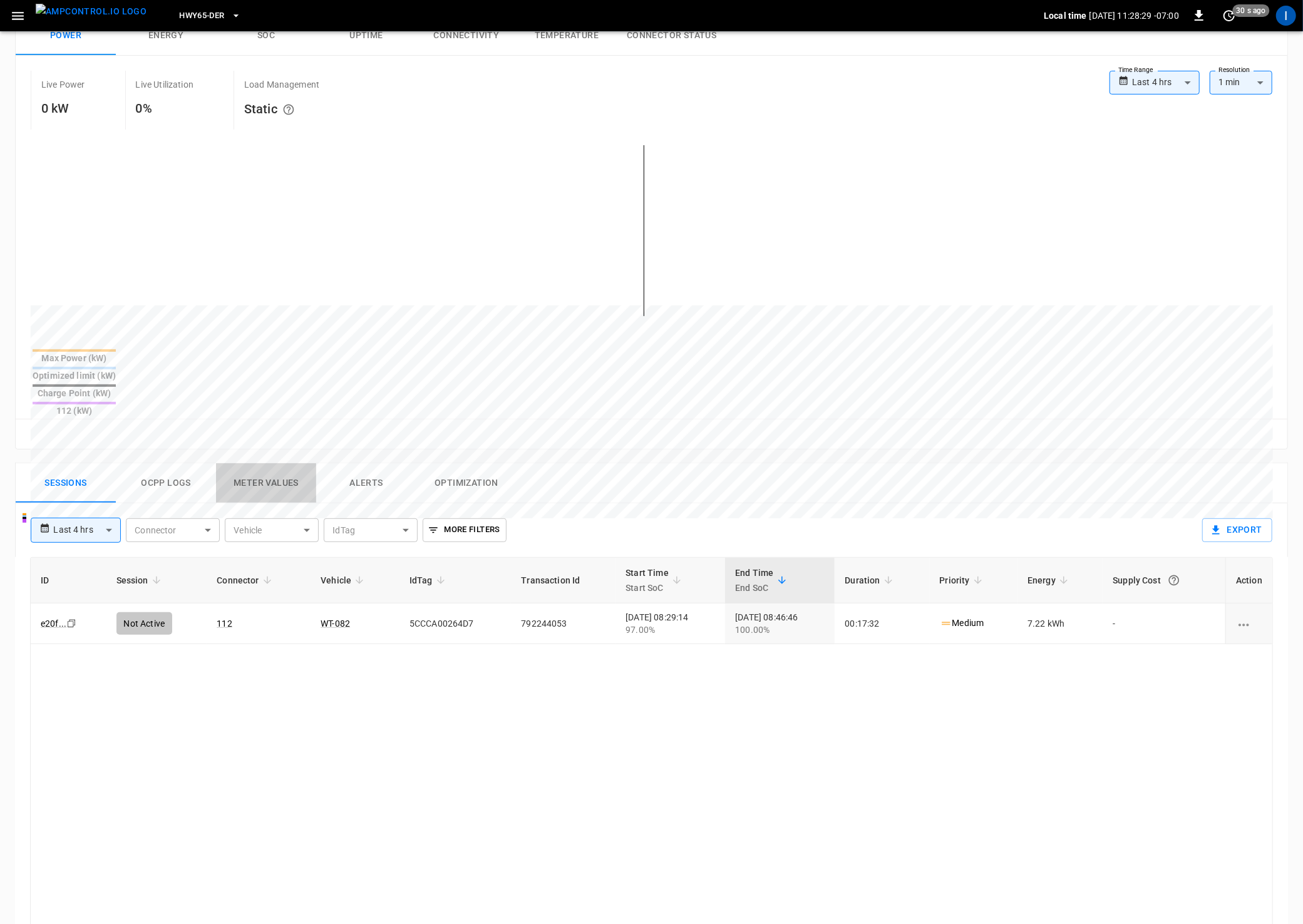
drag, startPoint x: 279, startPoint y: 434, endPoint x: 270, endPoint y: 434, distance: 9.0
click at [279, 463] on button "Meter Values" at bounding box center [266, 482] width 100 height 40
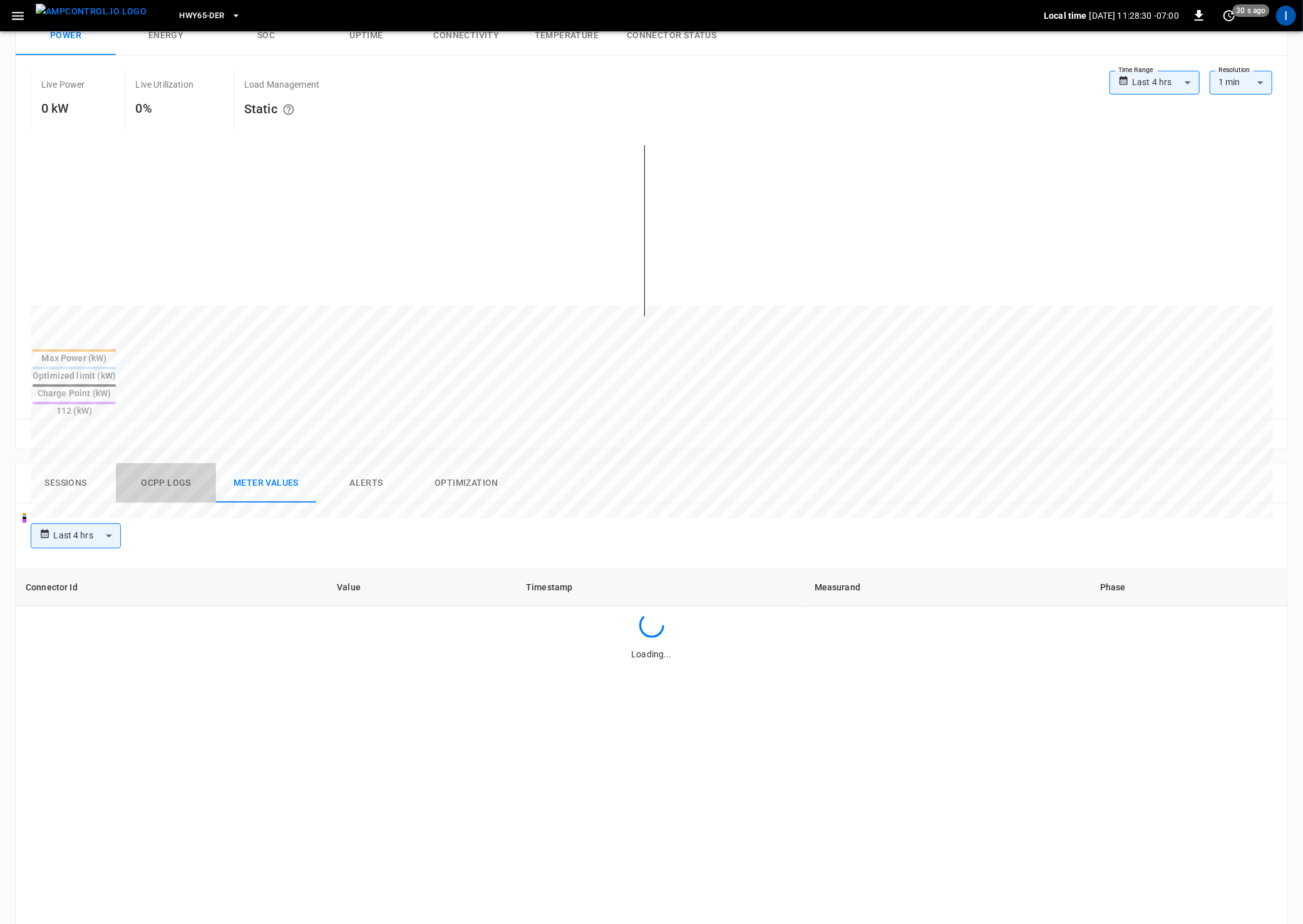
click at [156, 463] on button "Ocpp logs" at bounding box center [166, 482] width 100 height 40
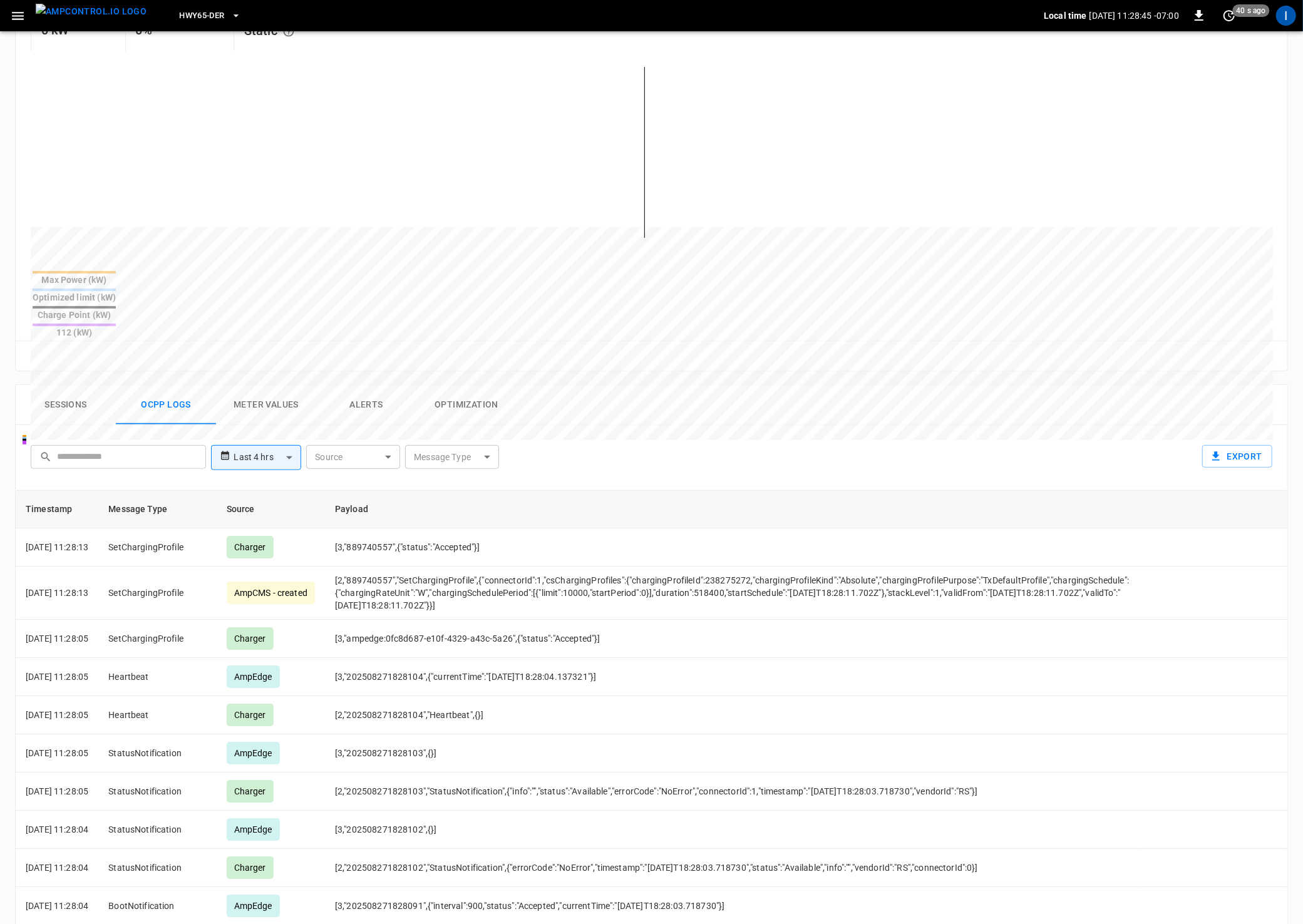
scroll to position [0, 0]
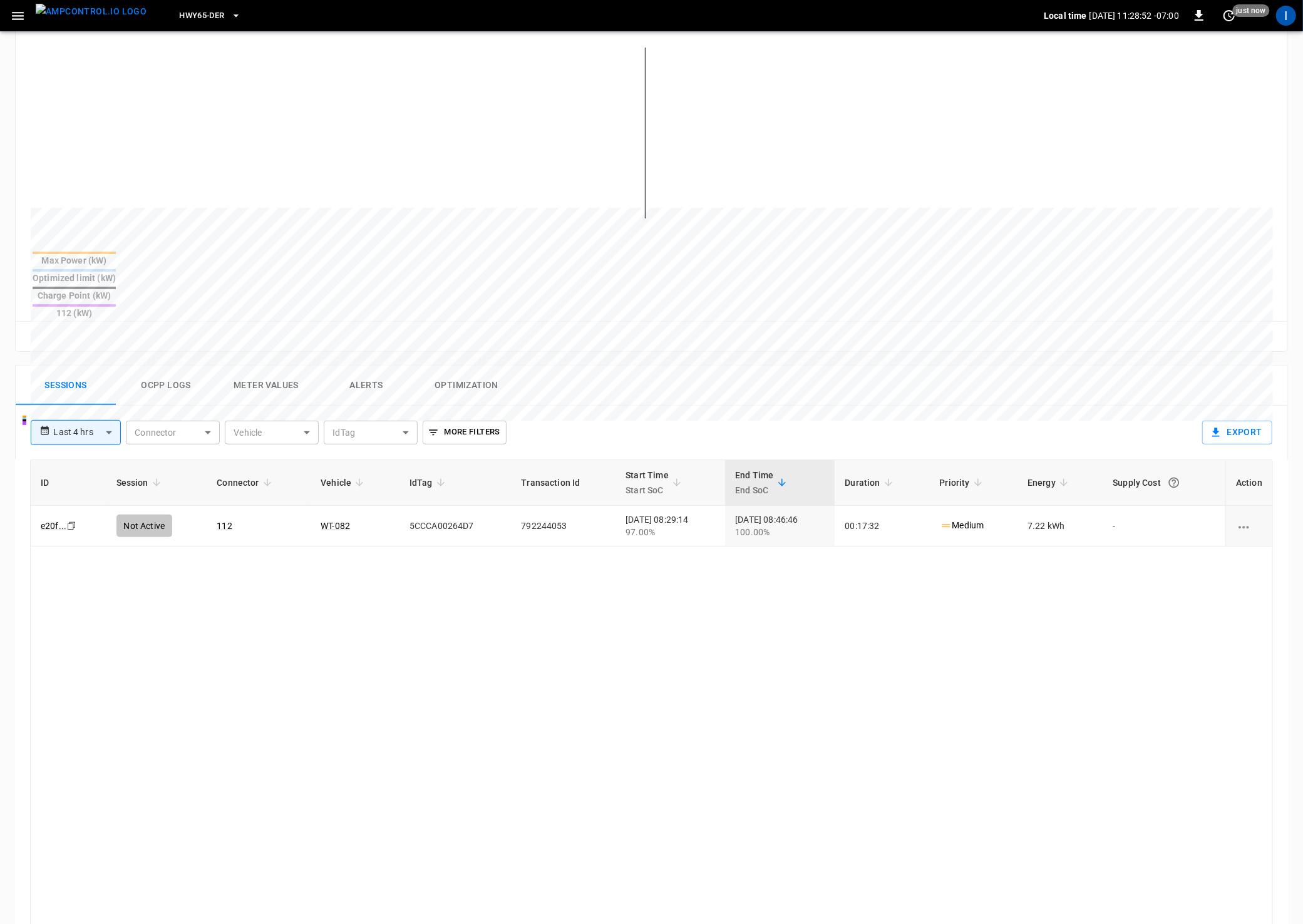
scroll to position [321, 0]
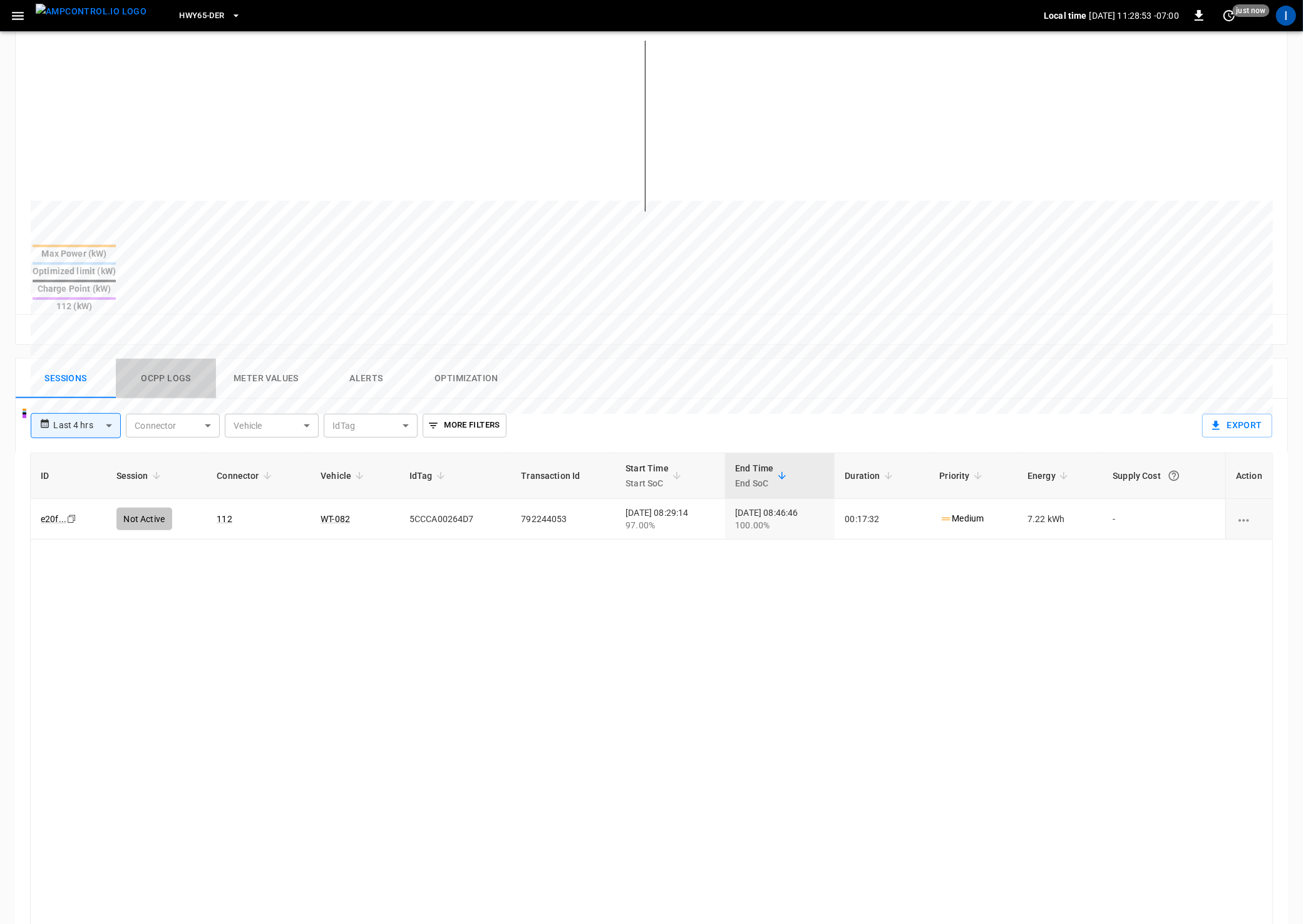
drag, startPoint x: 175, startPoint y: 327, endPoint x: 219, endPoint y: 343, distance: 46.8
click at [176, 359] on button "Ocpp logs" at bounding box center [166, 378] width 100 height 40
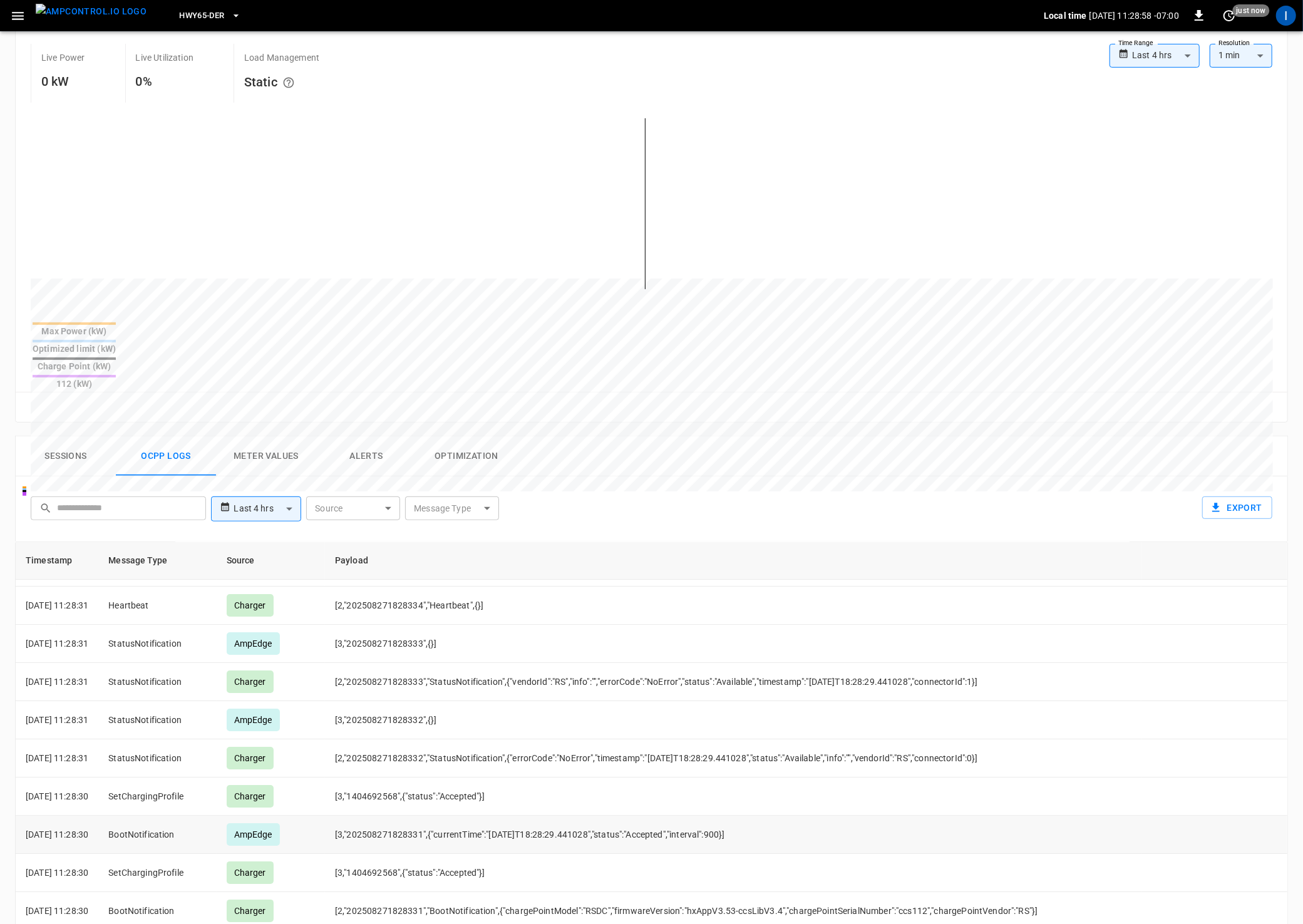
scroll to position [0, 0]
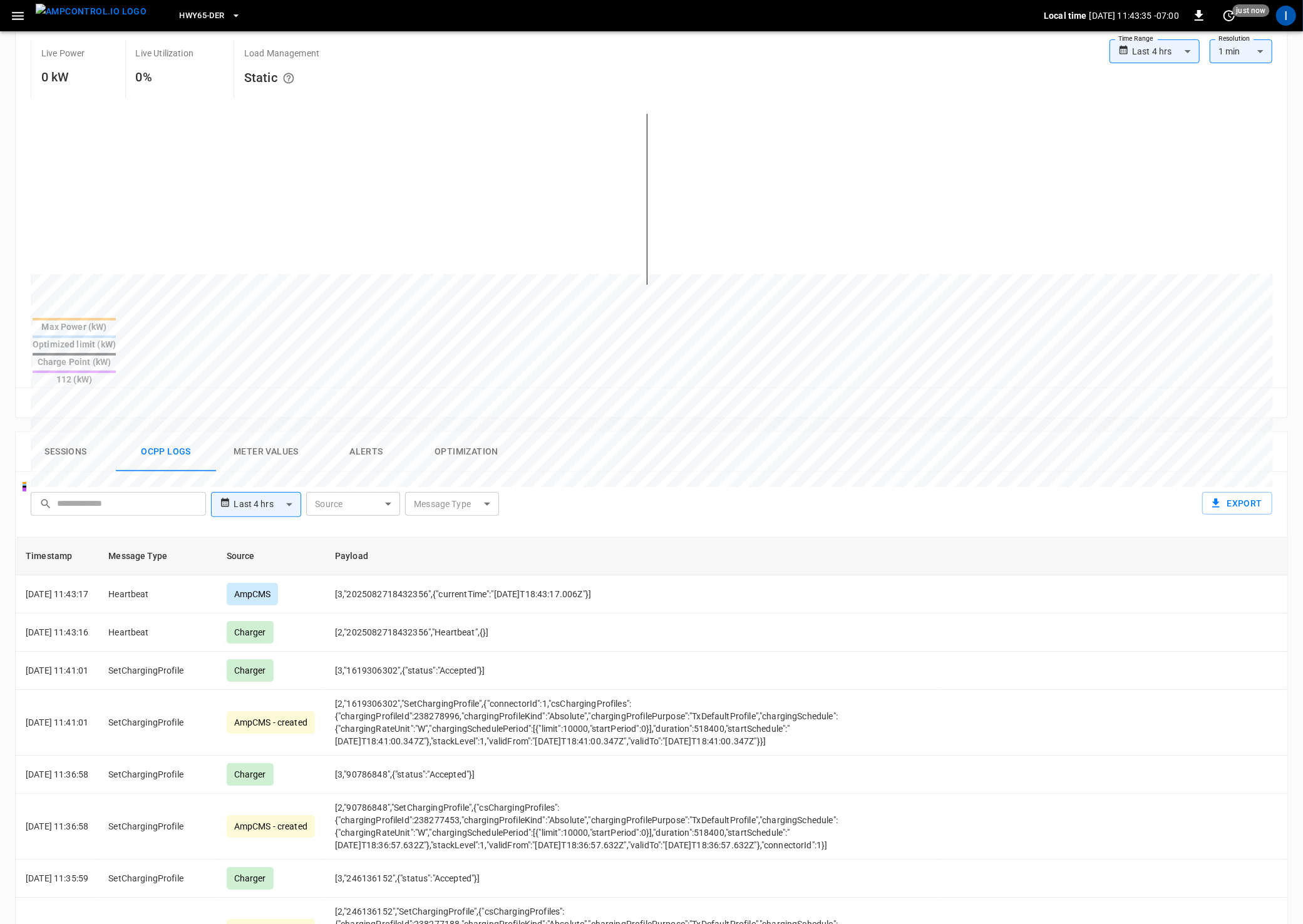
drag, startPoint x: 20, startPoint y: 17, endPoint x: 22, endPoint y: 25, distance: 8.2
click at [20, 20] on icon "button" at bounding box center [18, 16] width 16 height 16
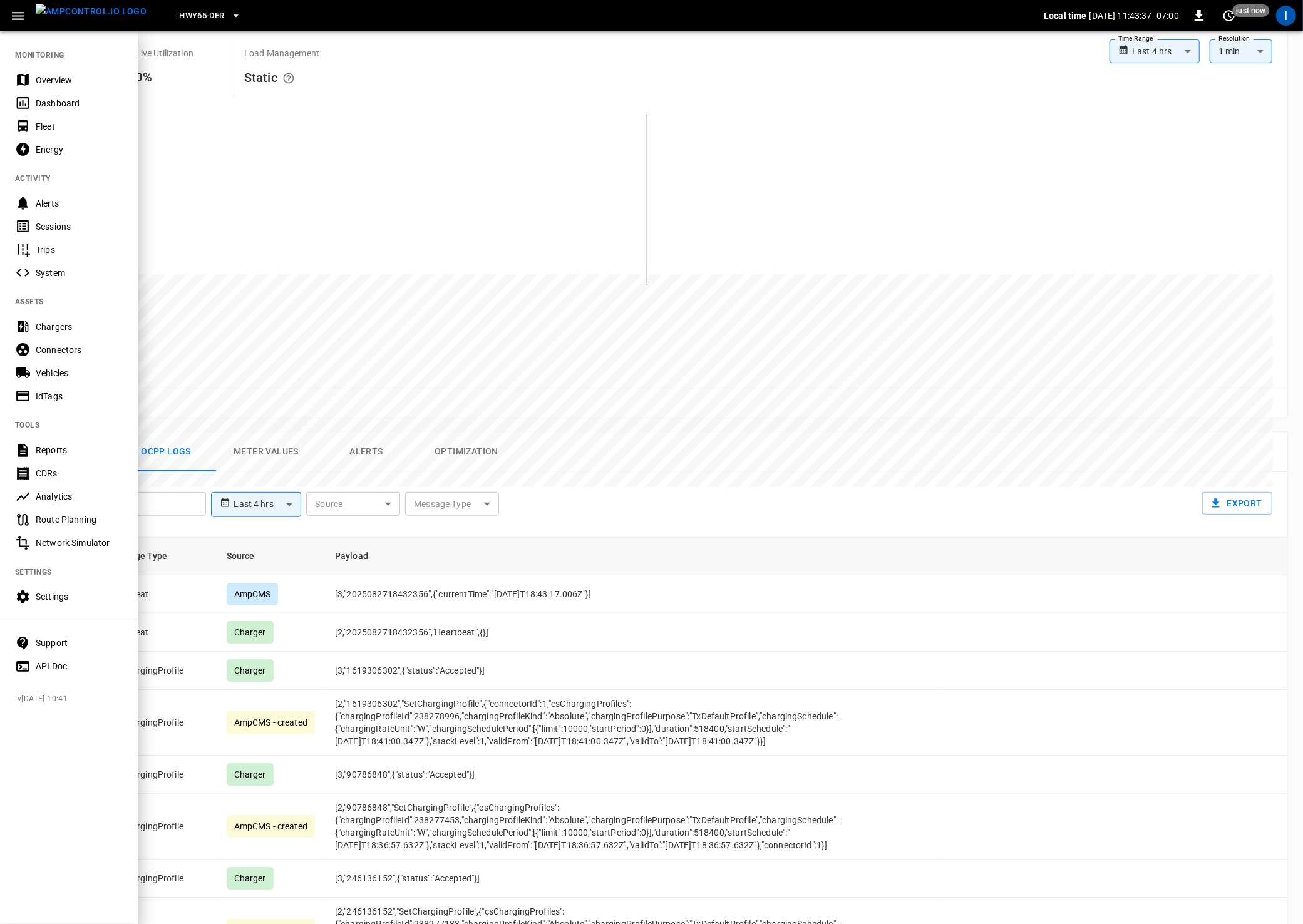
click at [57, 394] on div "IdTags" at bounding box center [79, 396] width 87 height 12
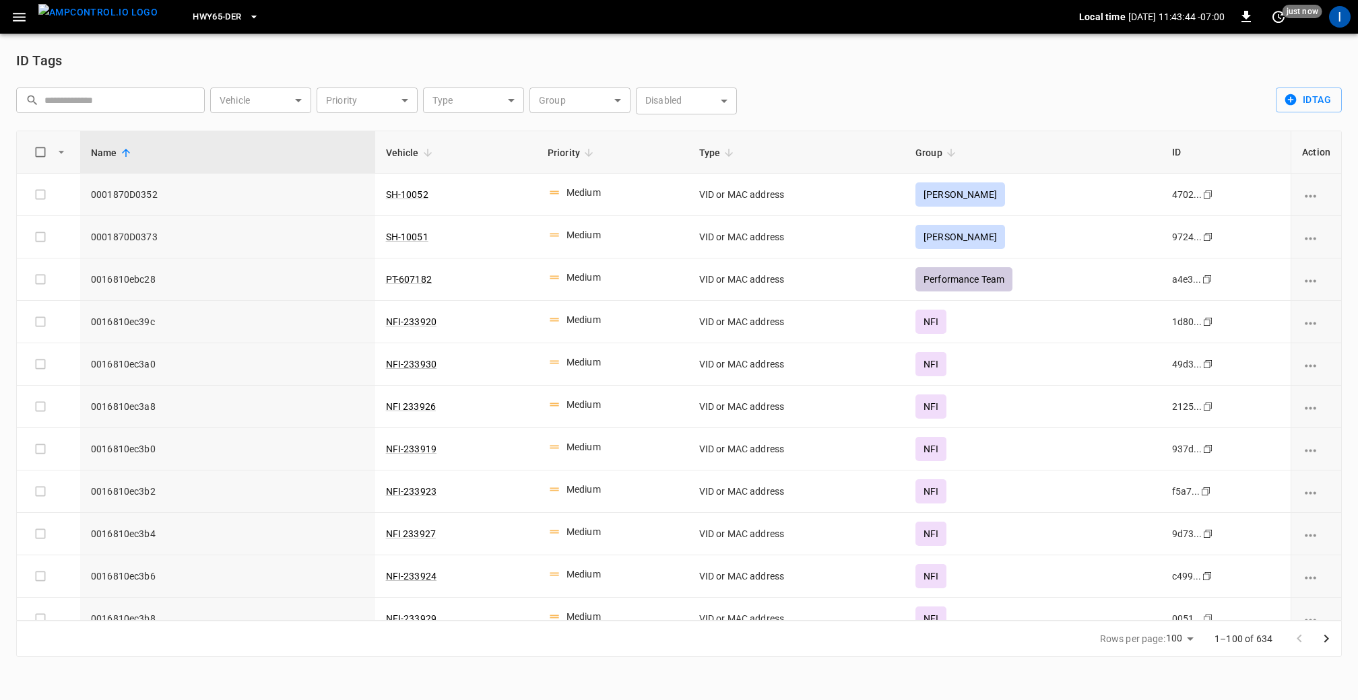
click at [570, 102] on body "HWY65-DER Local time 2025-08-27 11:43:44 -07:00 0 just now I ID Tags ​ ​ Vehicl…" at bounding box center [679, 337] width 1358 height 674
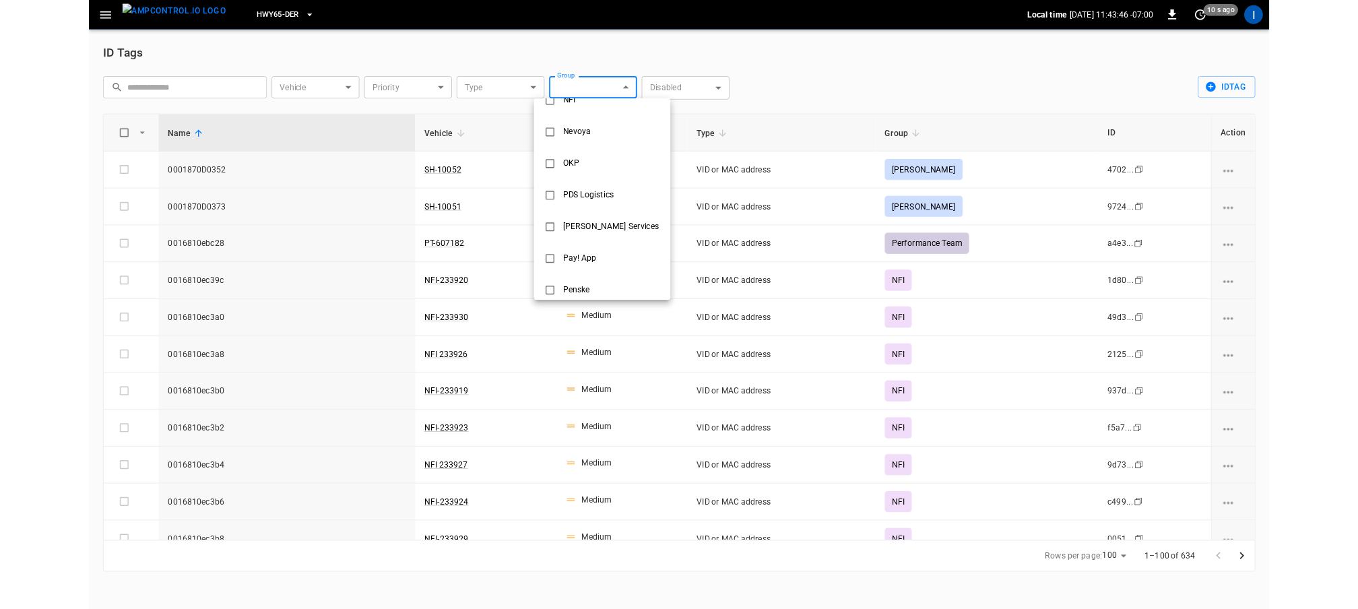
scroll to position [279, 0]
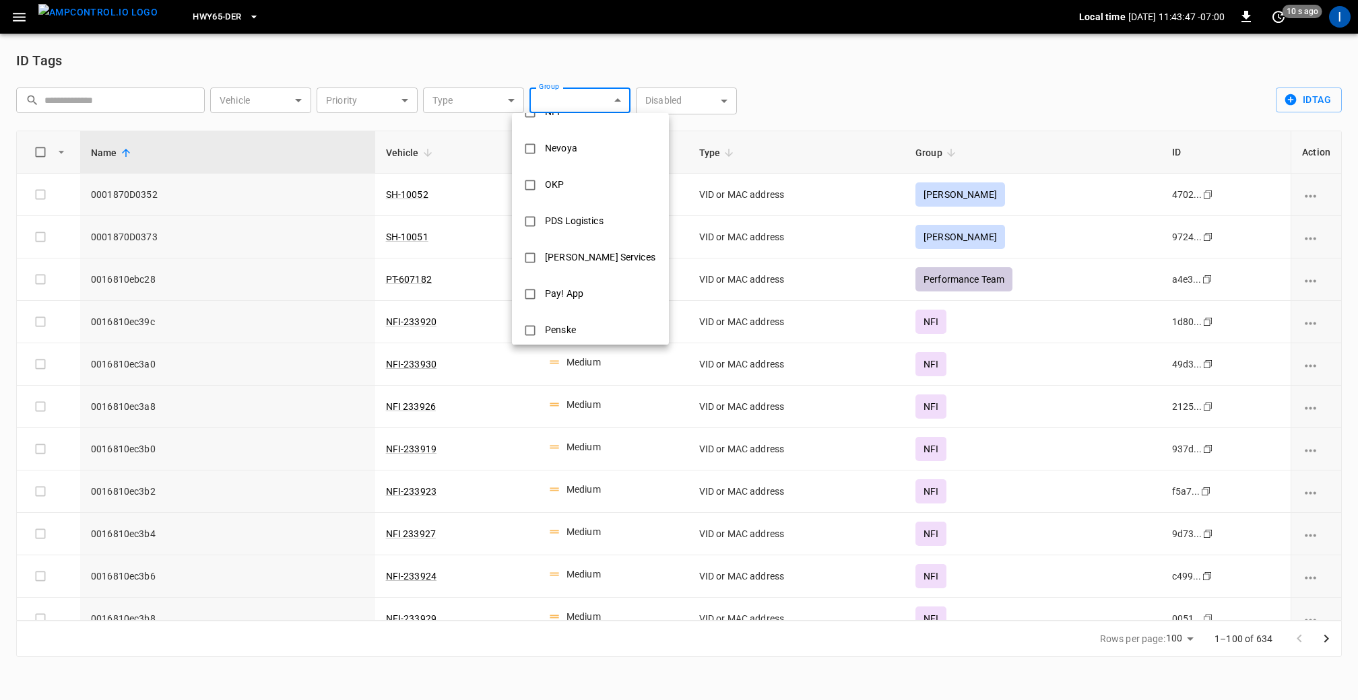
click at [575, 296] on div "Pay! App" at bounding box center [564, 294] width 55 height 25
type input "********"
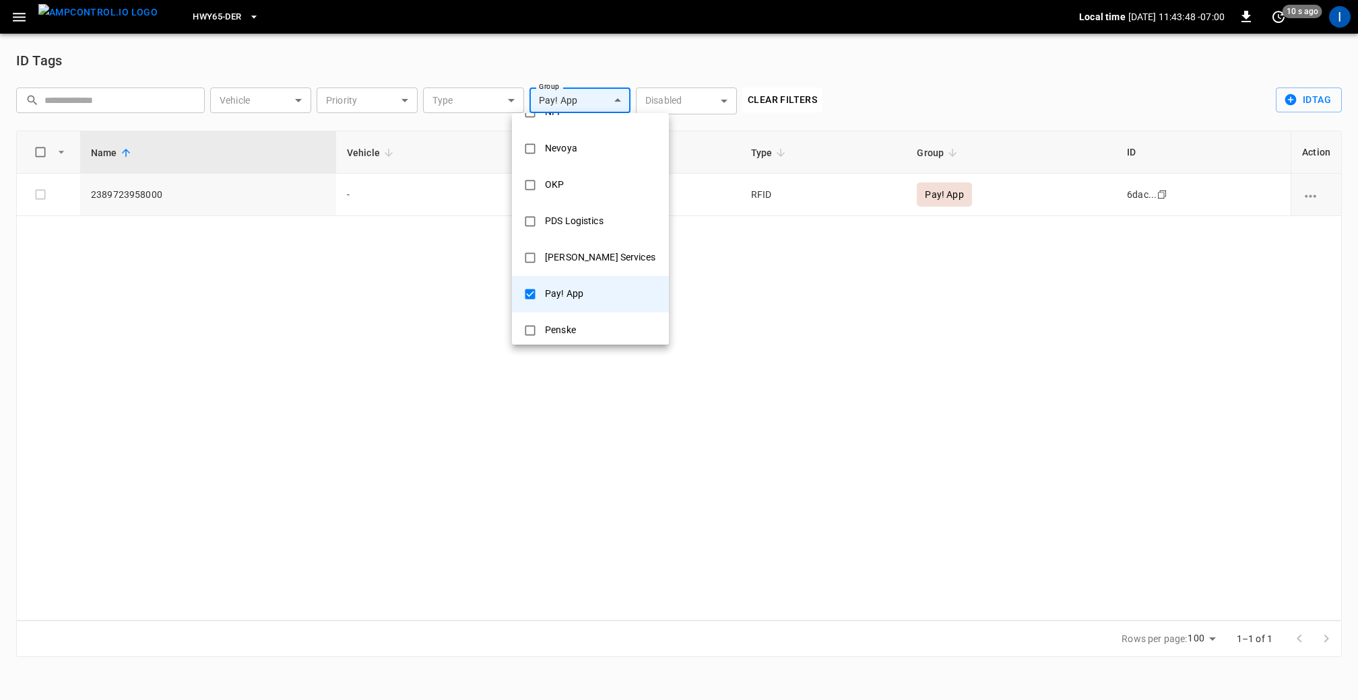
drag, startPoint x: 589, startPoint y: 450, endPoint x: 459, endPoint y: 400, distance: 138.6
click at [579, 446] on div at bounding box center [679, 350] width 1358 height 700
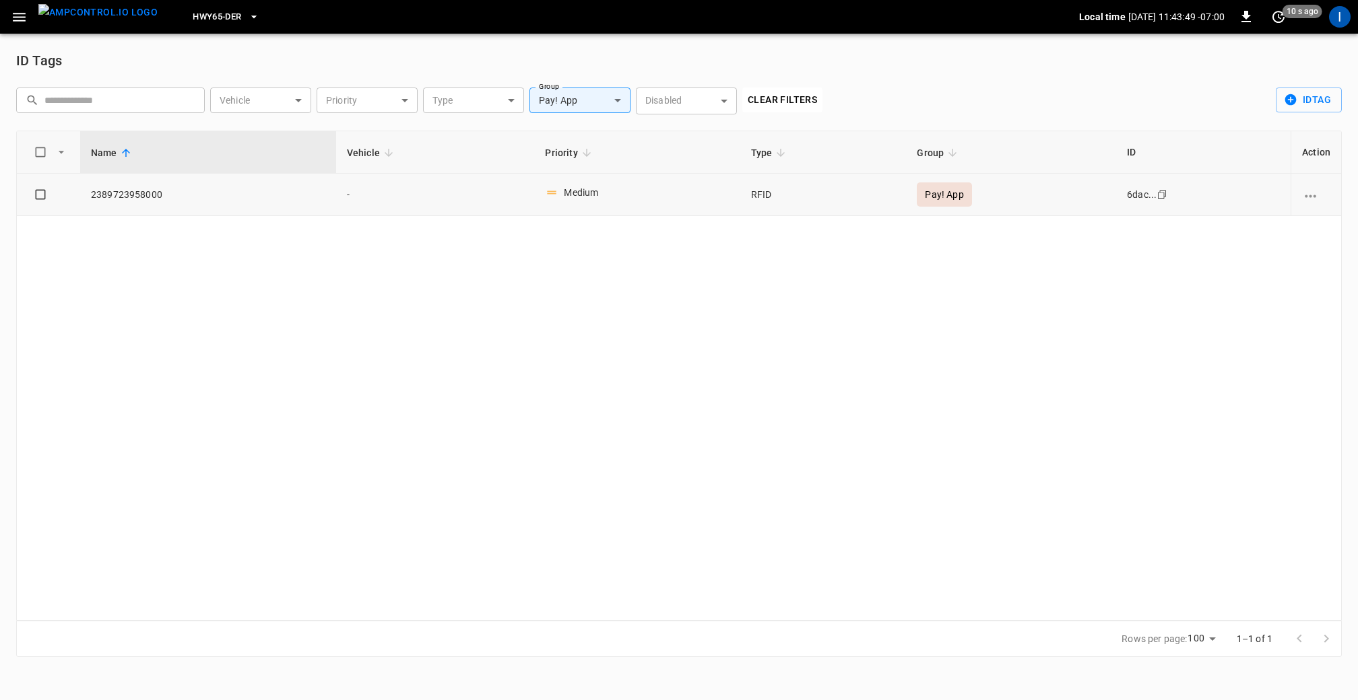
click at [145, 197] on span "2389723958000" at bounding box center [208, 194] width 234 height 13
copy span "2389723958000"
click at [164, 277] on div "Name Vehicle Priority Type Group ID Action 2389723958000 - Medium RFID Pay! App…" at bounding box center [678, 376] width 1325 height 490
drag, startPoint x: 139, startPoint y: 198, endPoint x: 147, endPoint y: 198, distance: 7.4
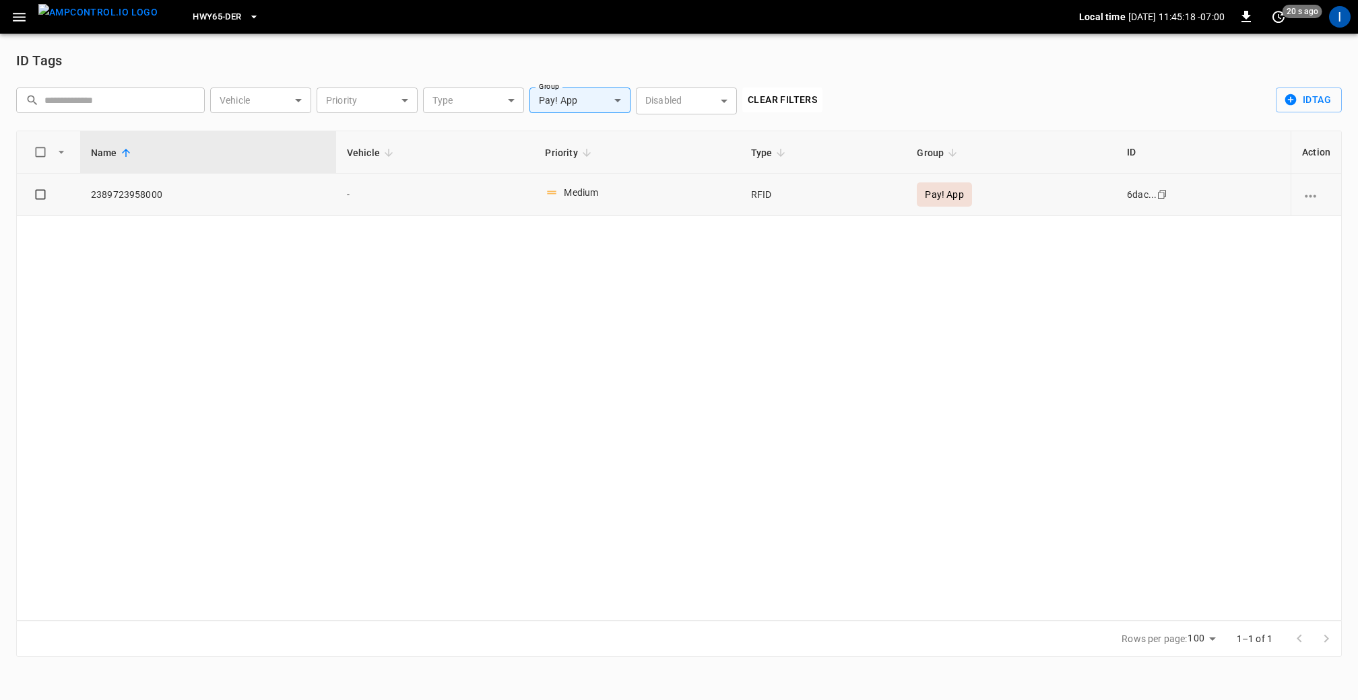
click at [139, 198] on span "2389723958000" at bounding box center [208, 194] width 234 height 13
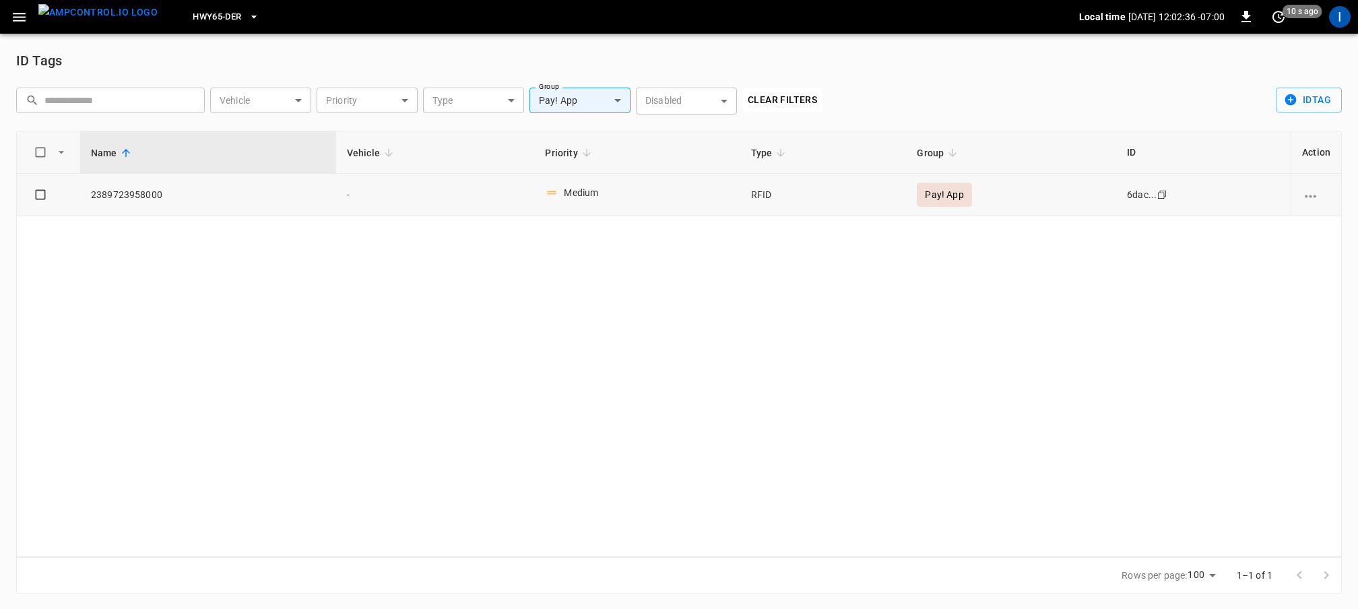
drag, startPoint x: 858, startPoint y: 329, endPoint x: 249, endPoint y: 196, distance: 623.3
click at [857, 329] on div "Name Vehicle Priority Type Group ID Action 2389723958000 - Medium RFID Pay! App…" at bounding box center [678, 344] width 1325 height 426
